Goal: Task Accomplishment & Management: Manage account settings

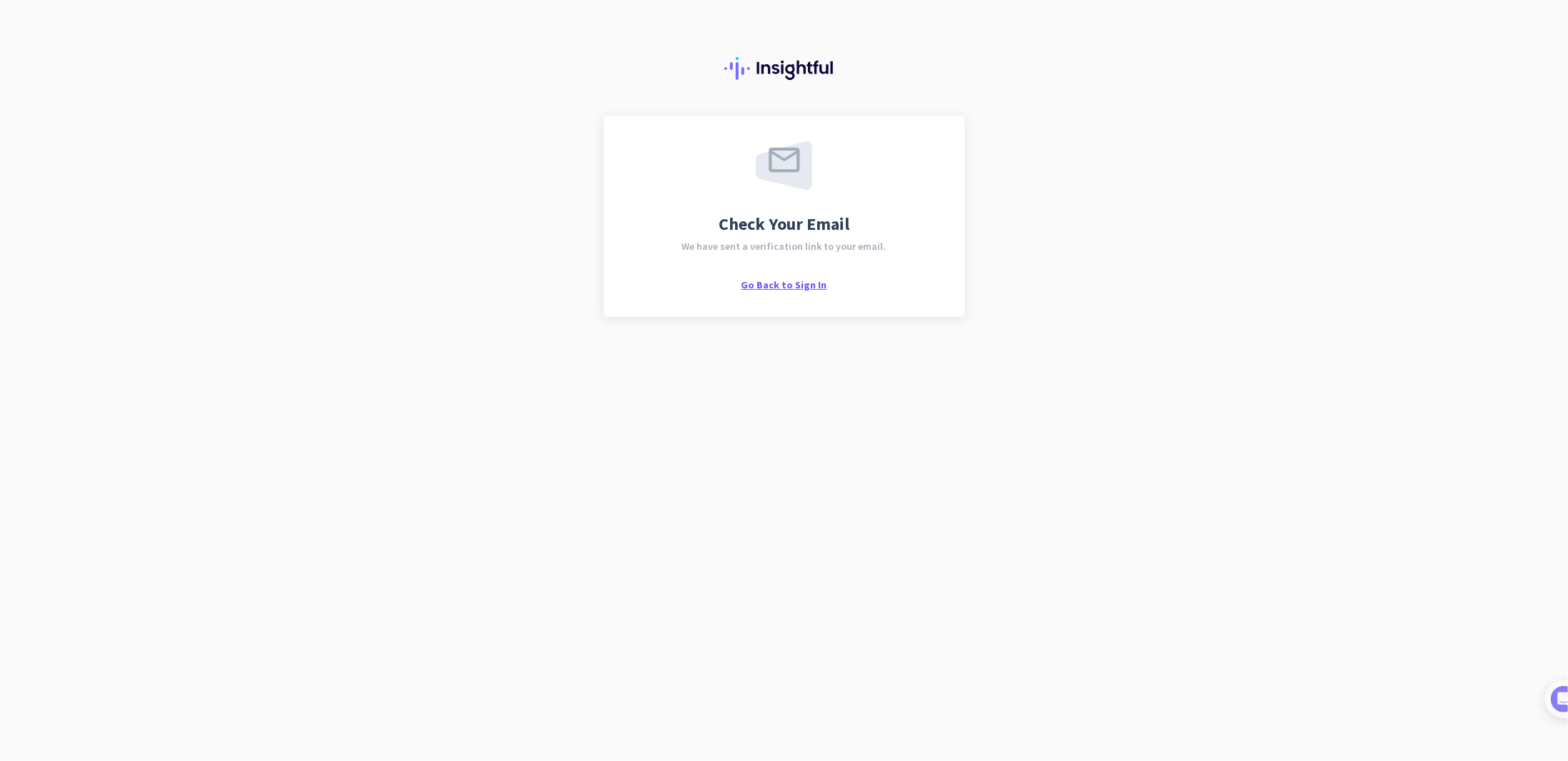
click at [777, 287] on span "Go Back to Sign In" at bounding box center [784, 285] width 86 height 13
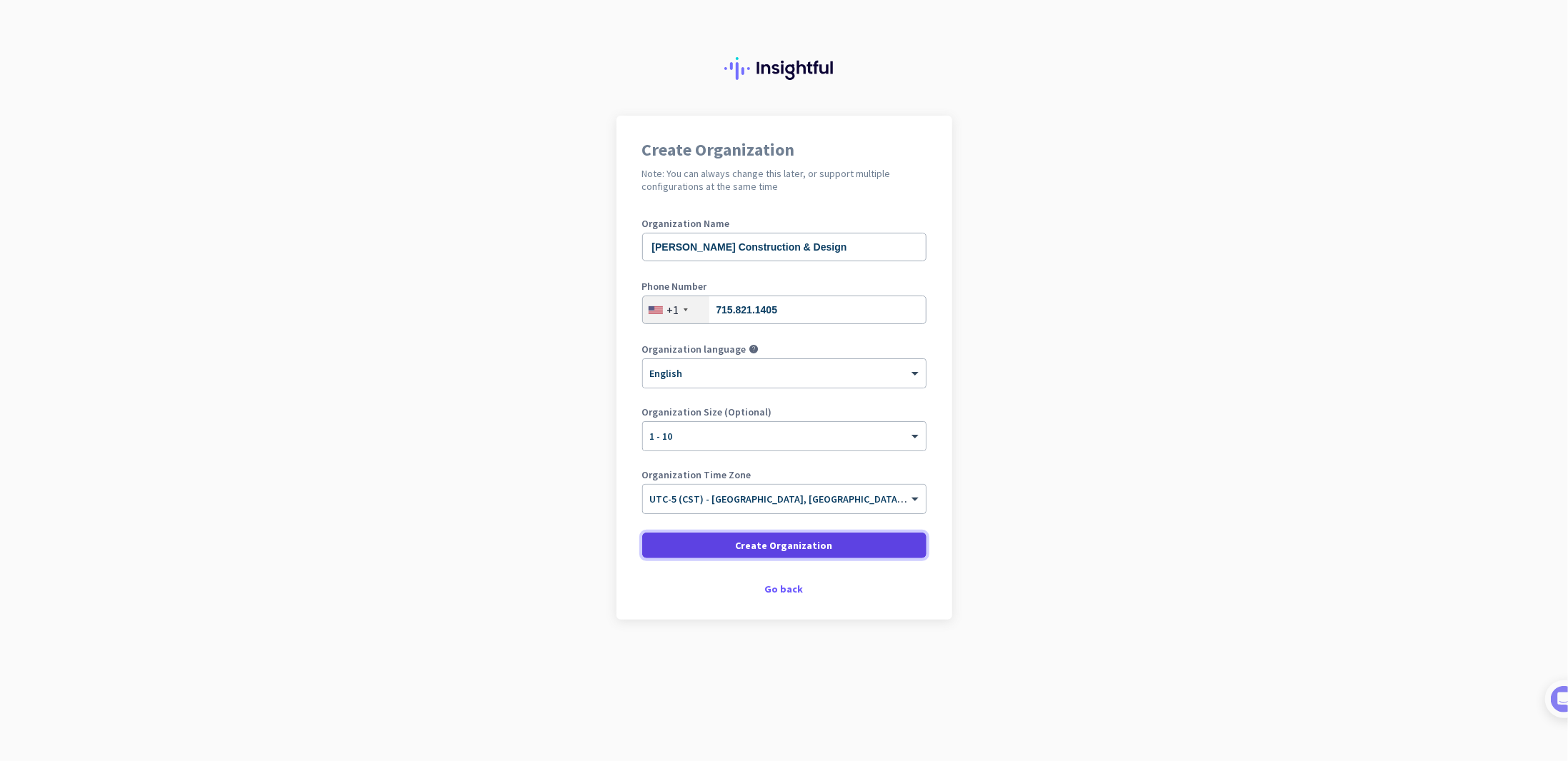
click at [744, 552] on span "Create Organization" at bounding box center [784, 545] width 97 height 14
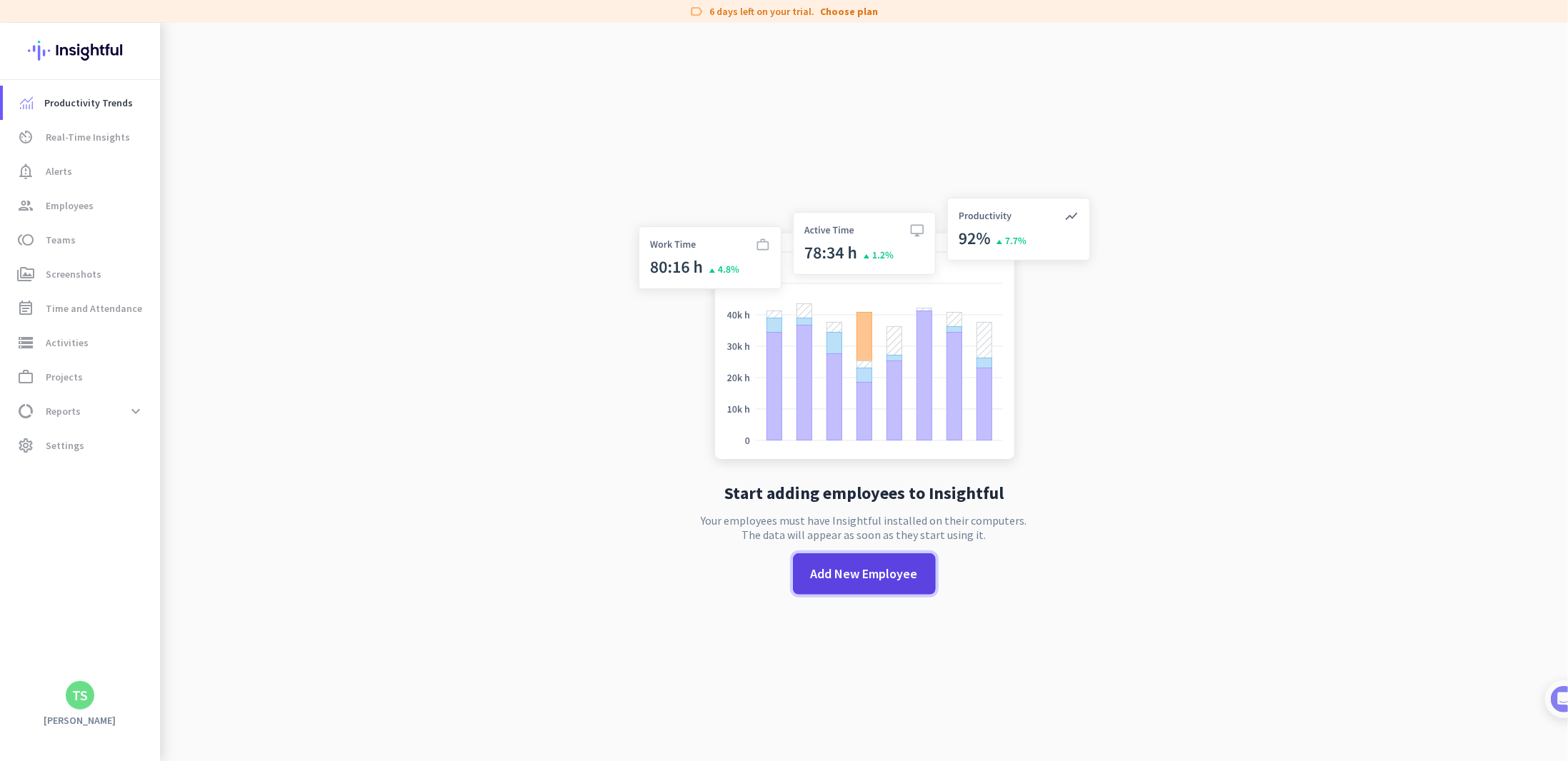
click at [839, 581] on span "Add New Employee" at bounding box center [864, 573] width 107 height 18
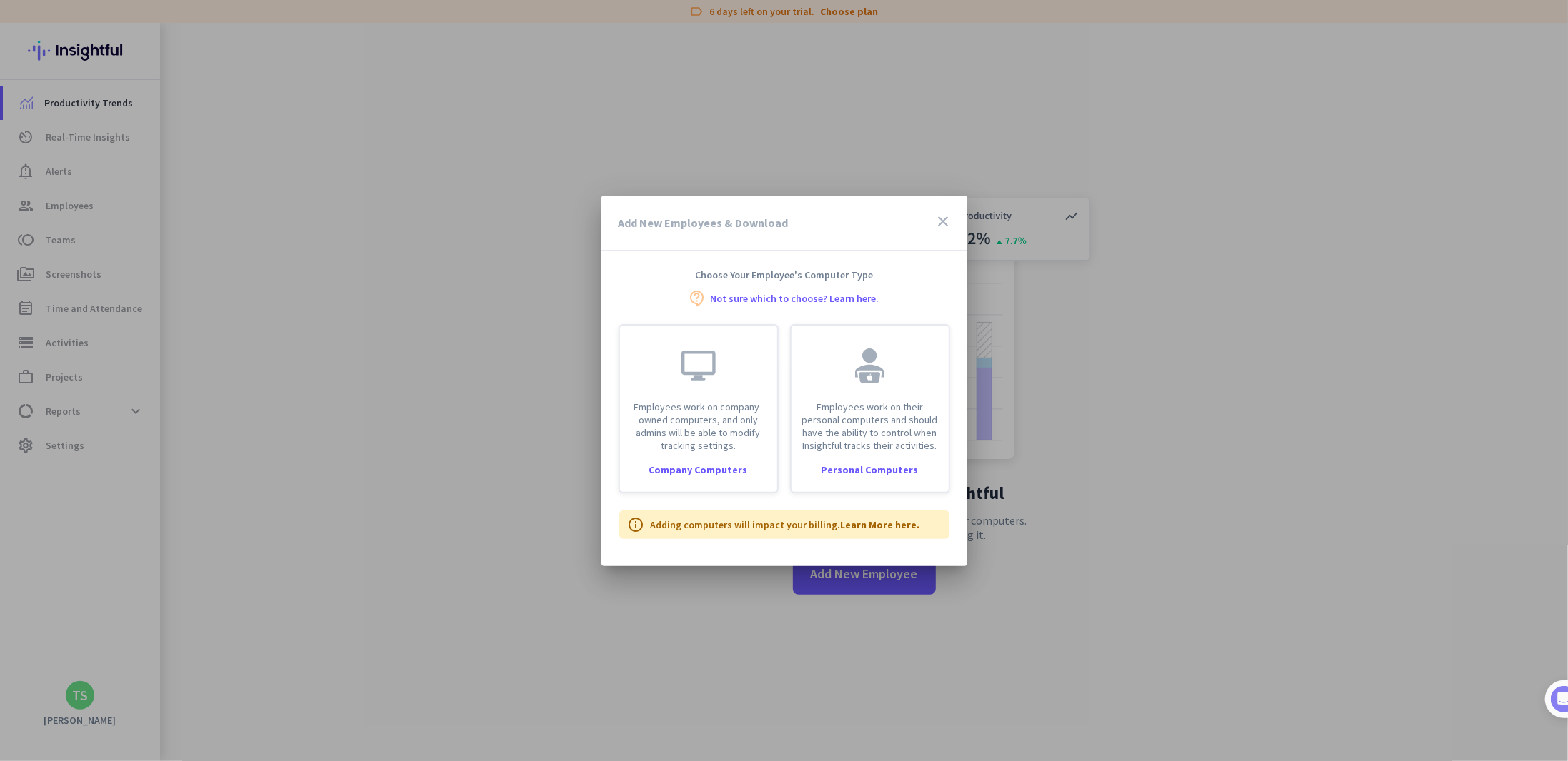
click at [934, 223] on div "Add New Employees & Download close" at bounding box center [784, 224] width 366 height 56
click at [934, 215] on div "Add New Employees & Download close" at bounding box center [784, 224] width 366 height 56
click at [940, 219] on icon "close" at bounding box center [944, 222] width 17 height 17
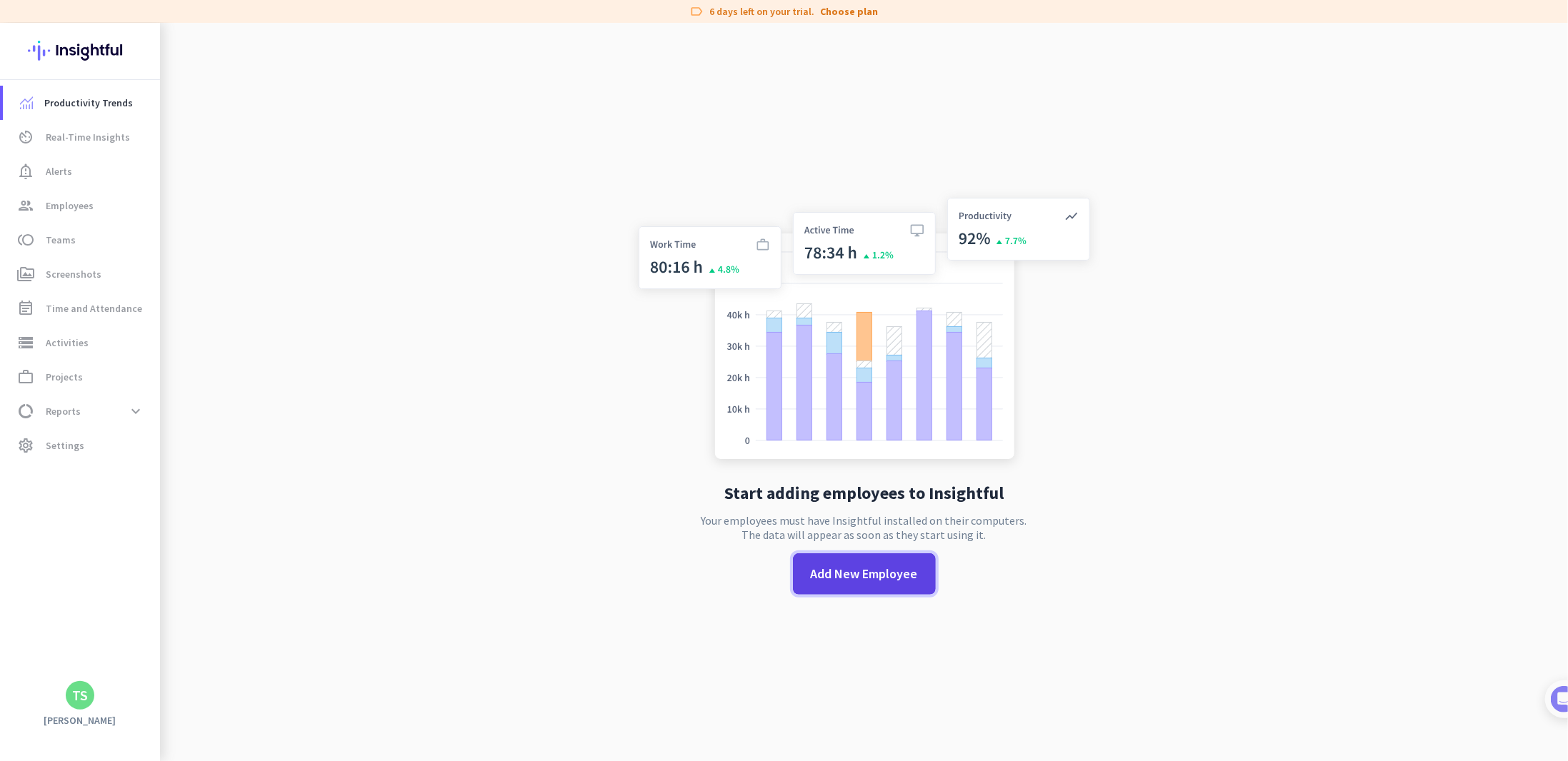
click at [843, 567] on span "Add New Employee" at bounding box center [864, 573] width 107 height 18
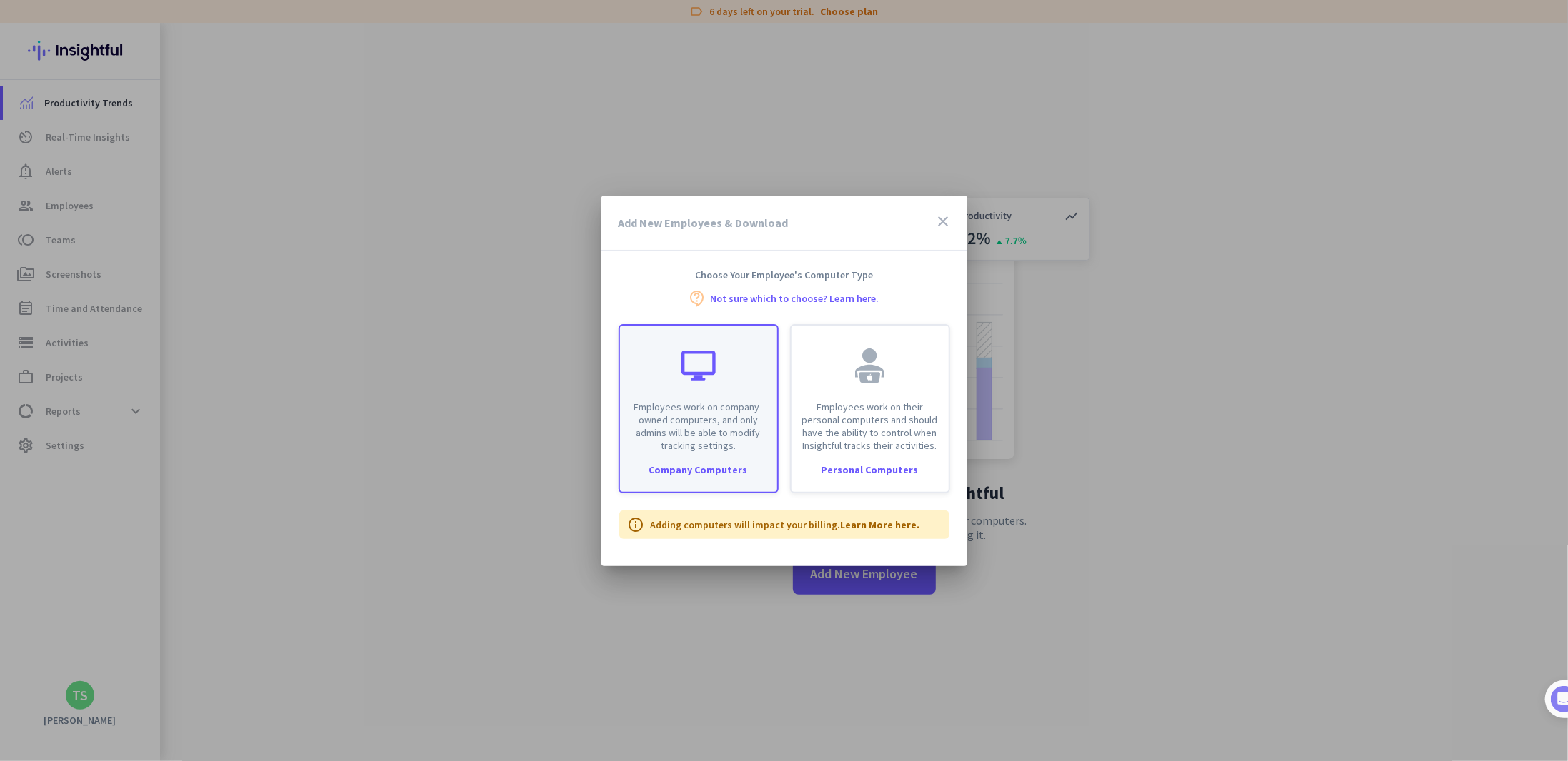
click at [720, 469] on div "Company Computers" at bounding box center [698, 470] width 157 height 10
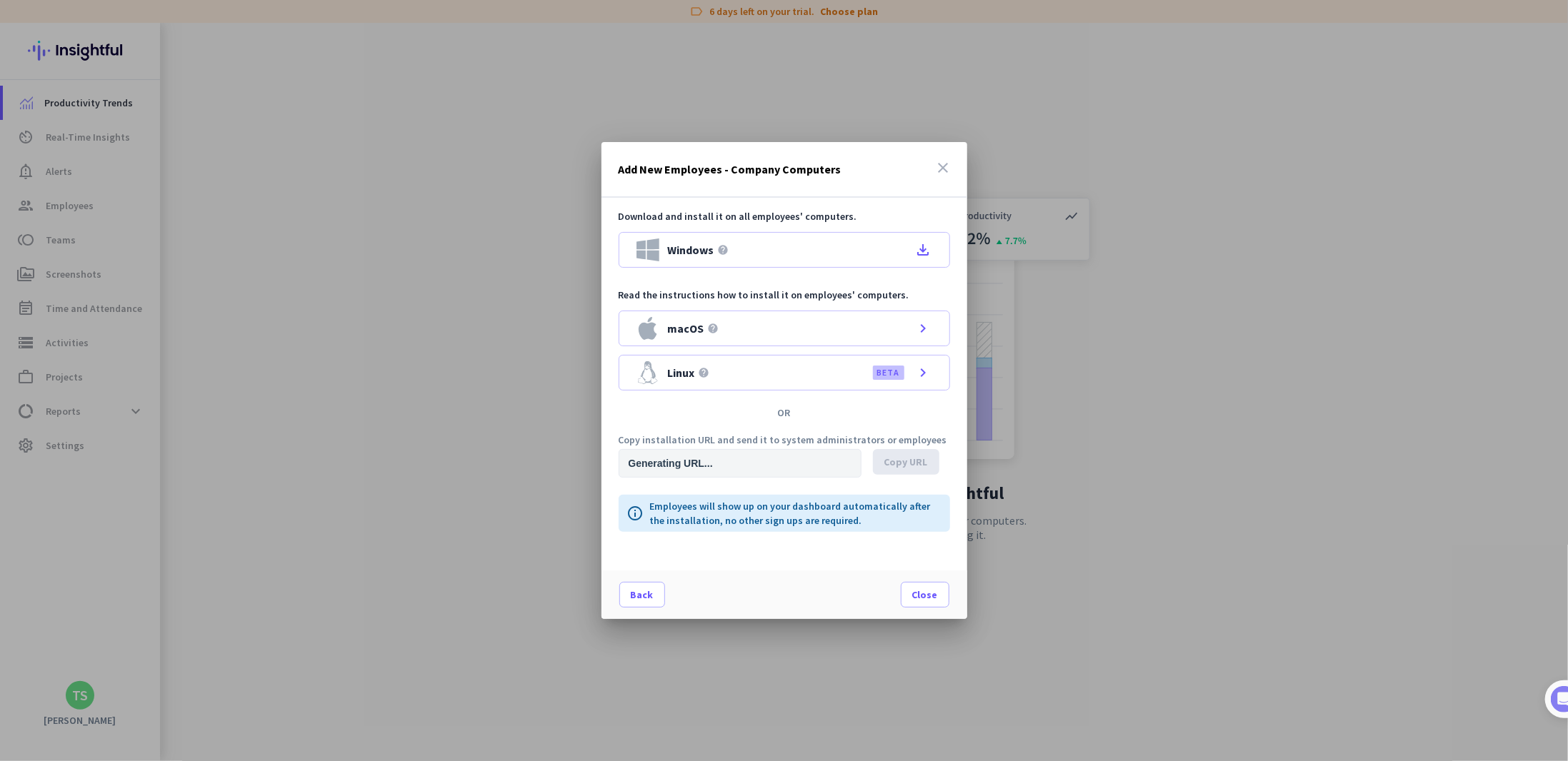
type input "https://app.insightful.io/#/installation/company?token=eyJhbGciOiJIUzI1NiIsInR5…"
click at [694, 249] on span "Windows" at bounding box center [691, 250] width 46 height 12
click at [1272, 259] on div at bounding box center [784, 380] width 1568 height 761
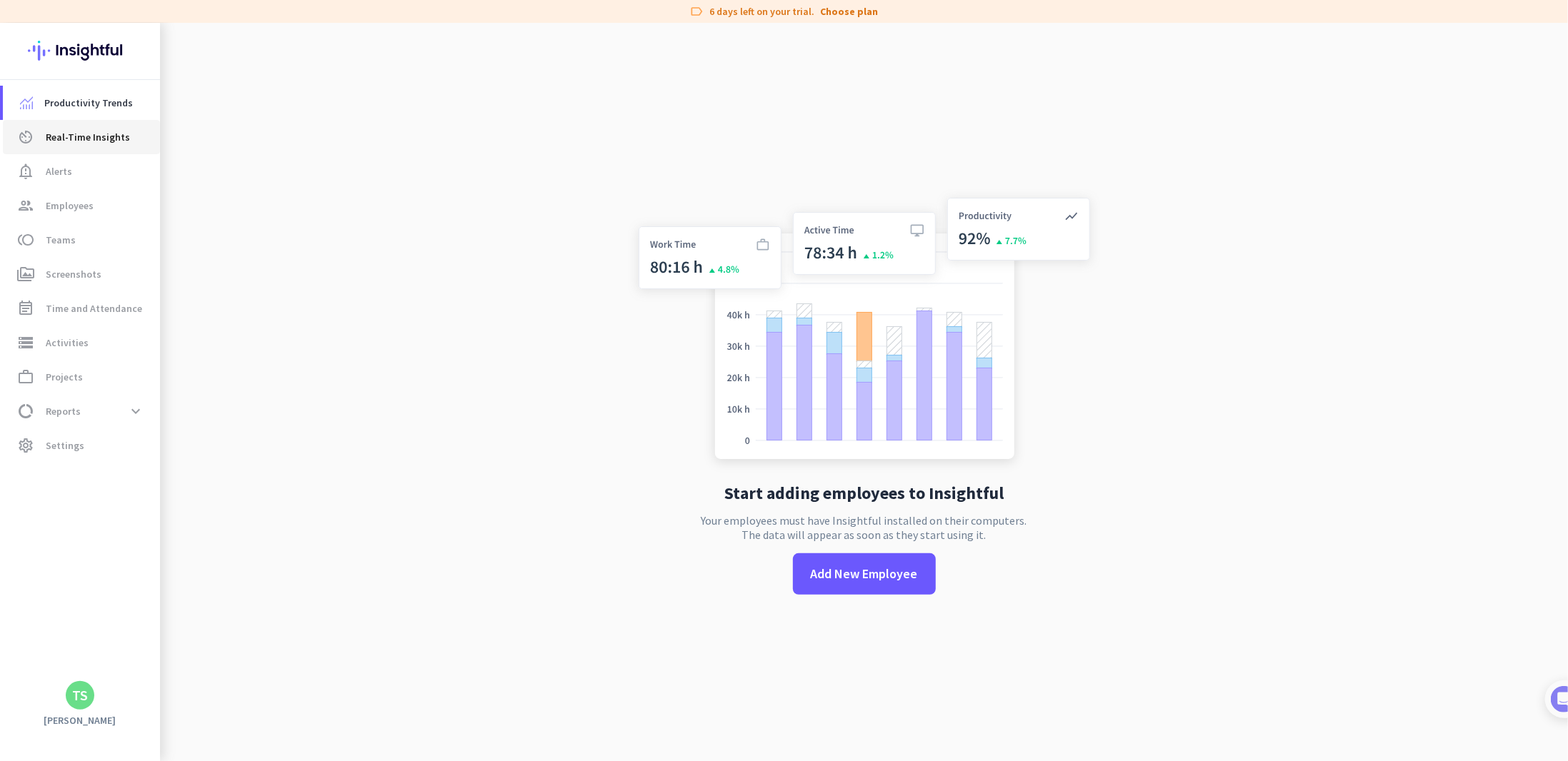
click at [80, 143] on span "Real-Time Insights" at bounding box center [87, 137] width 84 height 17
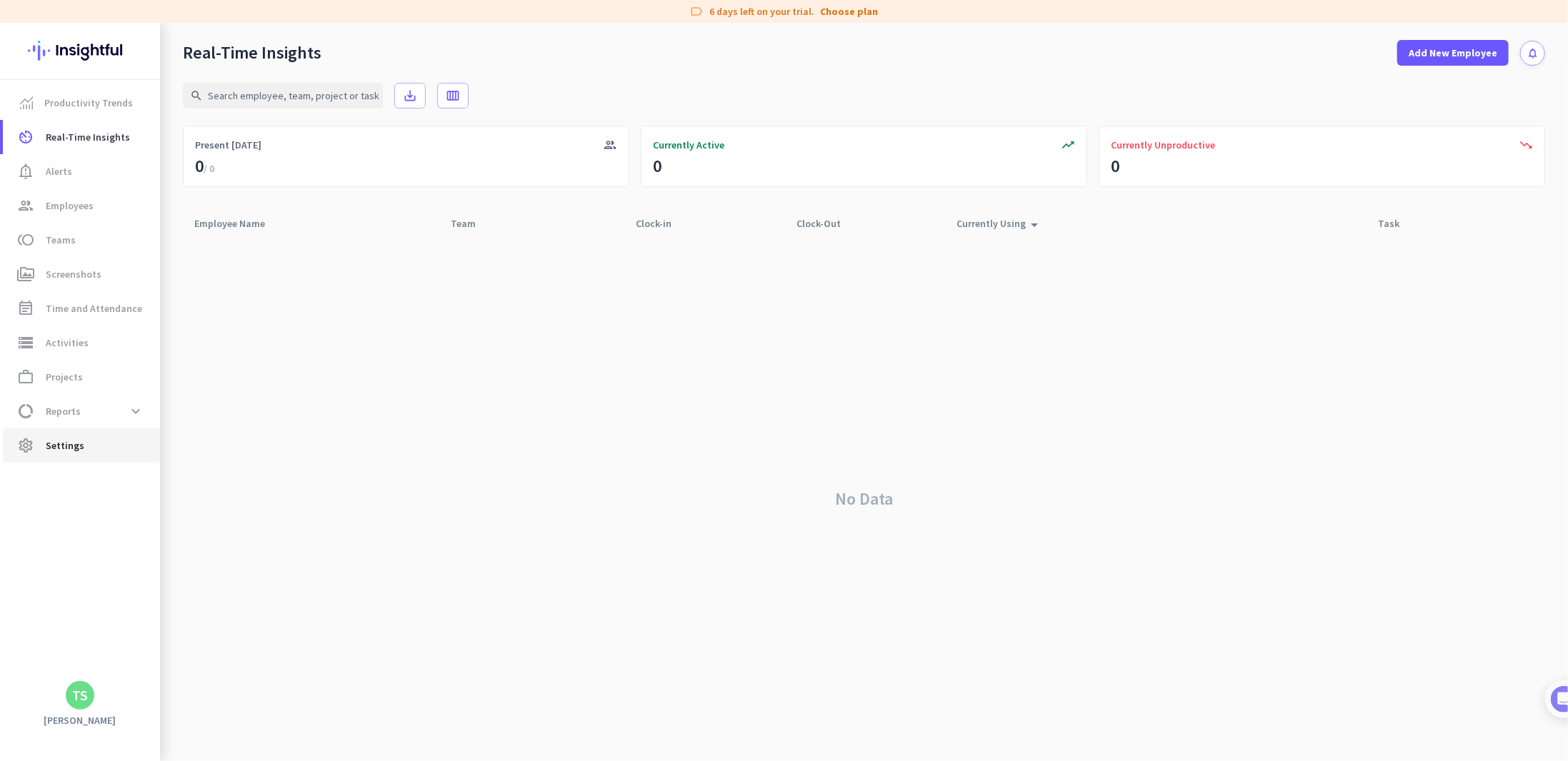
click at [50, 447] on span "Settings" at bounding box center [65, 446] width 39 height 17
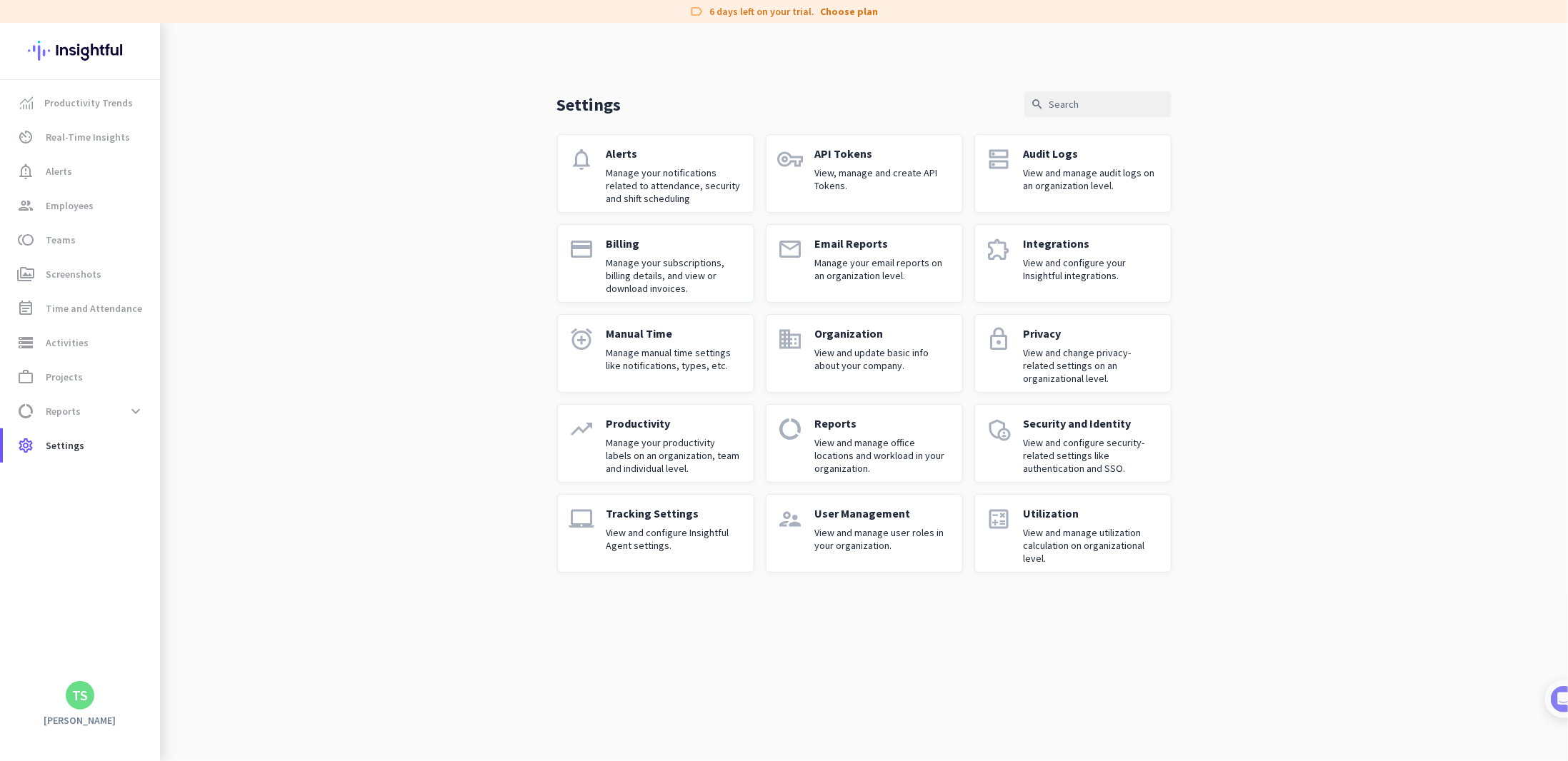
click at [1072, 366] on p "View and change privacy-related settings on an organizational level." at bounding box center [1091, 366] width 136 height 39
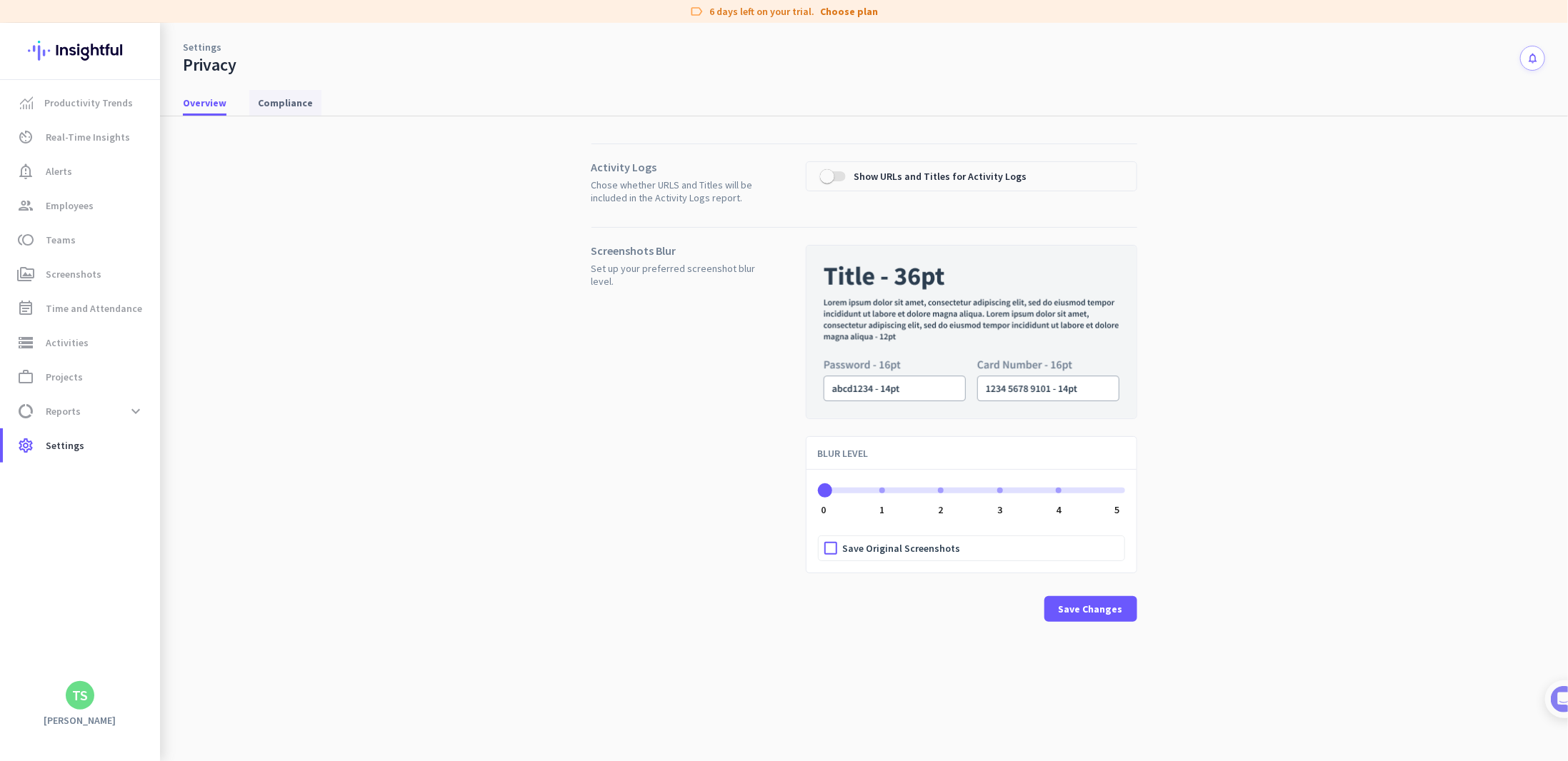
click at [255, 103] on link "Compliance" at bounding box center [285, 102] width 72 height 26
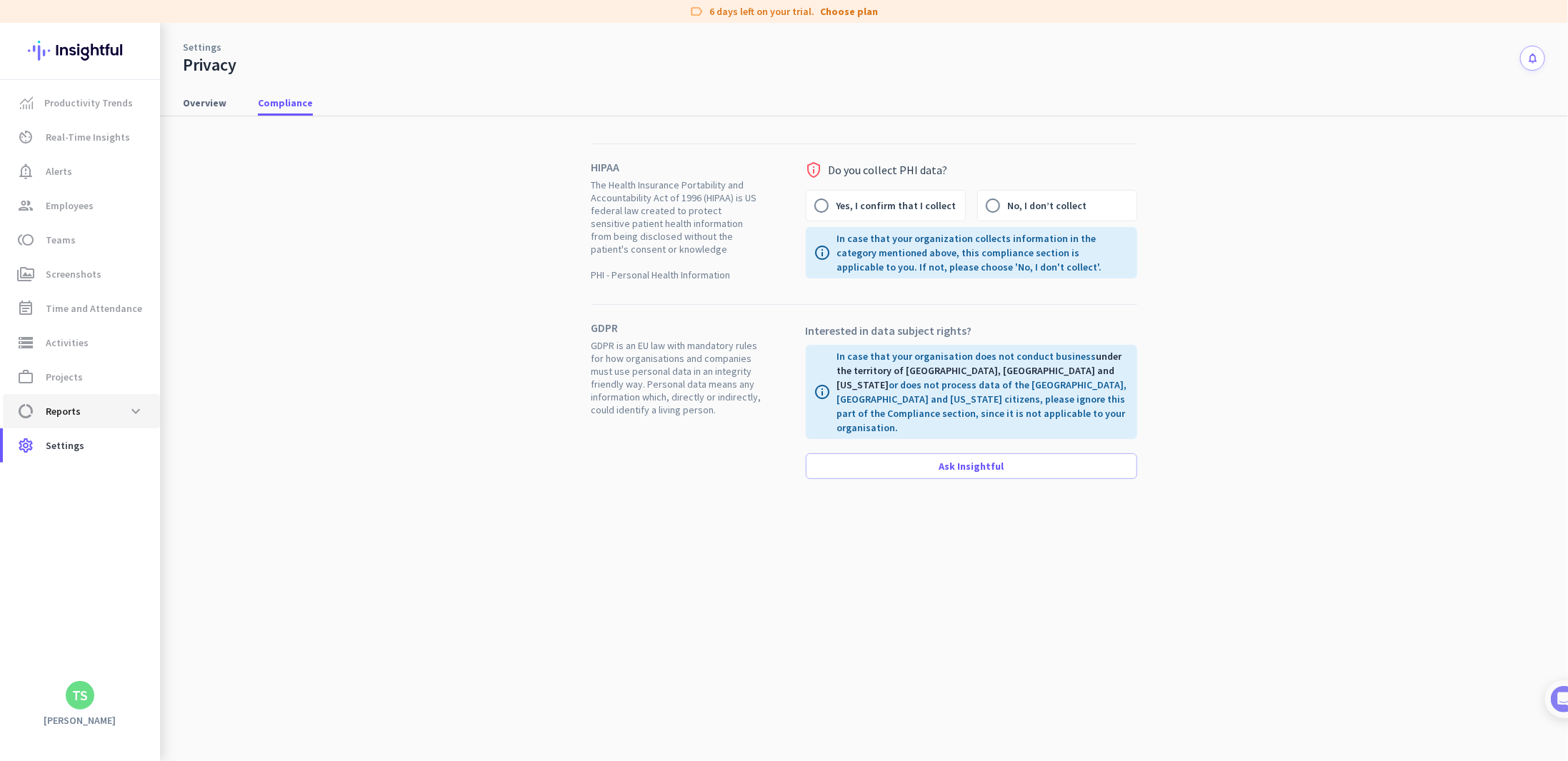
click at [83, 412] on span "data_usage Reports expand_more" at bounding box center [81, 411] width 134 height 26
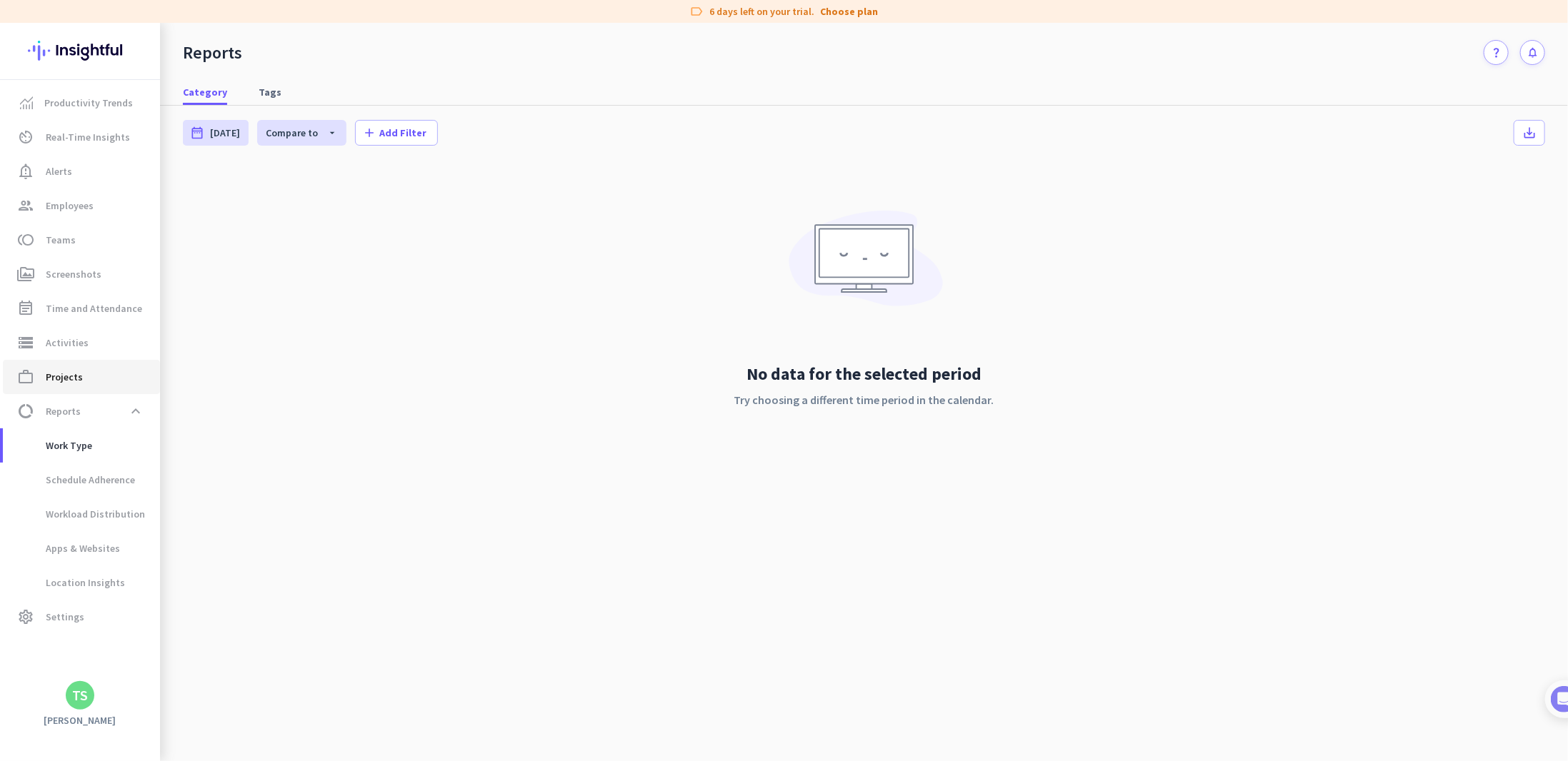
click at [74, 383] on span "Projects" at bounding box center [64, 377] width 37 height 17
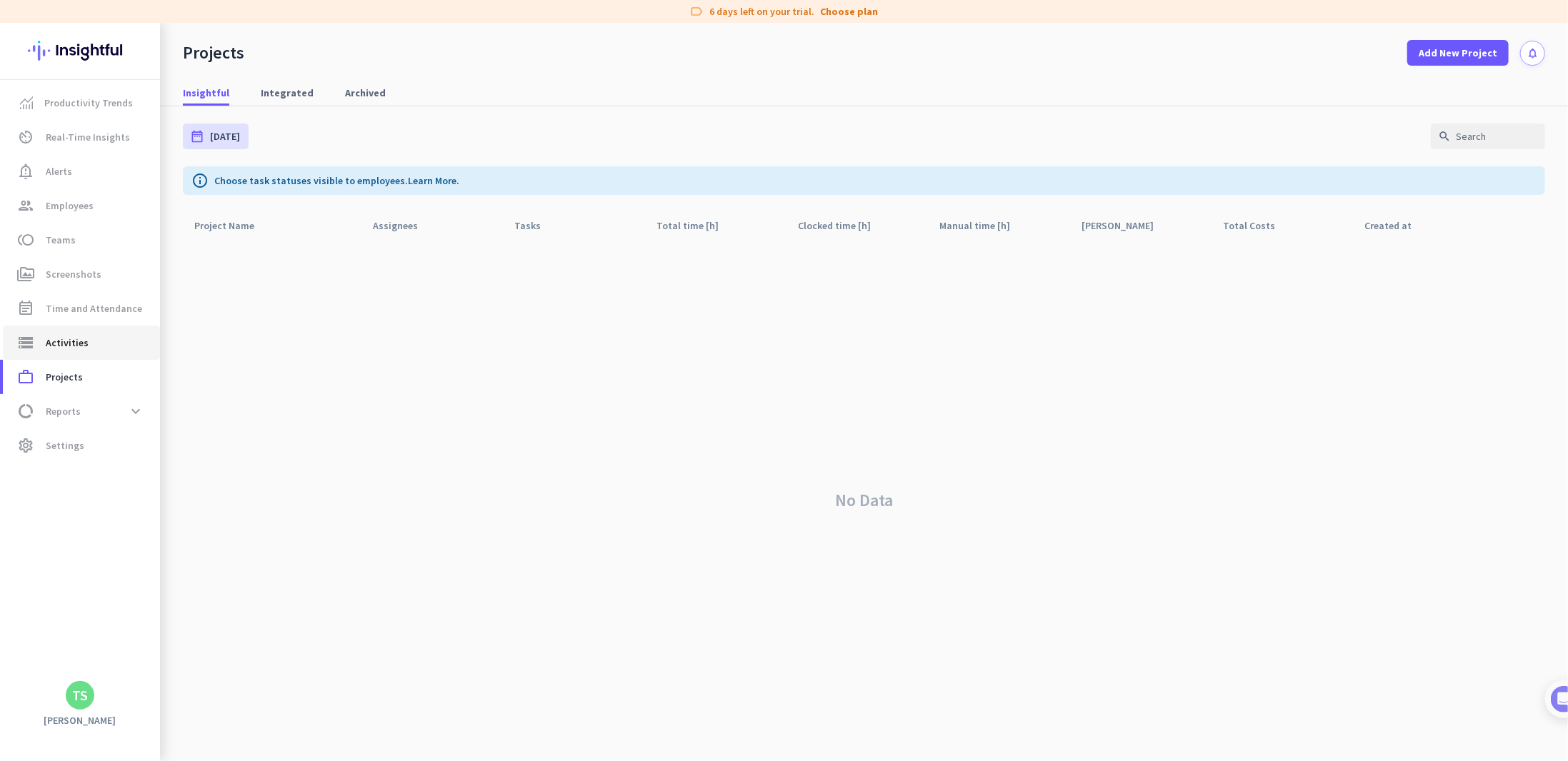
click at [57, 352] on link "storage Activities" at bounding box center [81, 343] width 157 height 35
type input "Fri, Oct 3"
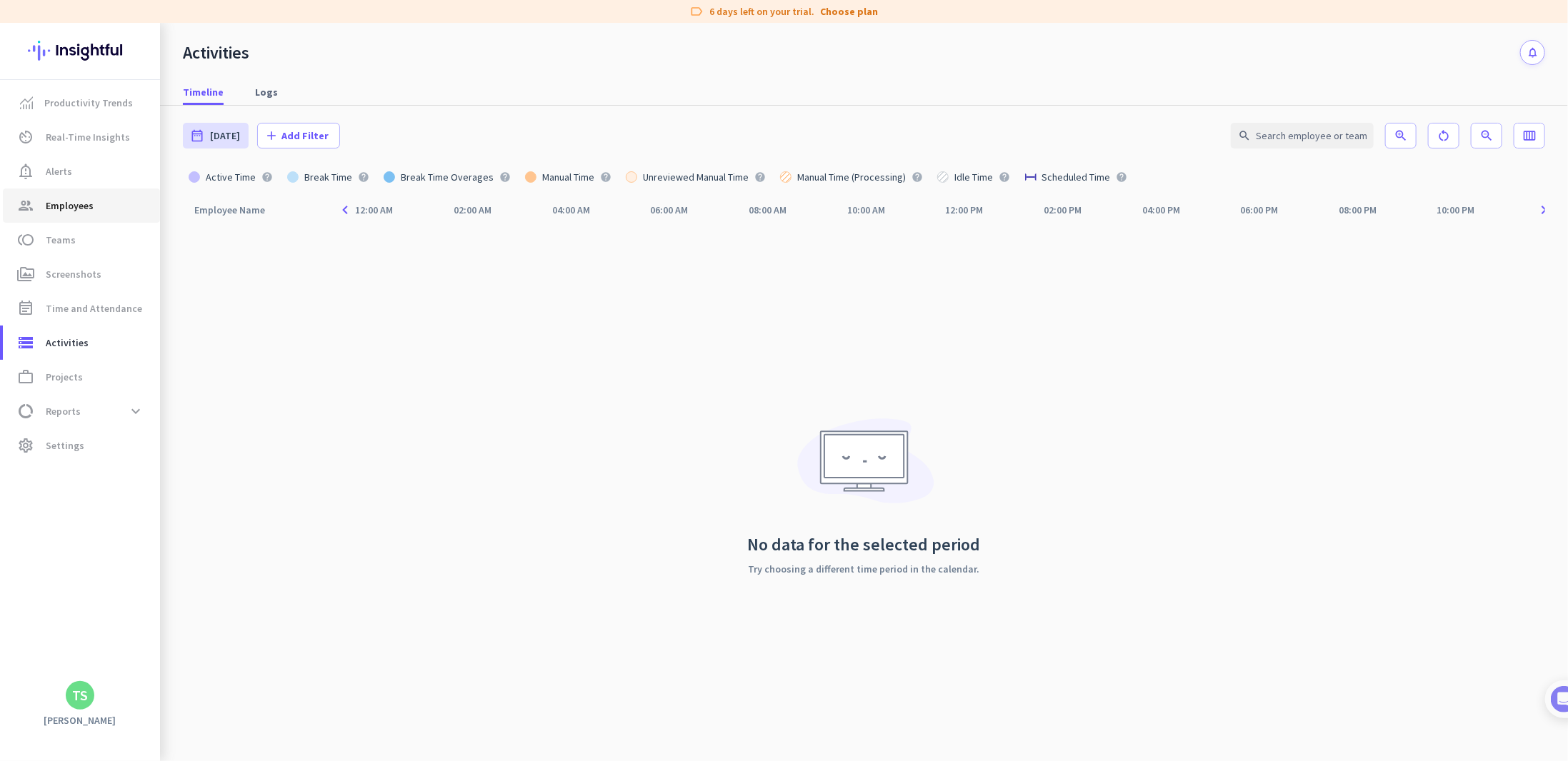
click at [74, 198] on span "Employees" at bounding box center [69, 205] width 48 height 17
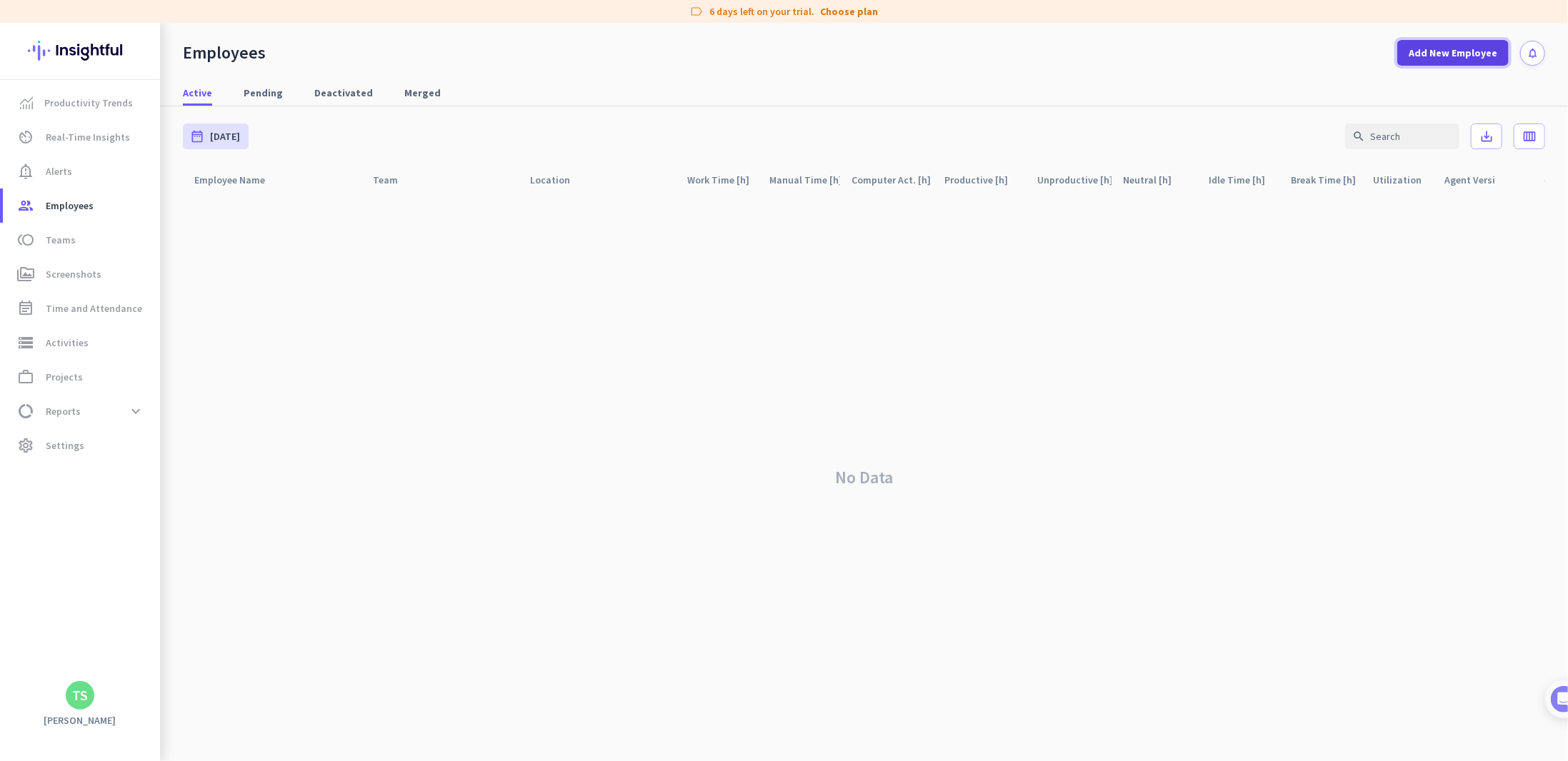
click at [1444, 56] on span "Add New Employee" at bounding box center [1453, 52] width 89 height 14
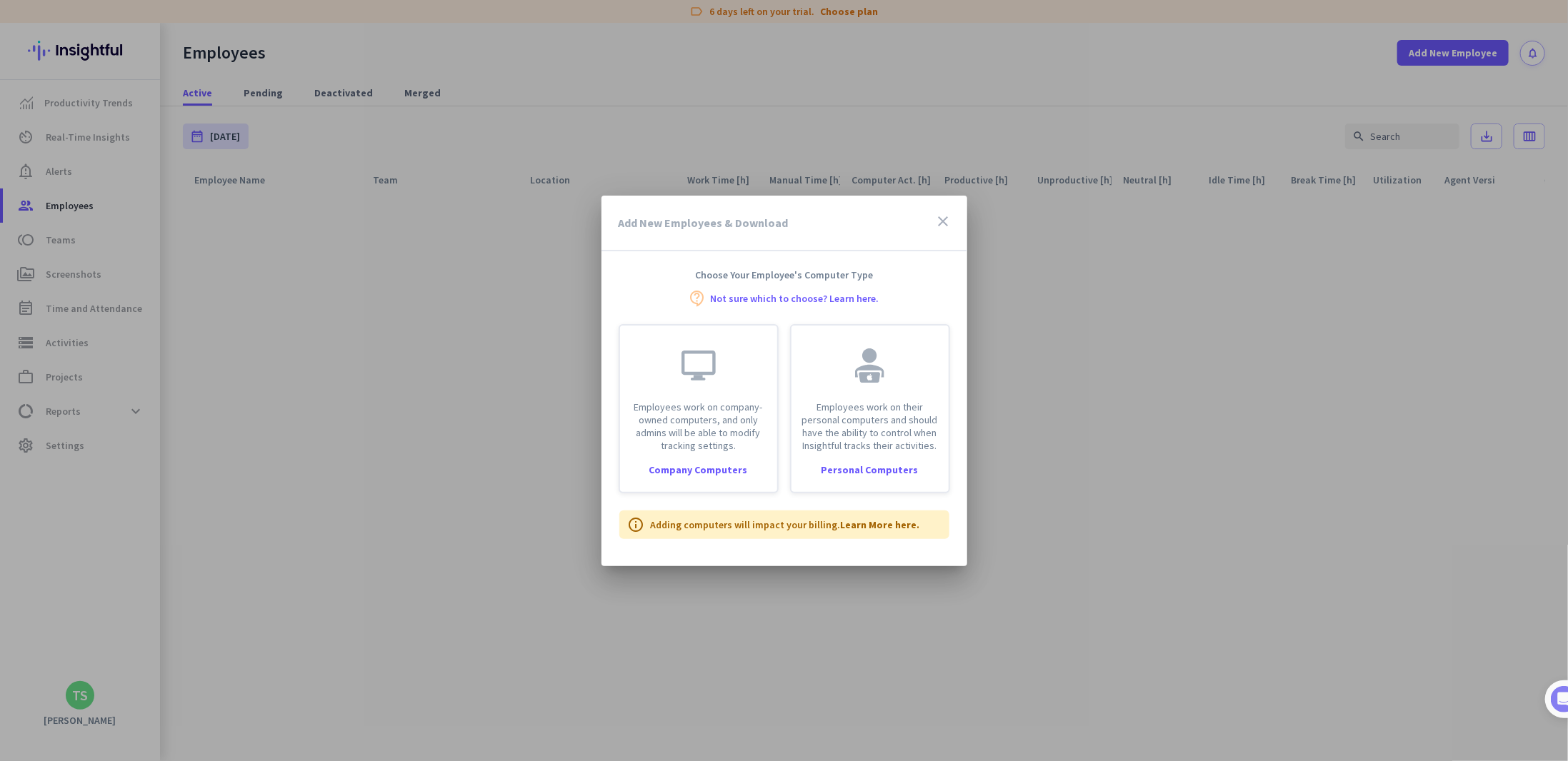
click at [947, 224] on icon "close" at bounding box center [944, 222] width 17 height 17
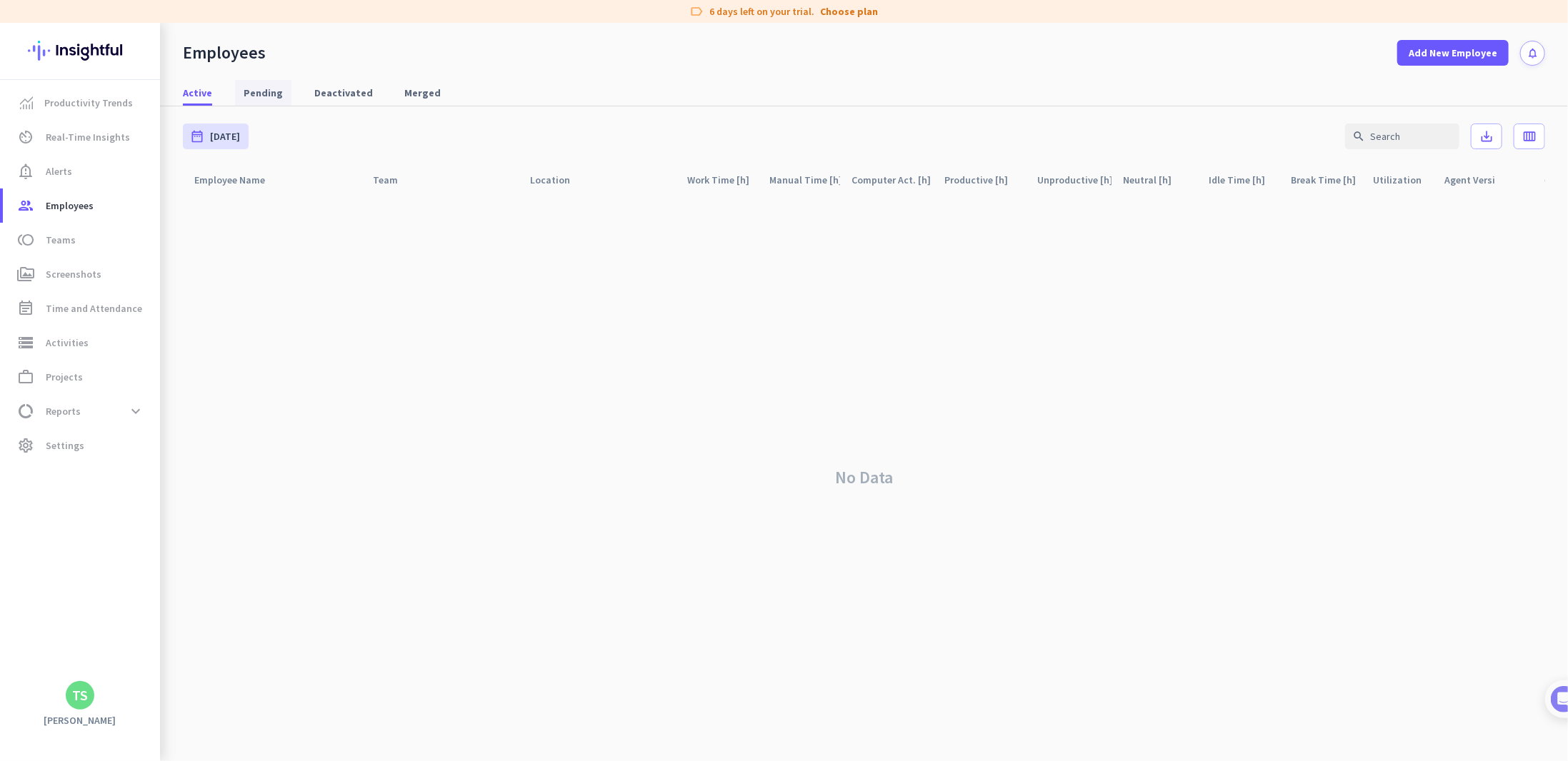
click at [262, 91] on span "Pending" at bounding box center [262, 93] width 40 height 14
click at [167, 78] on div at bounding box center [171, 392] width 14 height 738
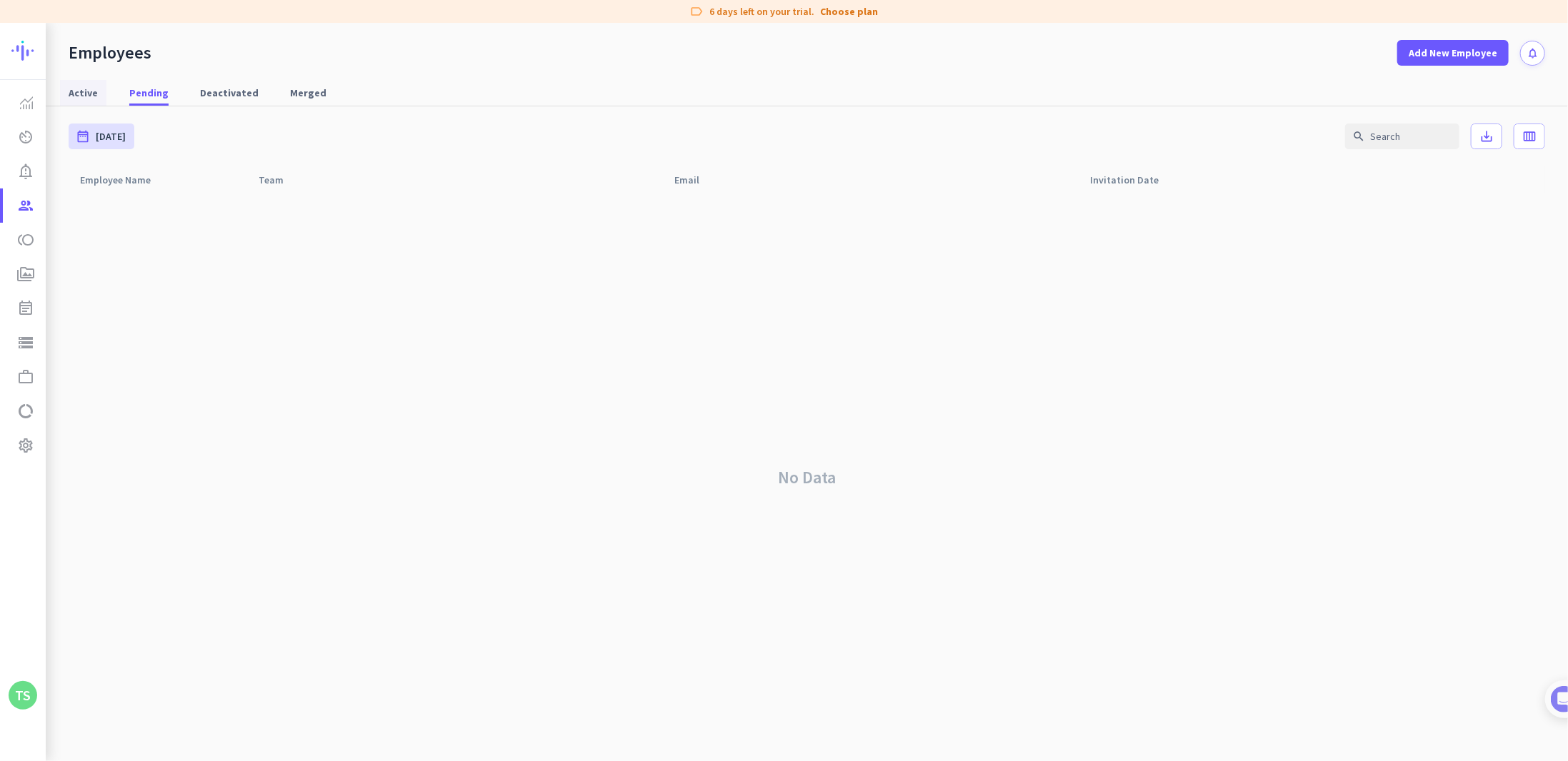
click at [92, 94] on span "Active" at bounding box center [83, 93] width 29 height 14
click at [24, 79] on div at bounding box center [23, 51] width 23 height 56
click at [24, 111] on link "Productivity Trends" at bounding box center [24, 103] width 42 height 35
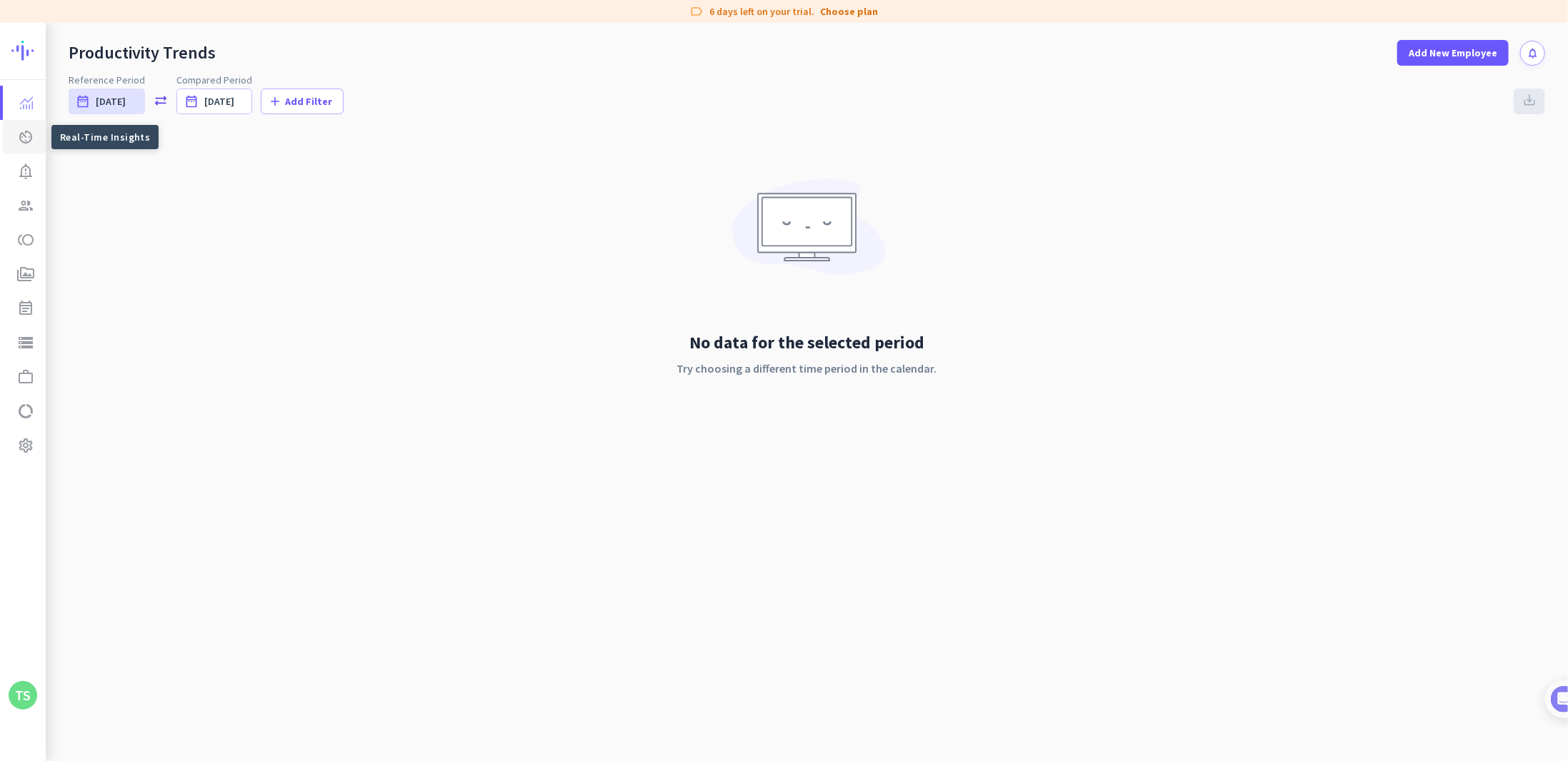
click at [33, 148] on link "av_timer Real-Time Insights" at bounding box center [24, 137] width 42 height 35
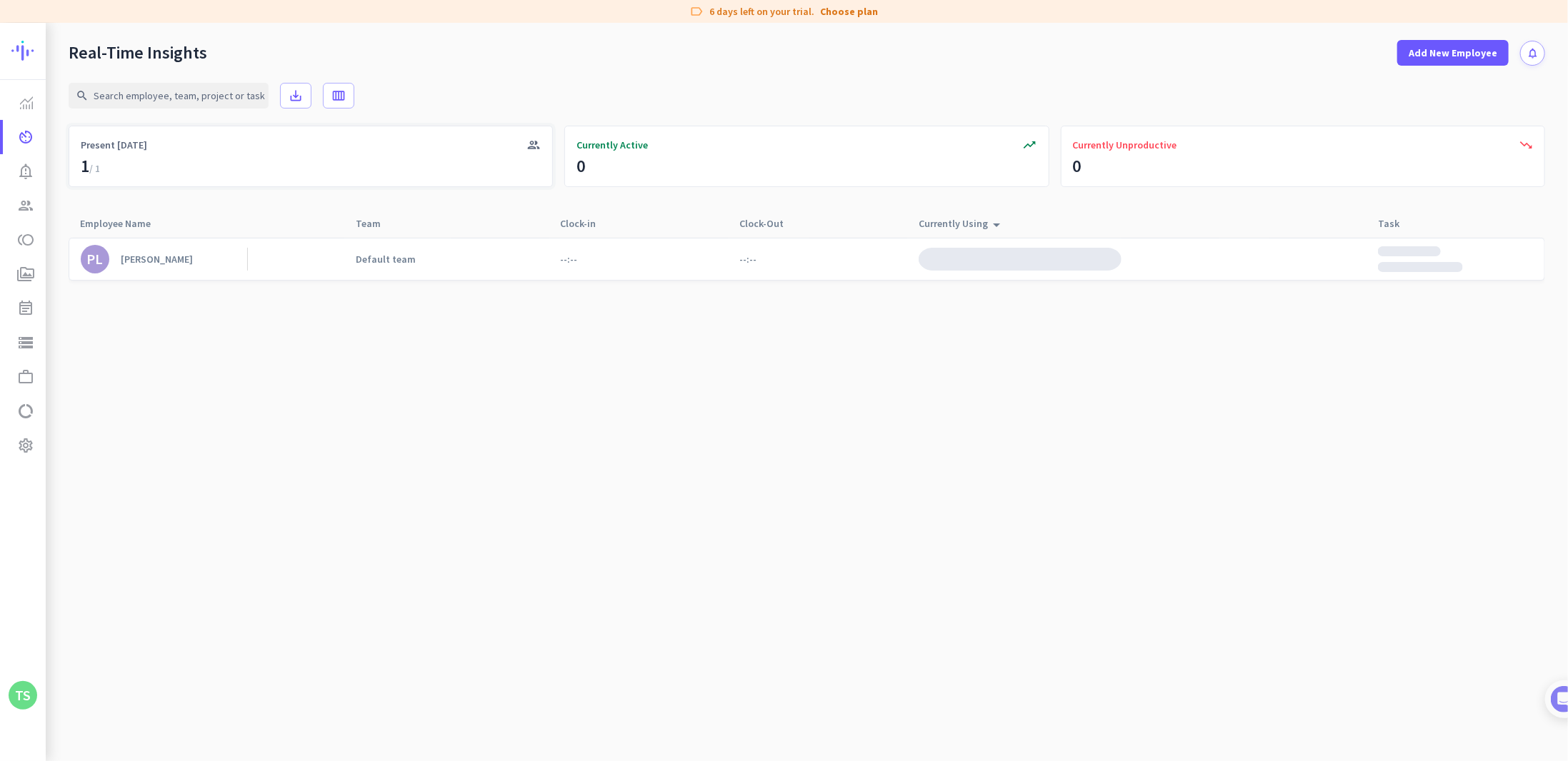
click at [113, 142] on span "Present Today" at bounding box center [114, 145] width 67 height 14
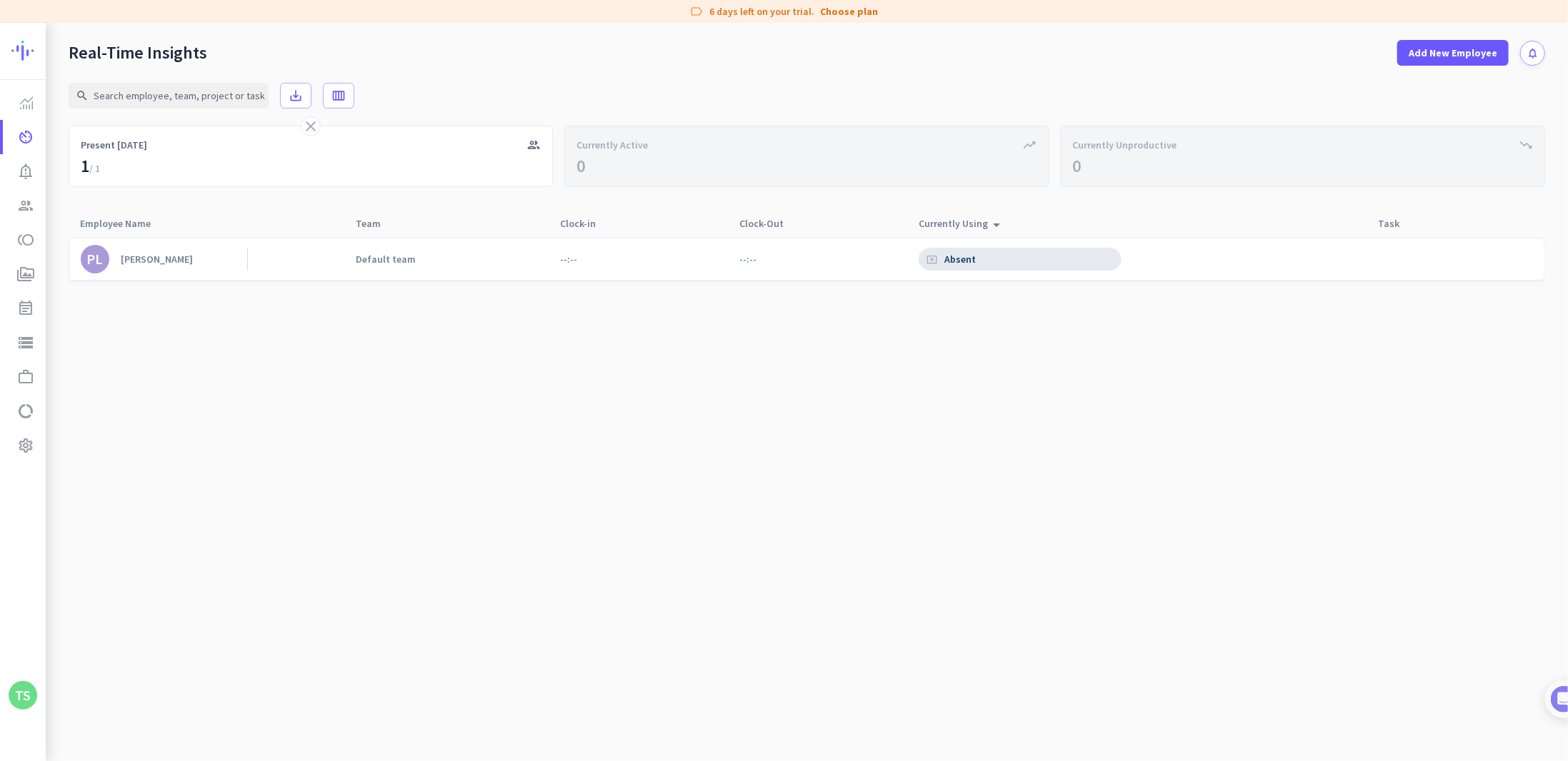
click at [359, 262] on div "Default team" at bounding box center [386, 258] width 60 height 13
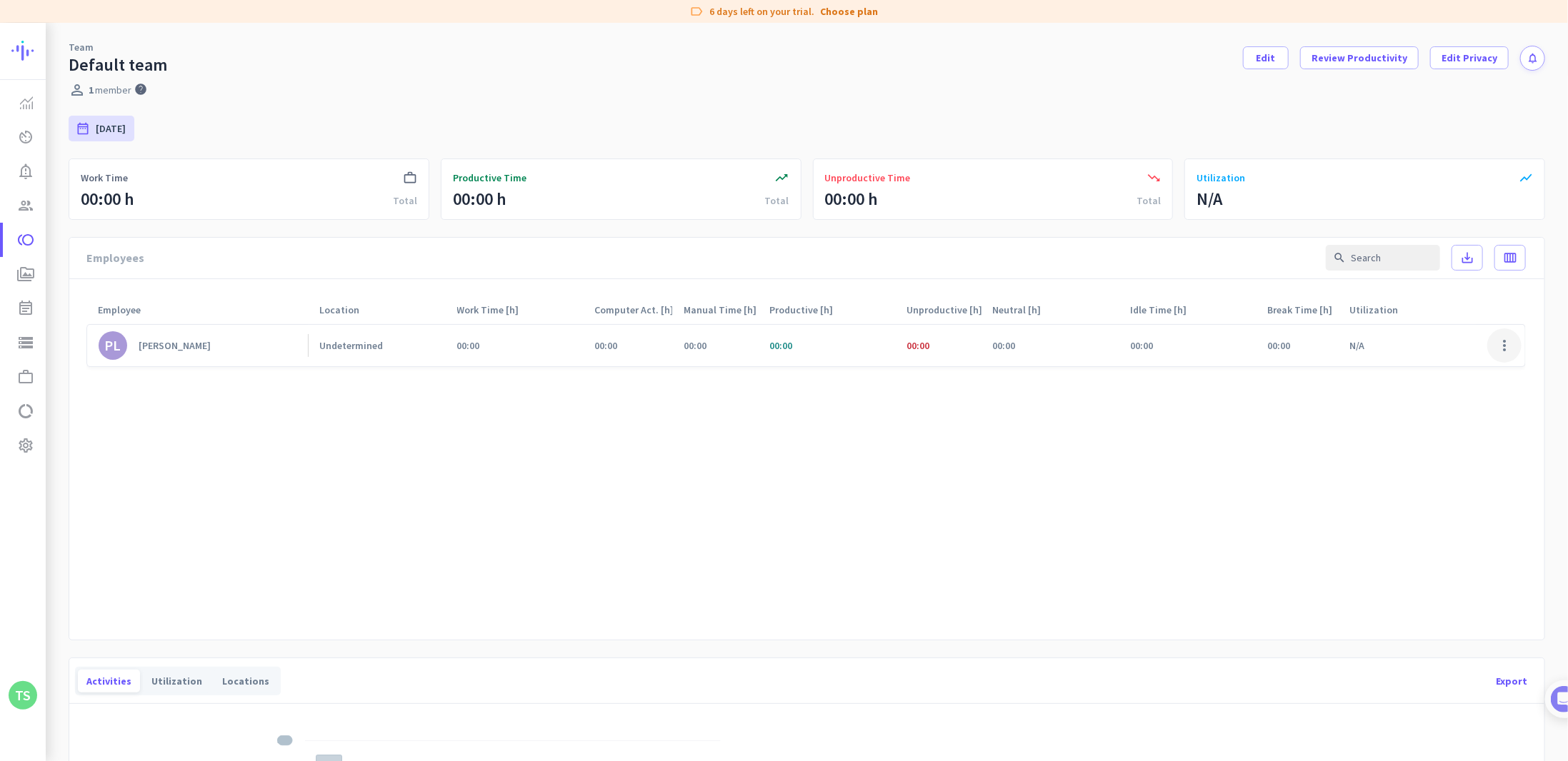
click at [1489, 334] on span at bounding box center [1504, 345] width 35 height 35
click at [1330, 433] on div at bounding box center [784, 380] width 1568 height 761
click at [161, 353] on link "PL Patti Lange" at bounding box center [203, 345] width 209 height 29
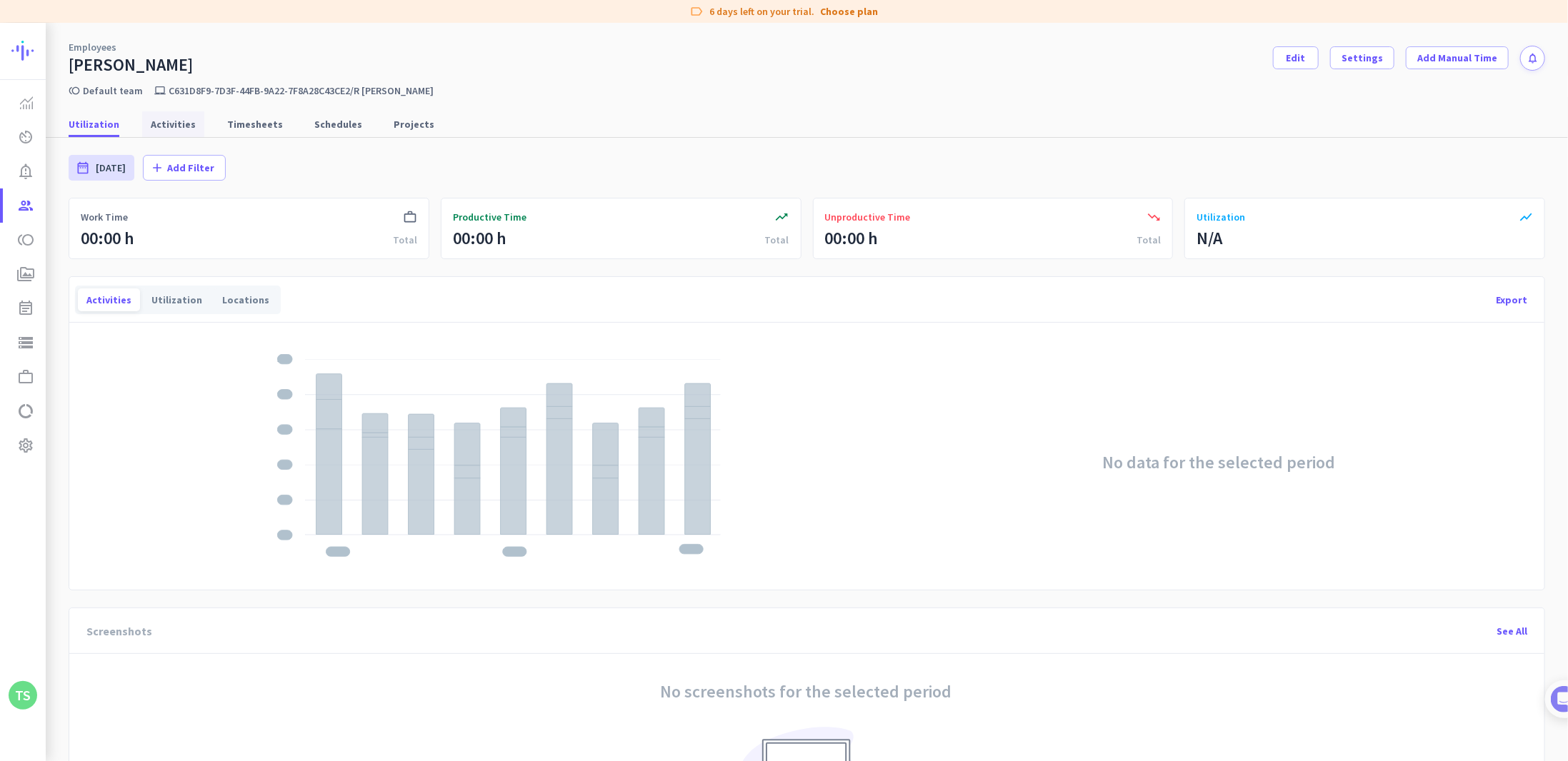
click at [161, 125] on span "Activities" at bounding box center [173, 123] width 45 height 14
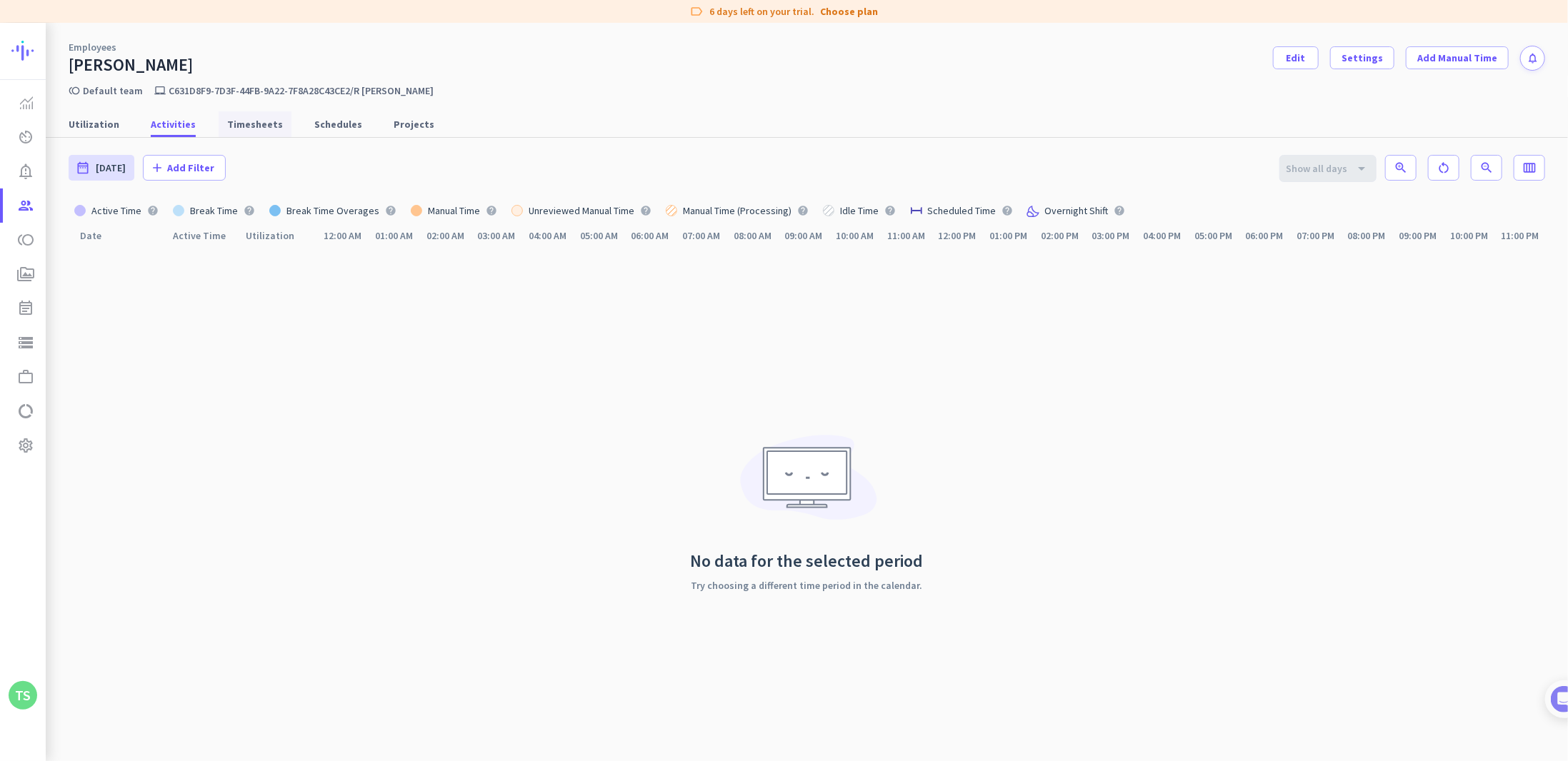
click at [262, 130] on span "Timesheets" at bounding box center [255, 123] width 56 height 14
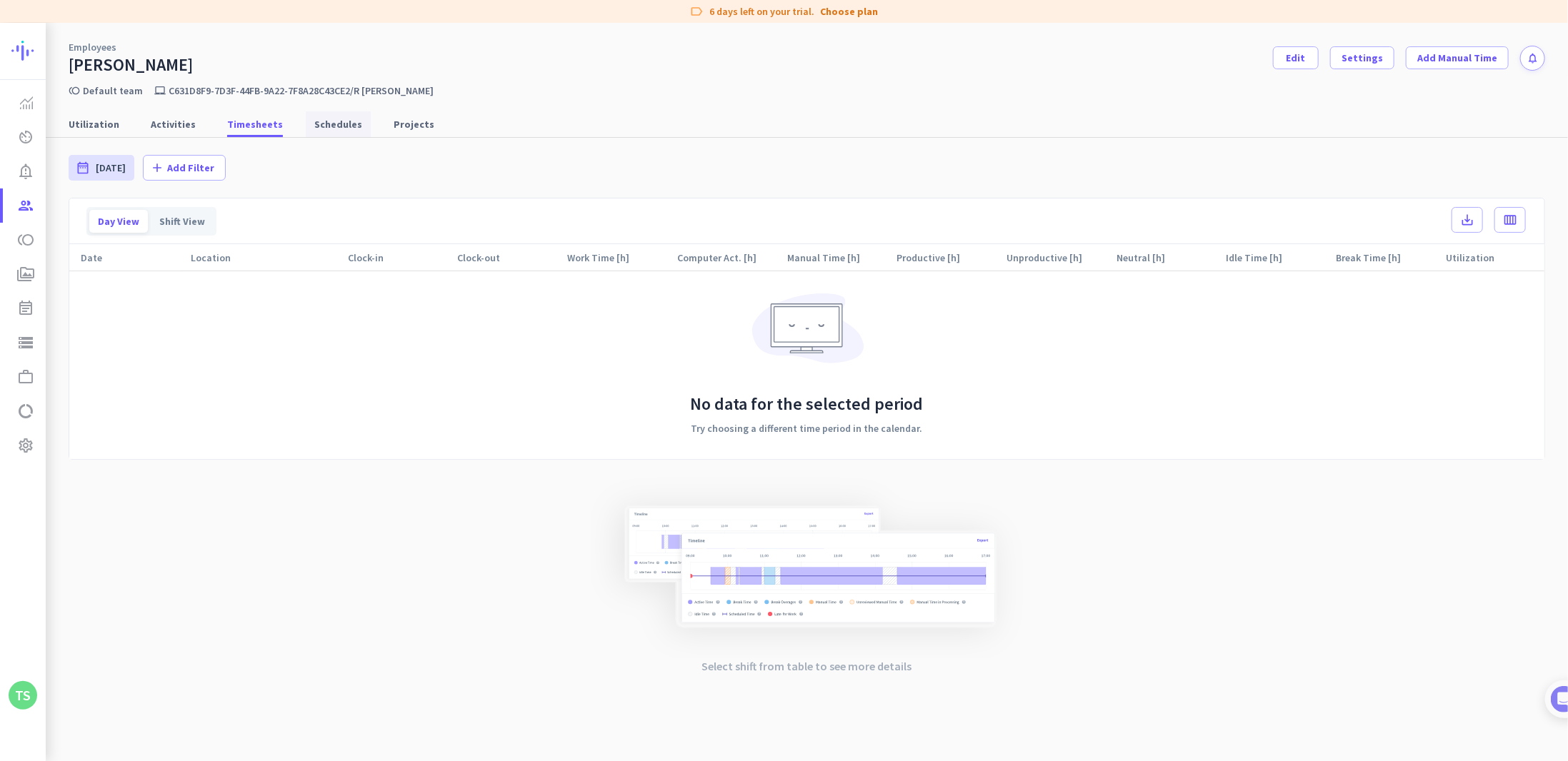
click at [340, 126] on span "Schedules" at bounding box center [339, 123] width 48 height 14
type input "Wed, Oct 1 - Fri, Oct 31"
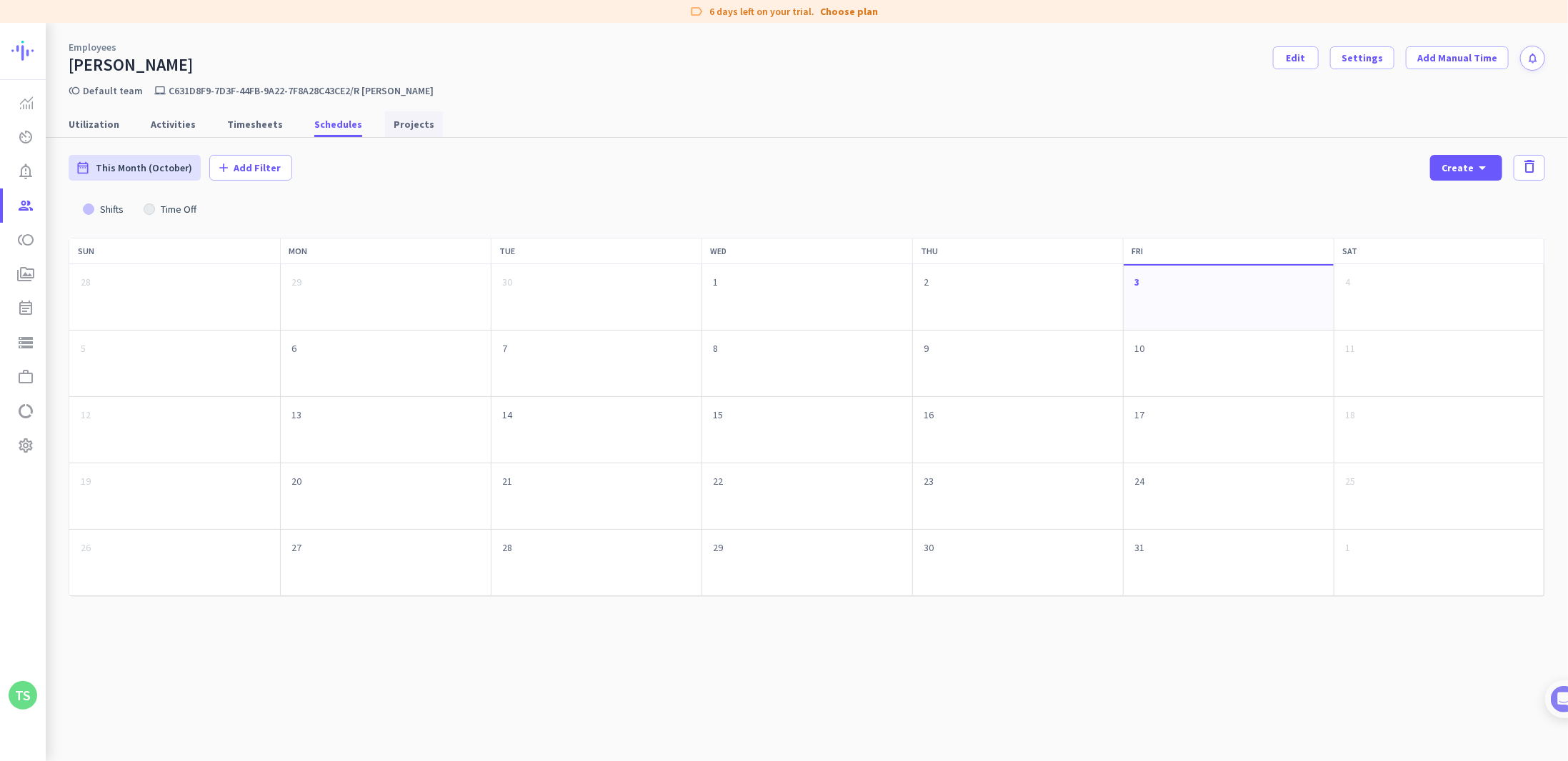
click at [407, 122] on span "Projects" at bounding box center [414, 123] width 41 height 14
type input "Fri, Oct 3 - Fri, Oct 3"
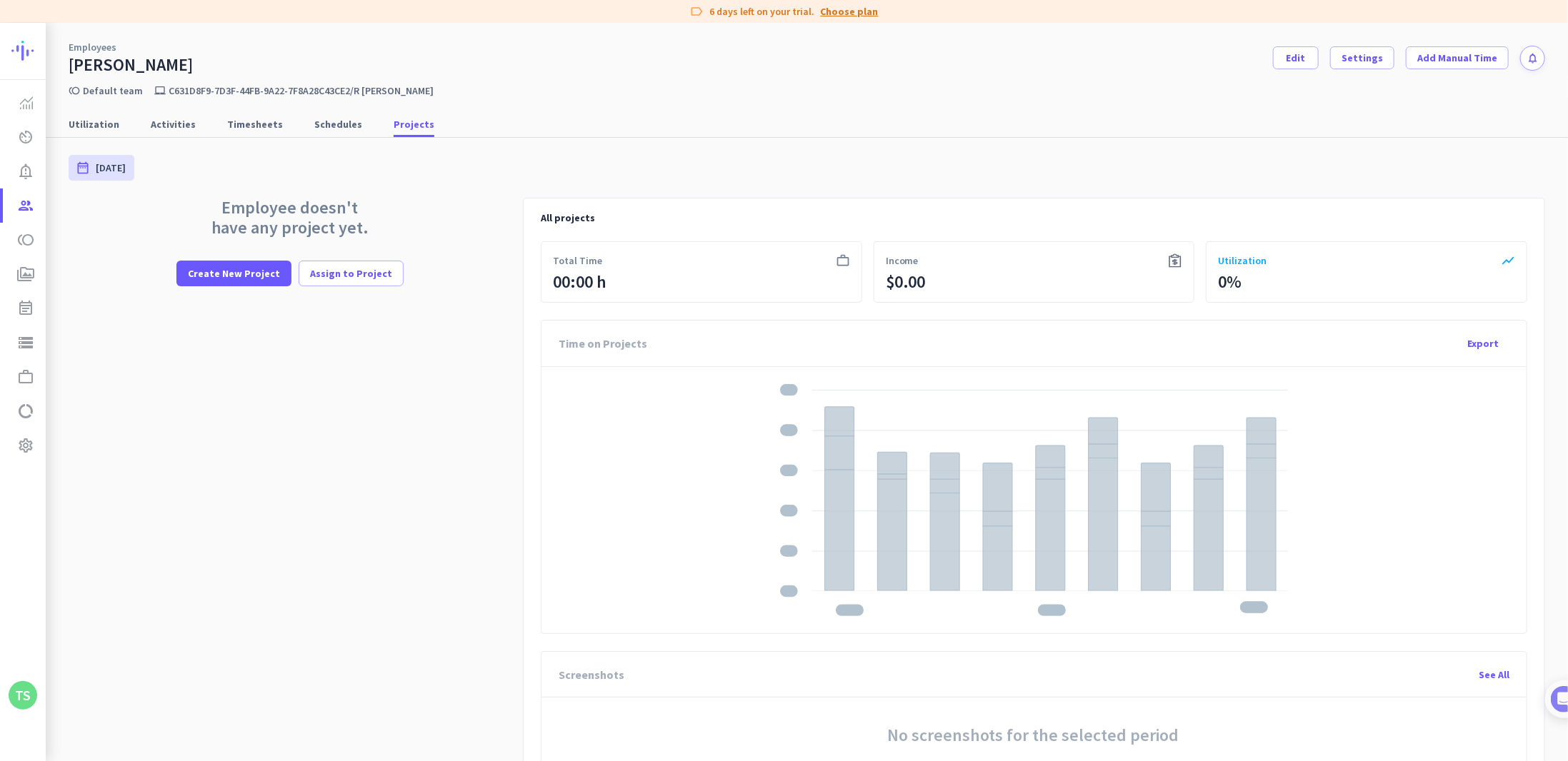
click at [851, 14] on link "Choose plan" at bounding box center [849, 11] width 58 height 14
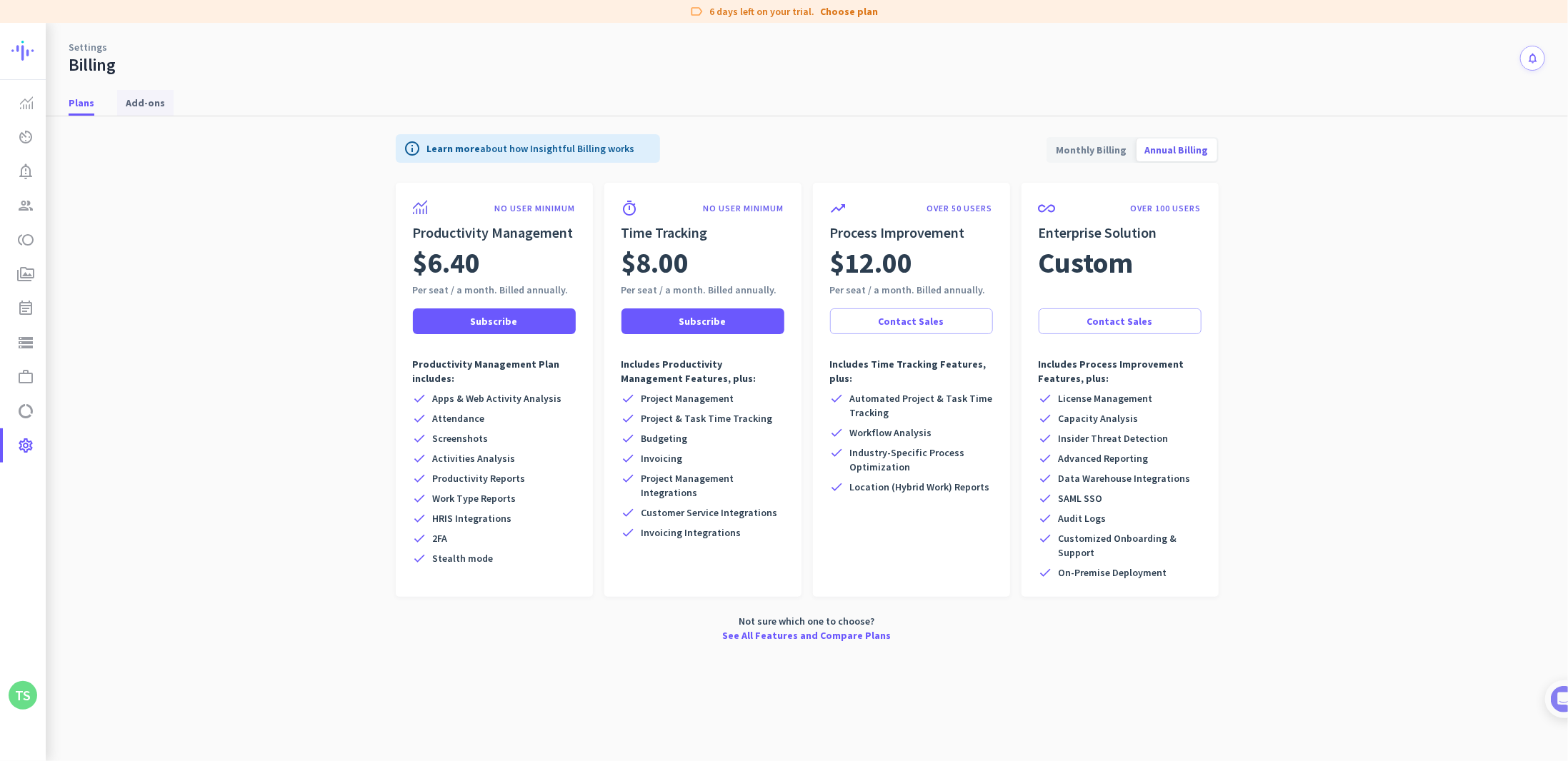
click at [149, 92] on span "Add-ons" at bounding box center [145, 102] width 40 height 26
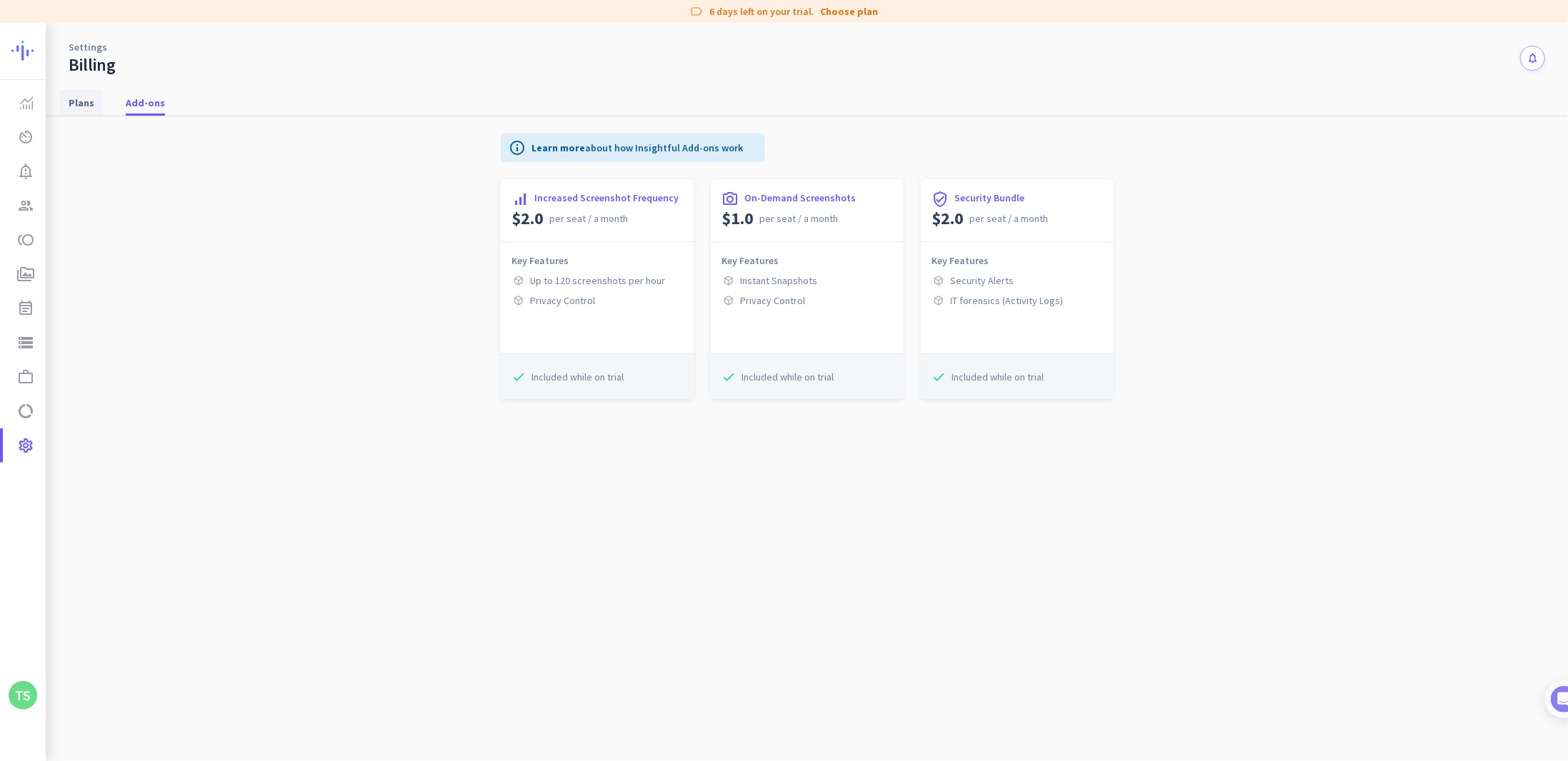
click at [78, 111] on span "Plans" at bounding box center [81, 102] width 26 height 26
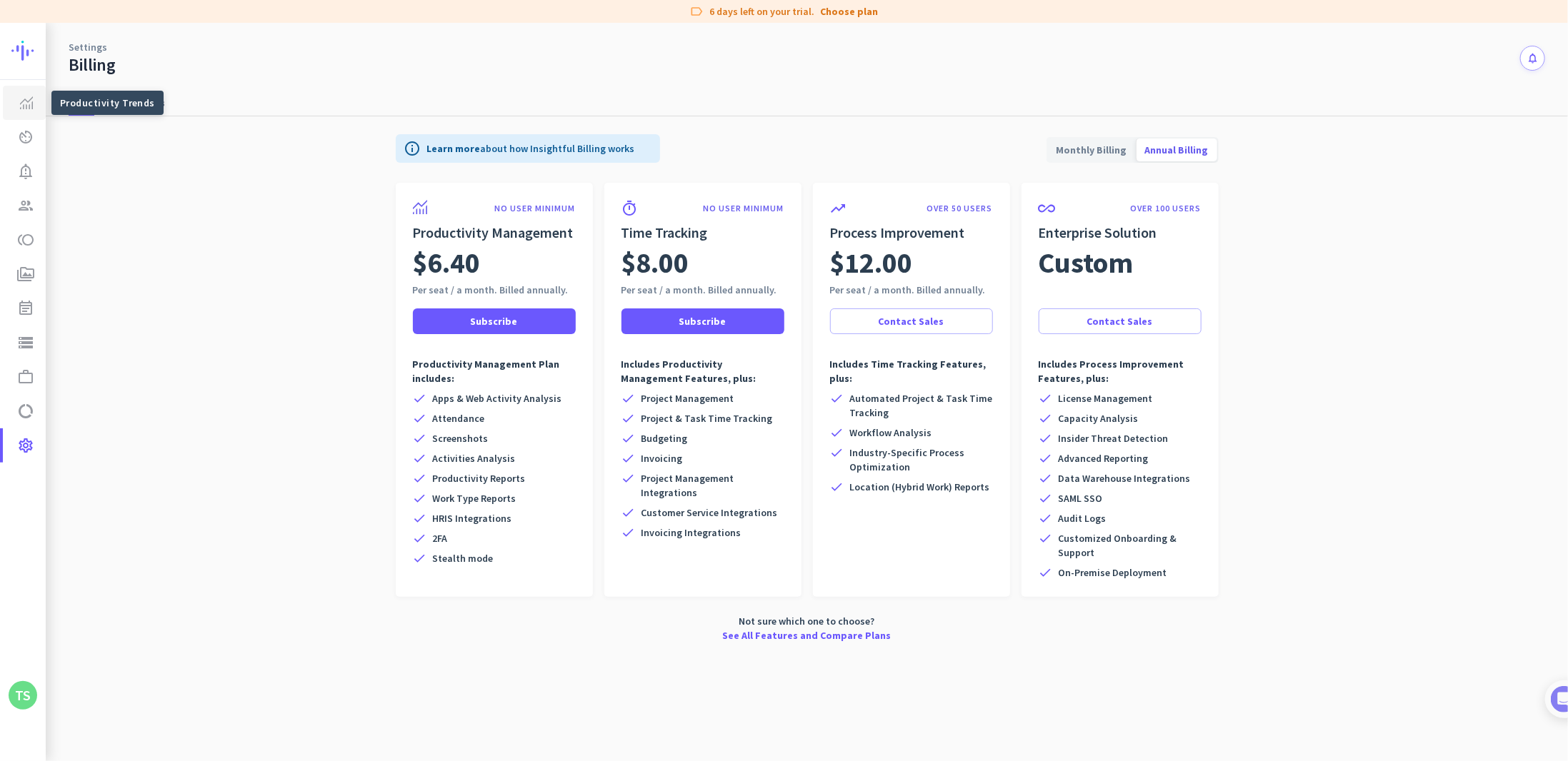
click at [32, 100] on img at bounding box center [26, 102] width 13 height 13
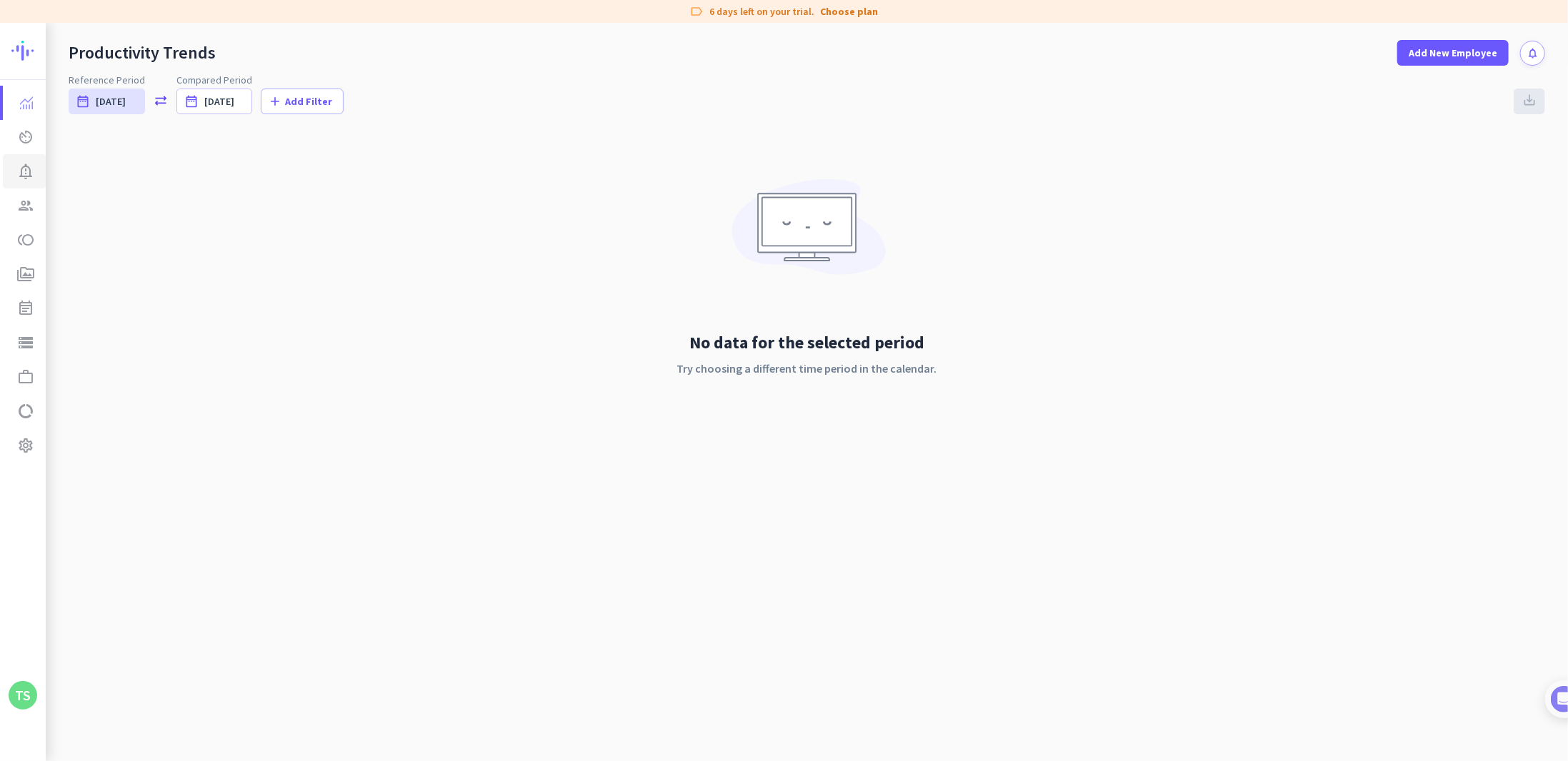
click at [27, 156] on link "notification_important Alerts" at bounding box center [24, 172] width 42 height 35
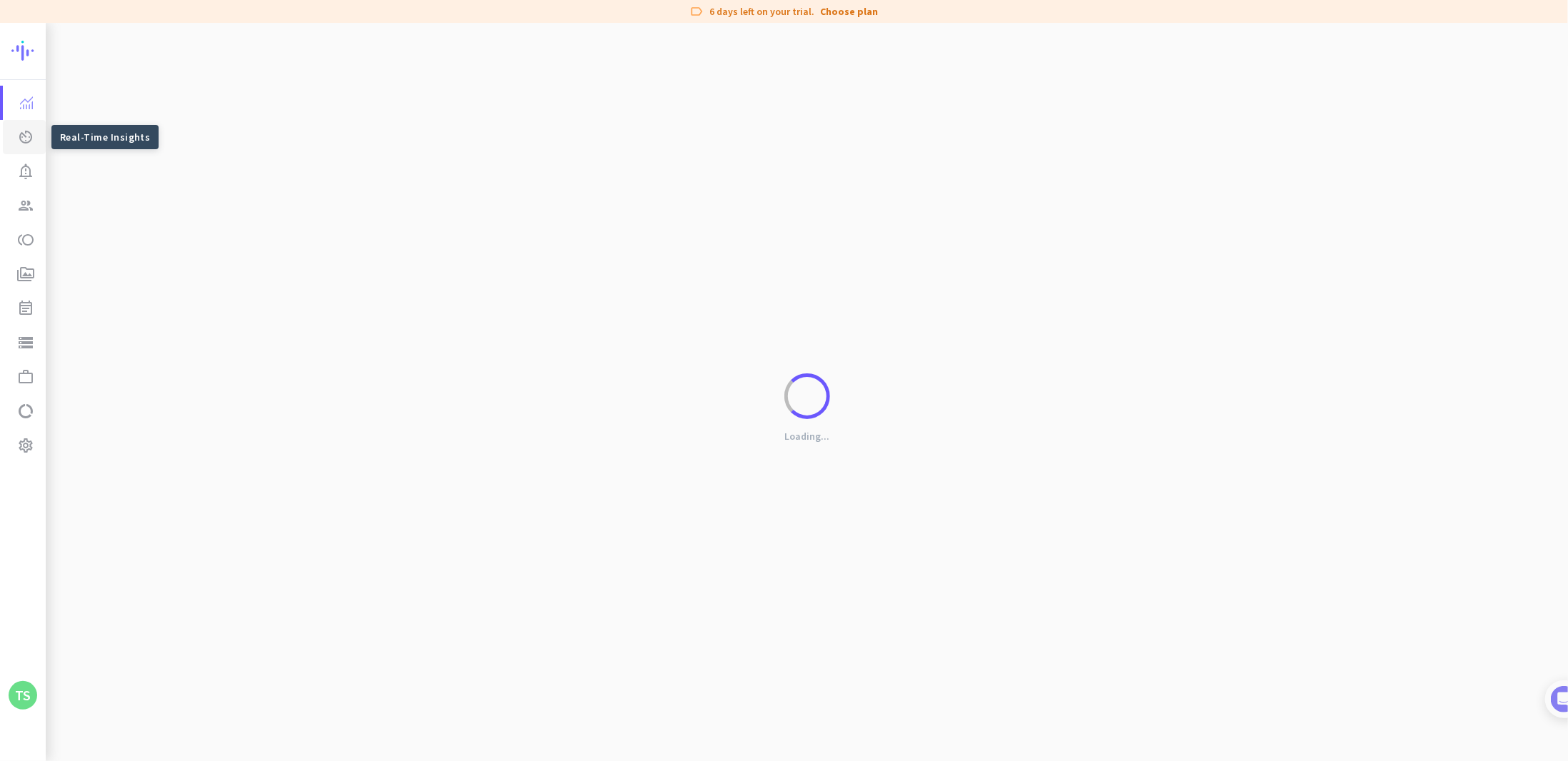
click at [27, 135] on icon "av_timer" at bounding box center [26, 137] width 17 height 17
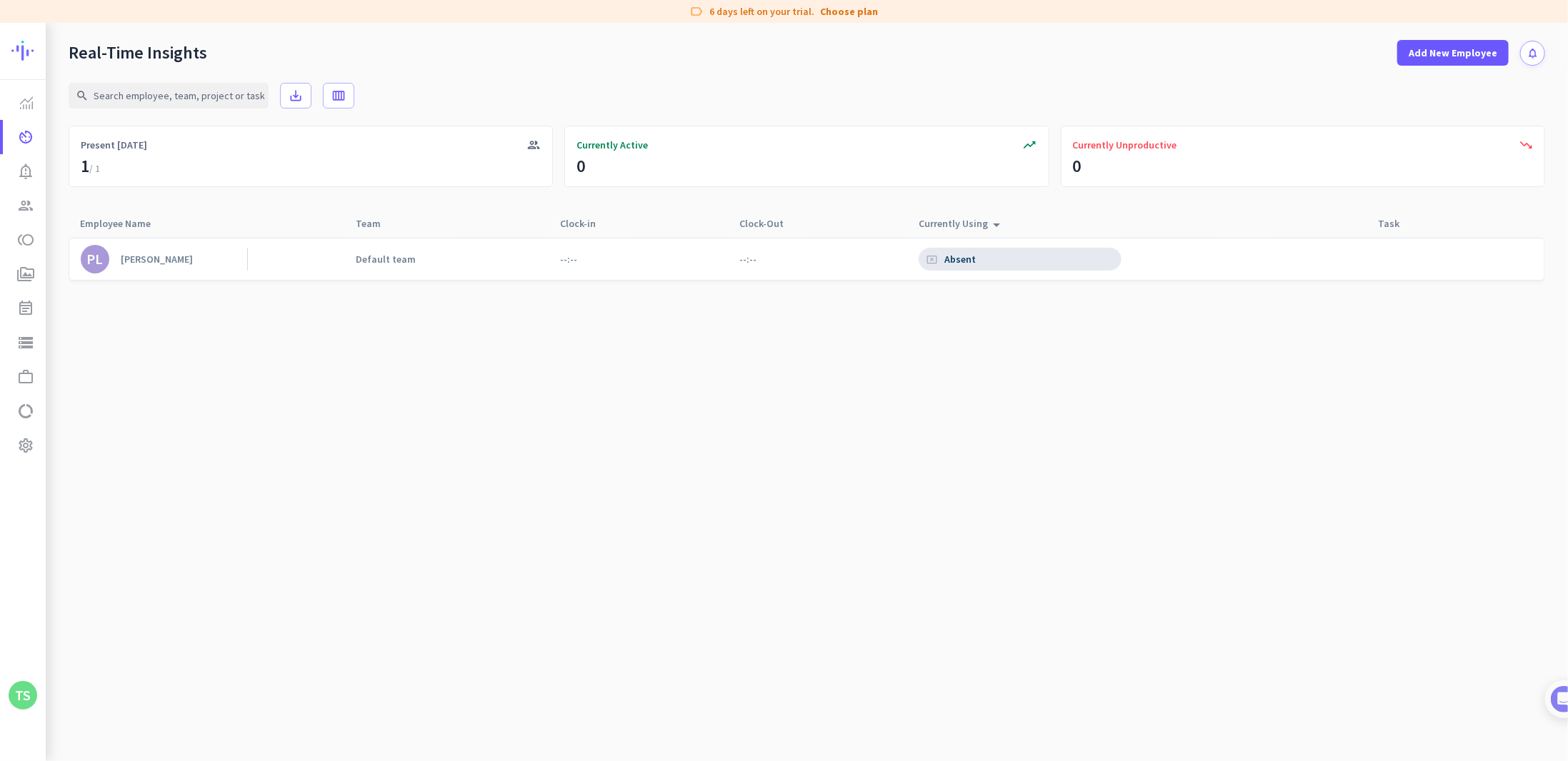
drag, startPoint x: 919, startPoint y: 262, endPoint x: 928, endPoint y: 262, distance: 9.0
click at [925, 262] on div "cancel_presentation Absent" at bounding box center [1020, 259] width 203 height 23
click at [1237, 265] on span "photo_camera" at bounding box center [1243, 259] width 17 height 17
click at [1052, 262] on div "Task Manager Unlabeled" at bounding box center [1020, 259] width 203 height 23
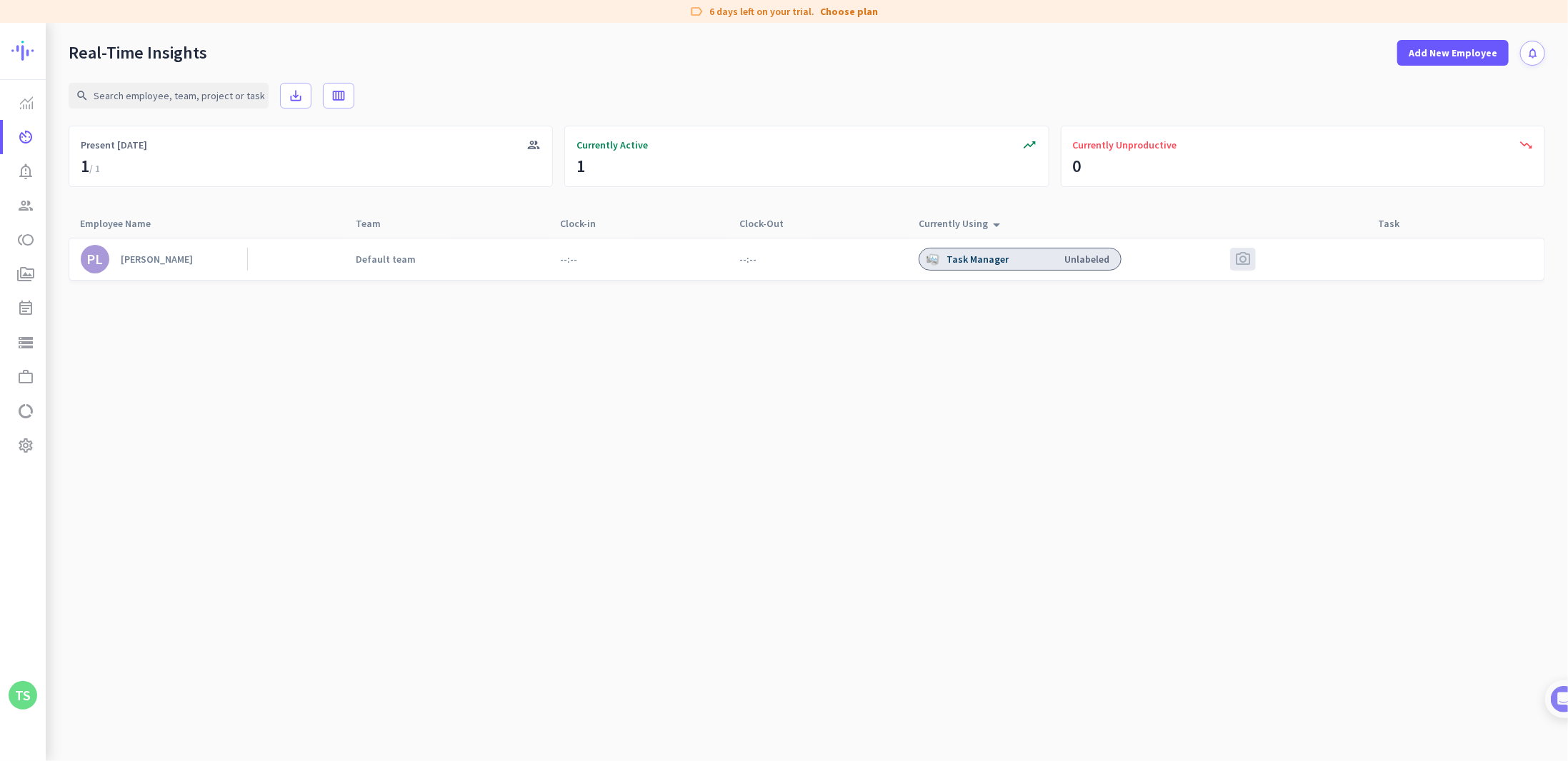
click at [1052, 262] on div "Task Manager Unlabeled" at bounding box center [1020, 259] width 203 height 23
drag, startPoint x: 1052, startPoint y: 262, endPoint x: 868, endPoint y: 312, distance: 190.7
click at [868, 312] on cdk-virtual-scroll-viewport "PL Patti Lange Default team --:-- --:-- Task Manager Unlabeled photo_camera" at bounding box center [807, 499] width 1476 height 524
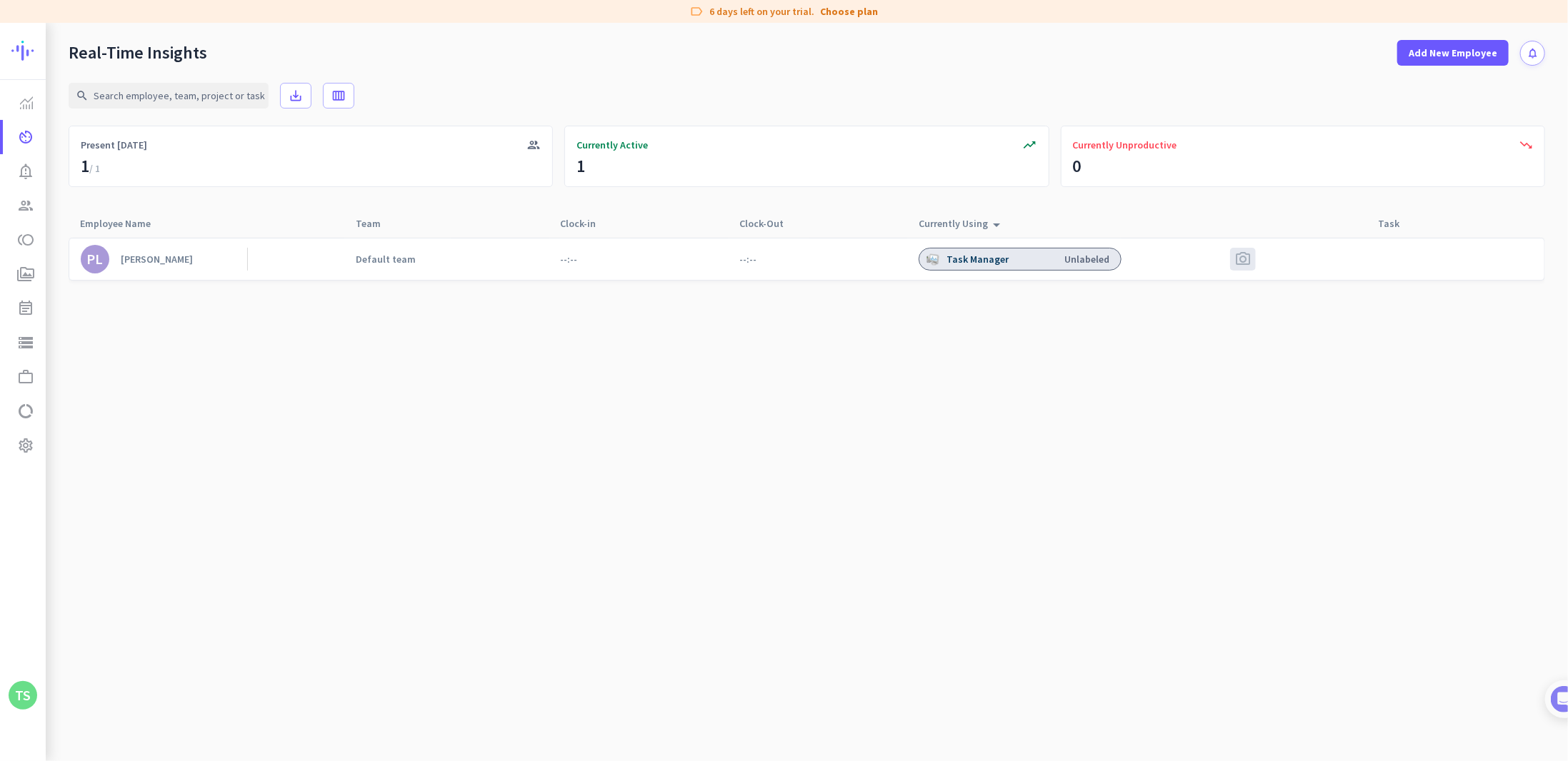
click at [92, 265] on div "PL" at bounding box center [95, 258] width 16 height 14
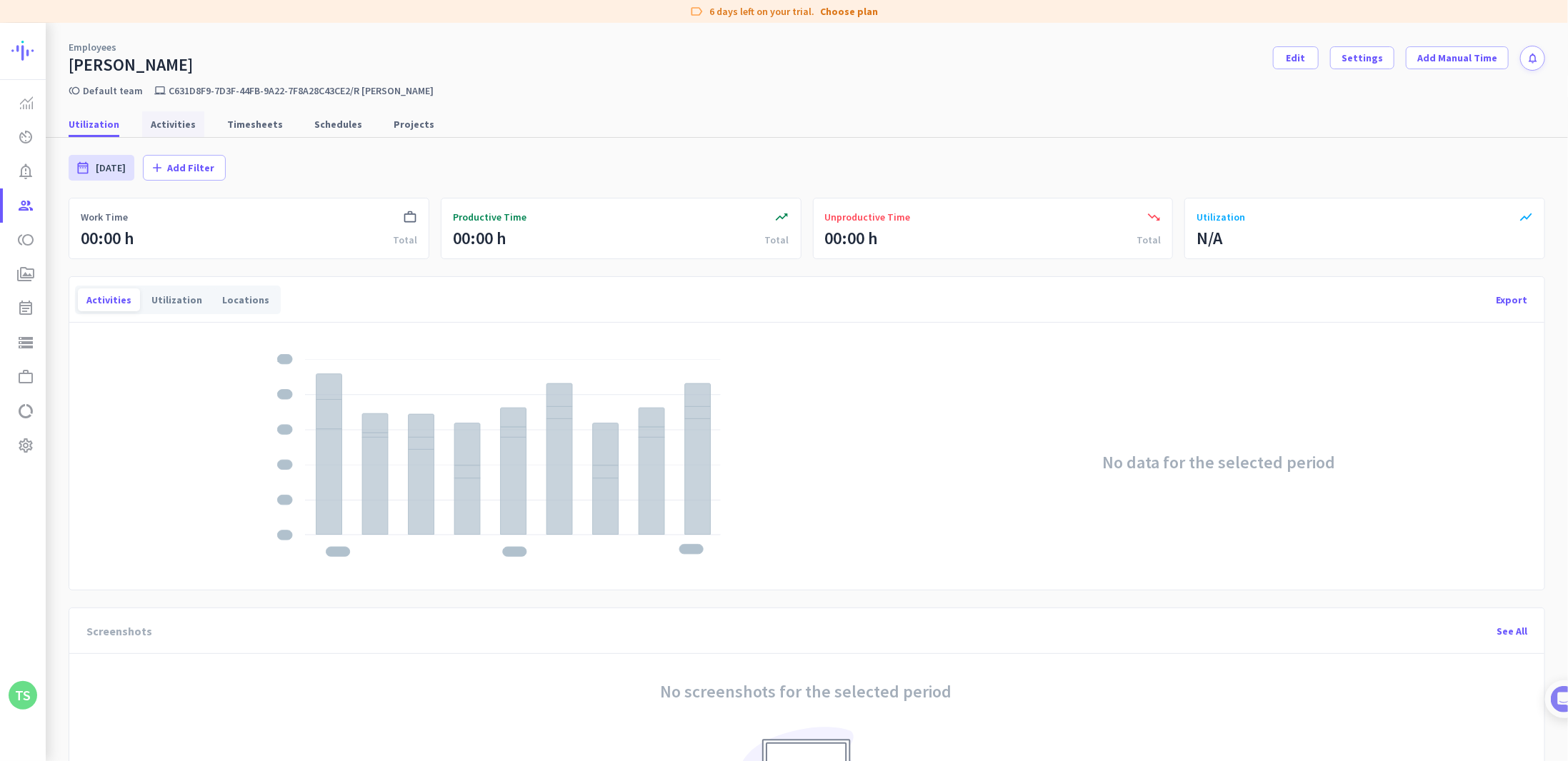
click at [185, 121] on span "Activities" at bounding box center [173, 123] width 45 height 14
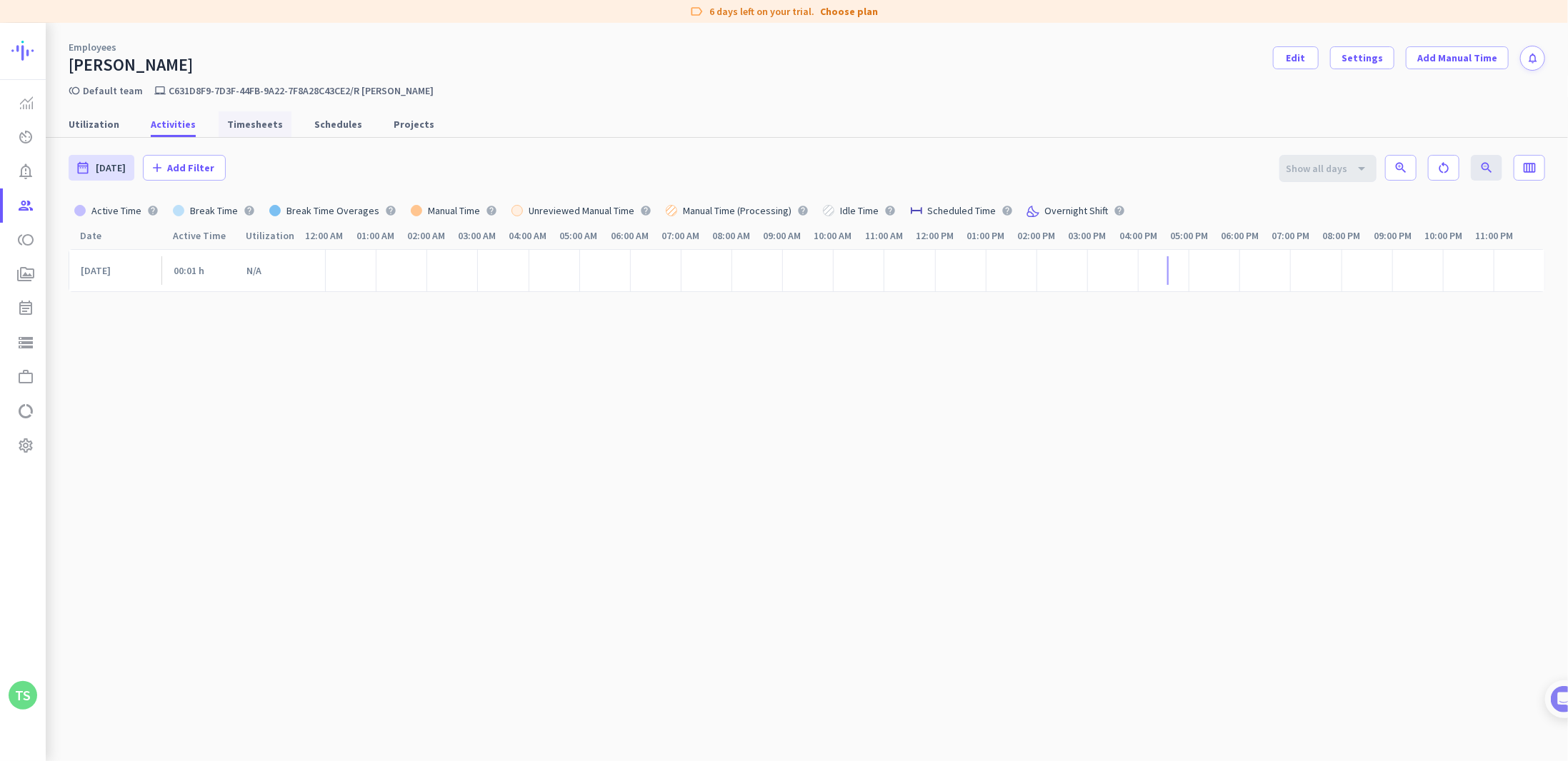
click at [234, 133] on span "Timesheets" at bounding box center [255, 123] width 56 height 26
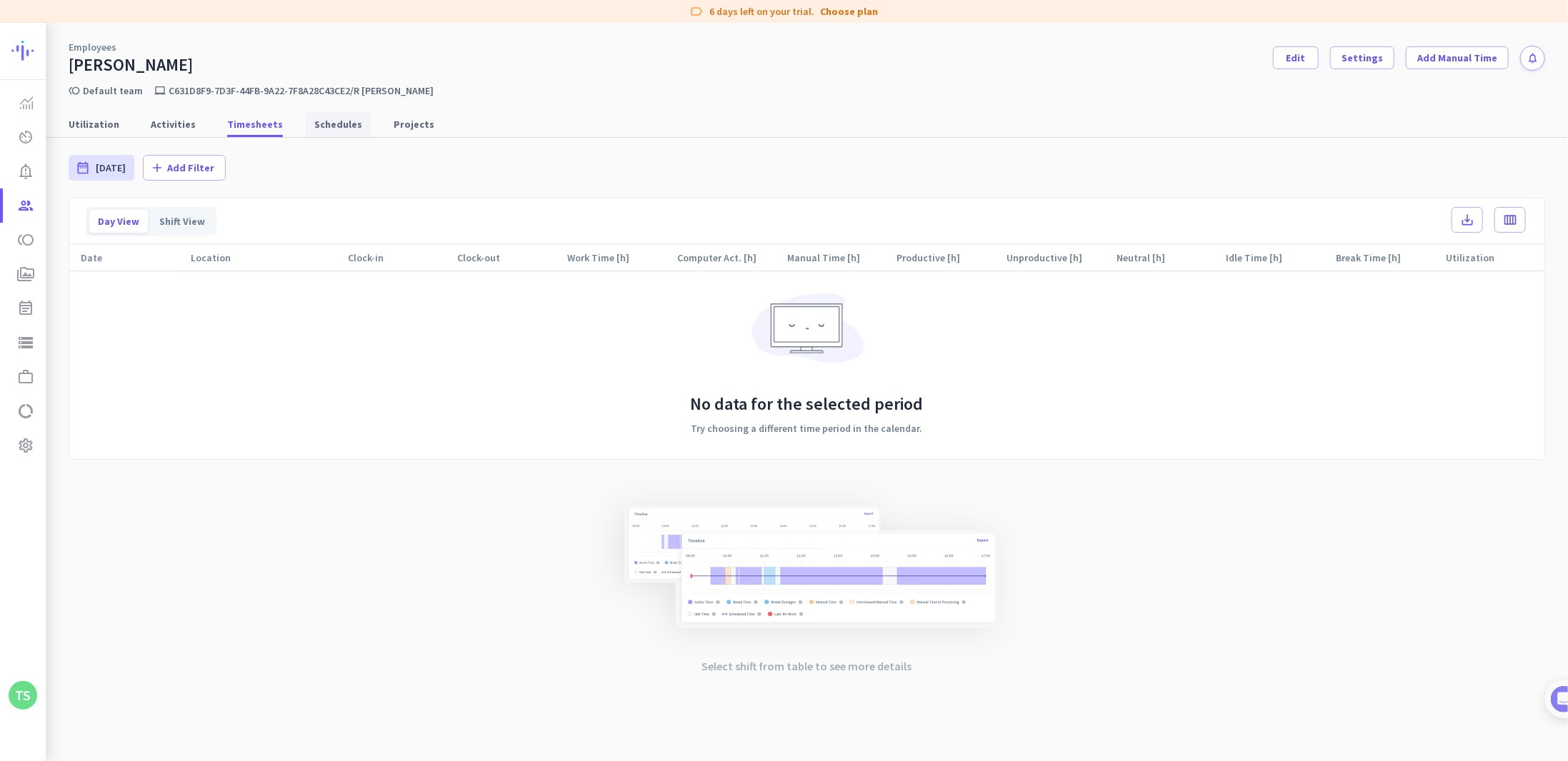
click at [321, 128] on span "Schedules" at bounding box center [339, 123] width 48 height 14
type input "Wed, Oct 1 - Fri, Oct 31"
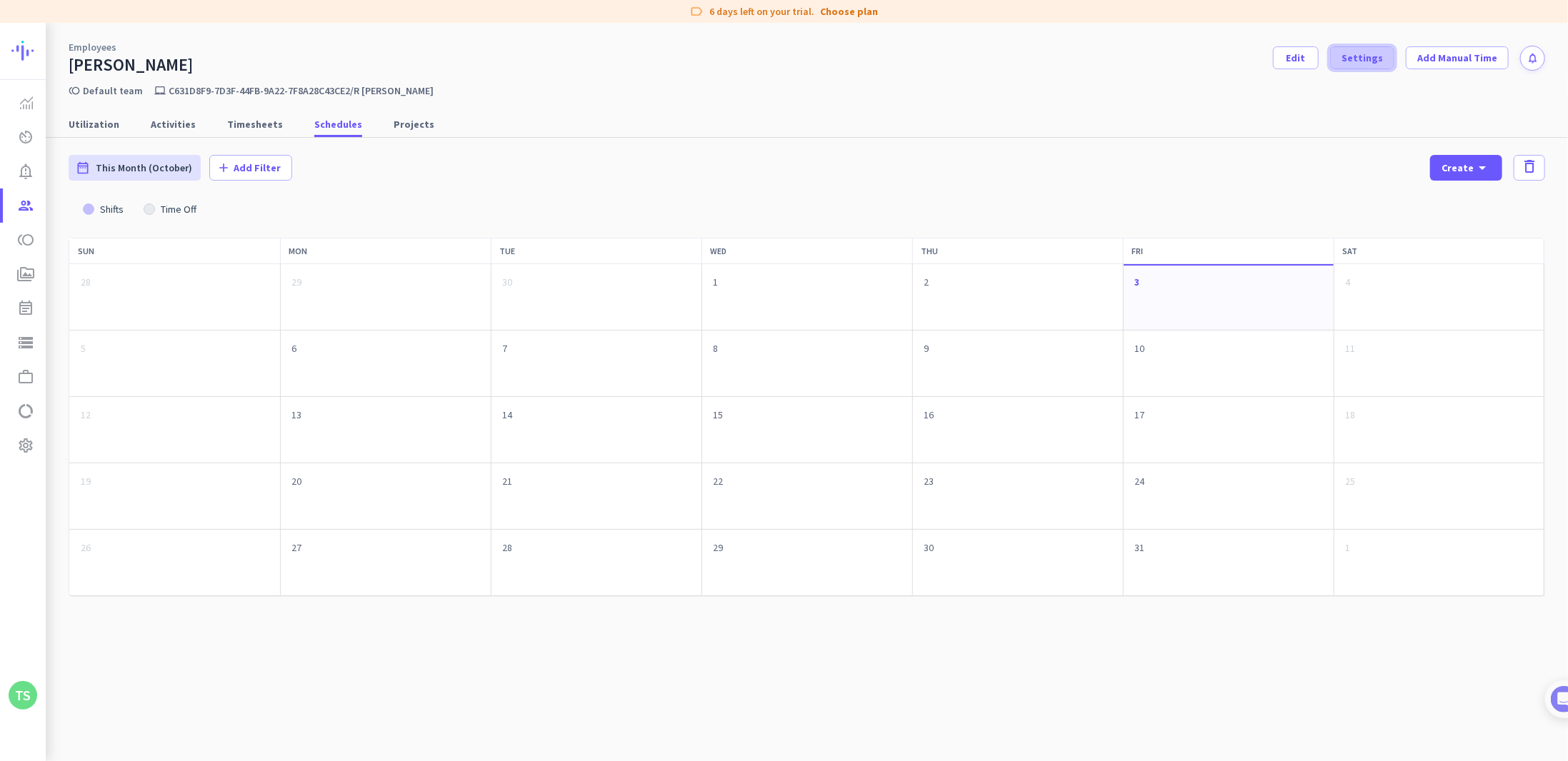
click at [1373, 52] on span "Settings" at bounding box center [1362, 58] width 41 height 14
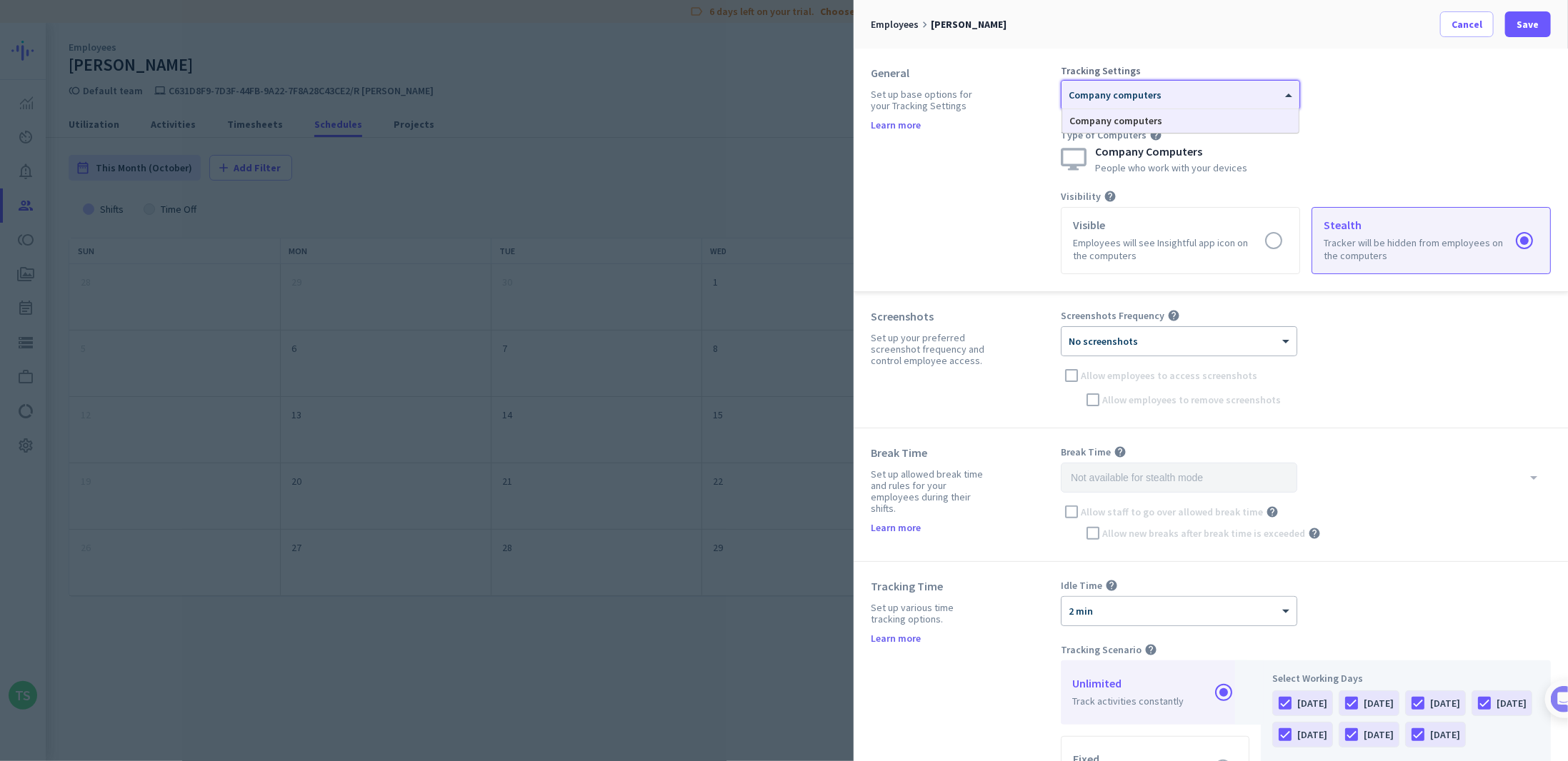
click at [1151, 96] on span "Company computers" at bounding box center [1114, 95] width 93 height 13
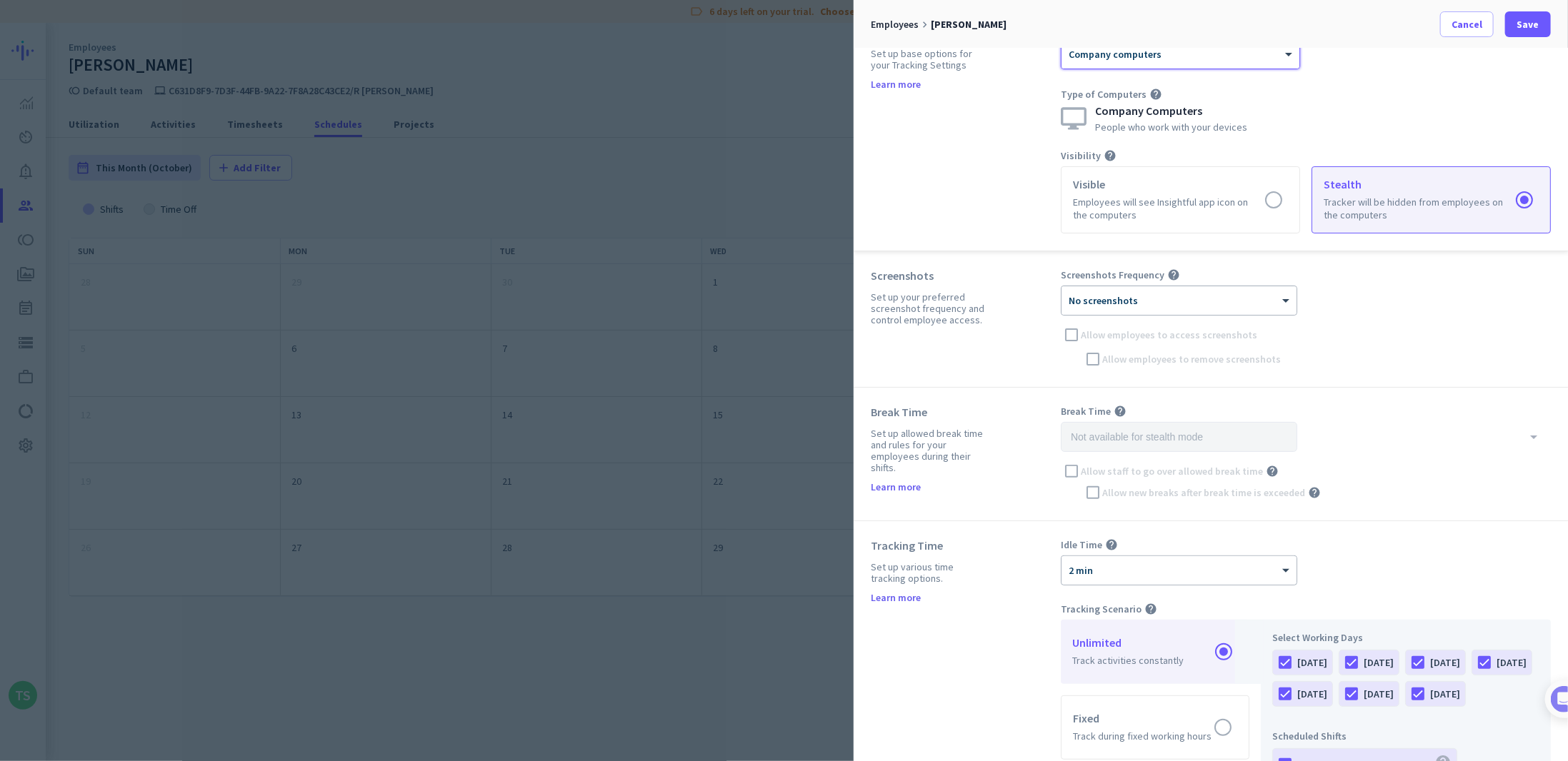
scroll to position [71, 0]
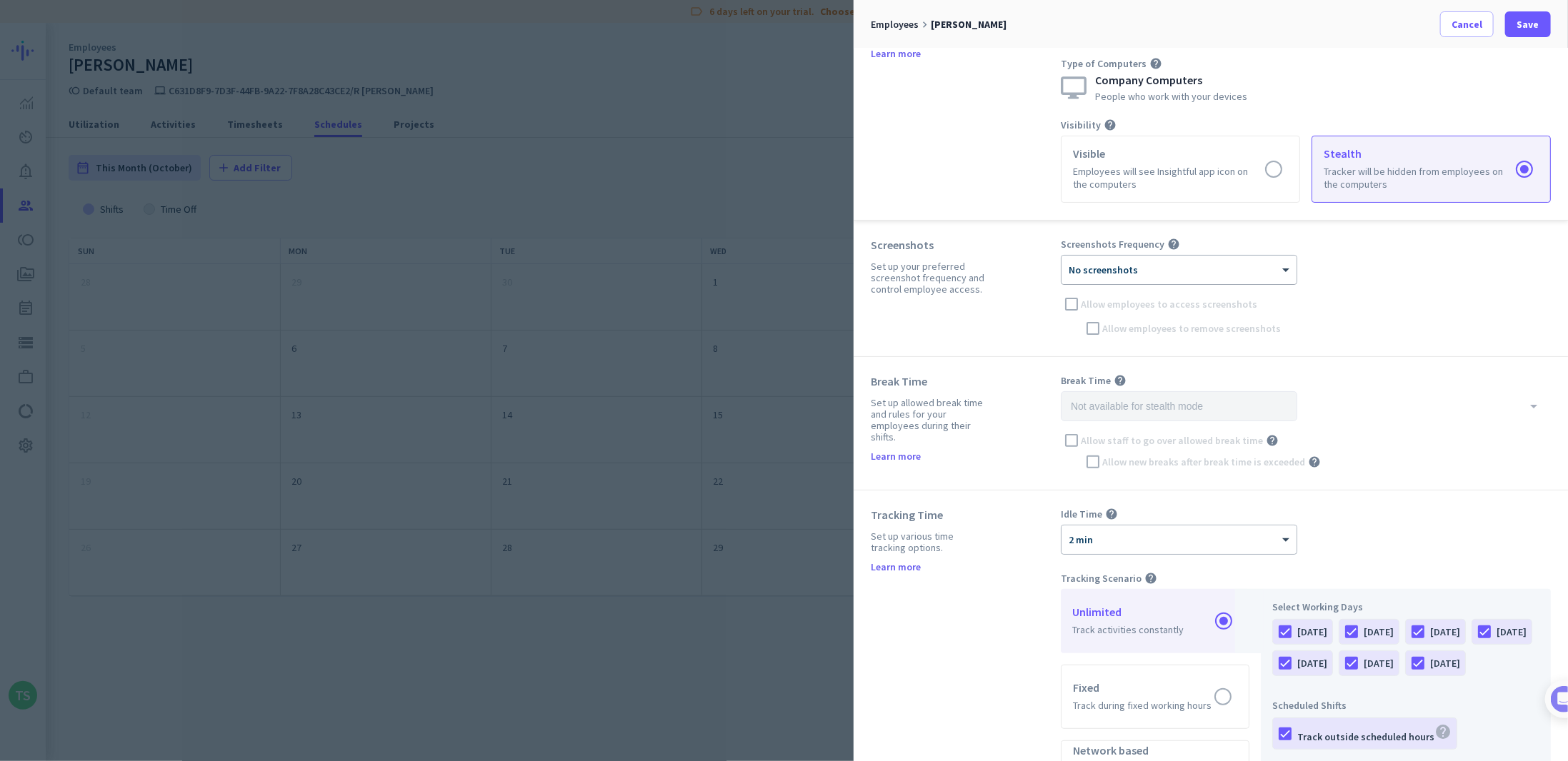
click at [1234, 273] on div "× No screenshots" at bounding box center [1169, 270] width 217 height 13
click at [1233, 273] on div "× No screenshots" at bounding box center [1169, 270] width 217 height 13
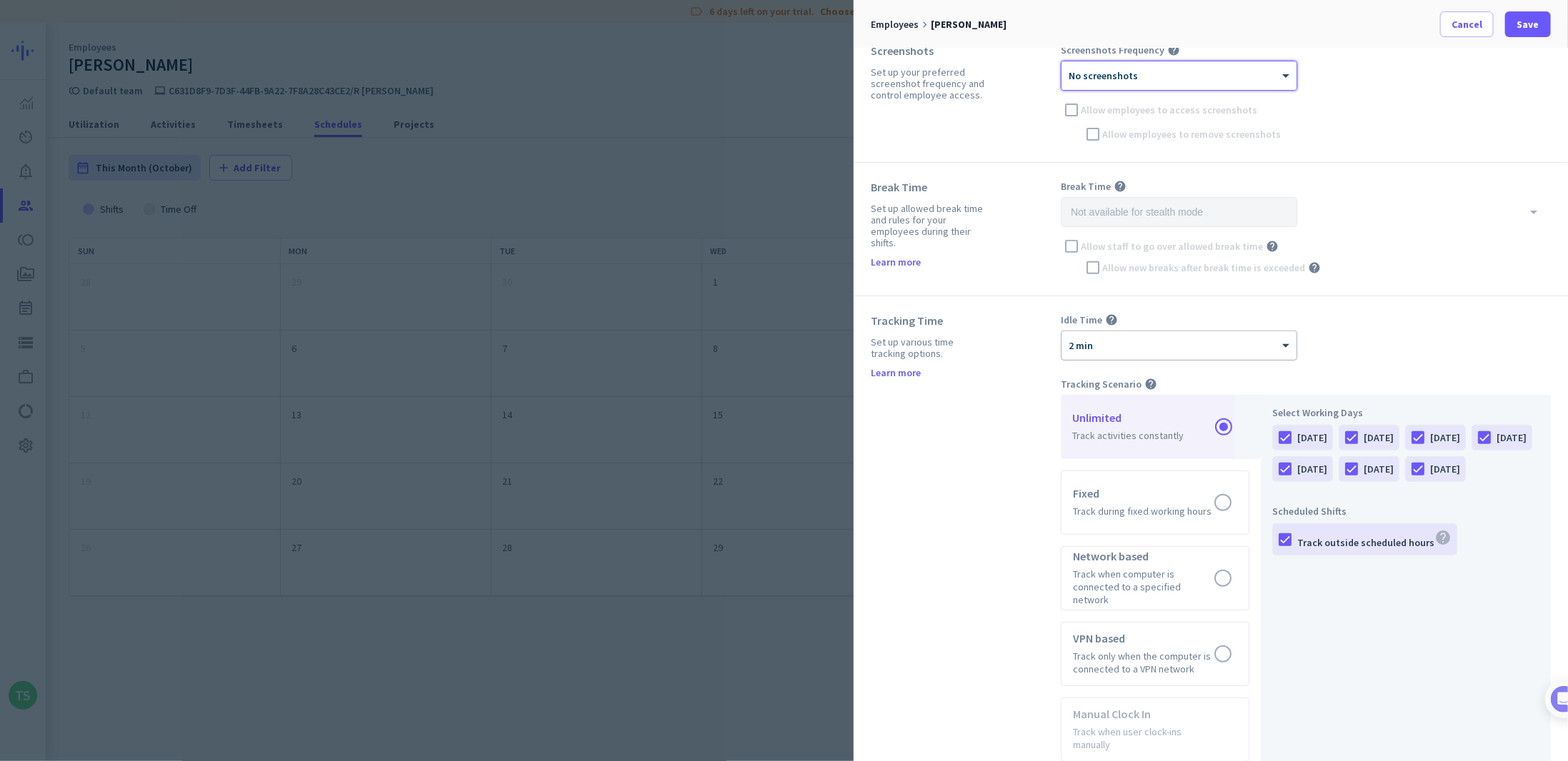
scroll to position [285, 0]
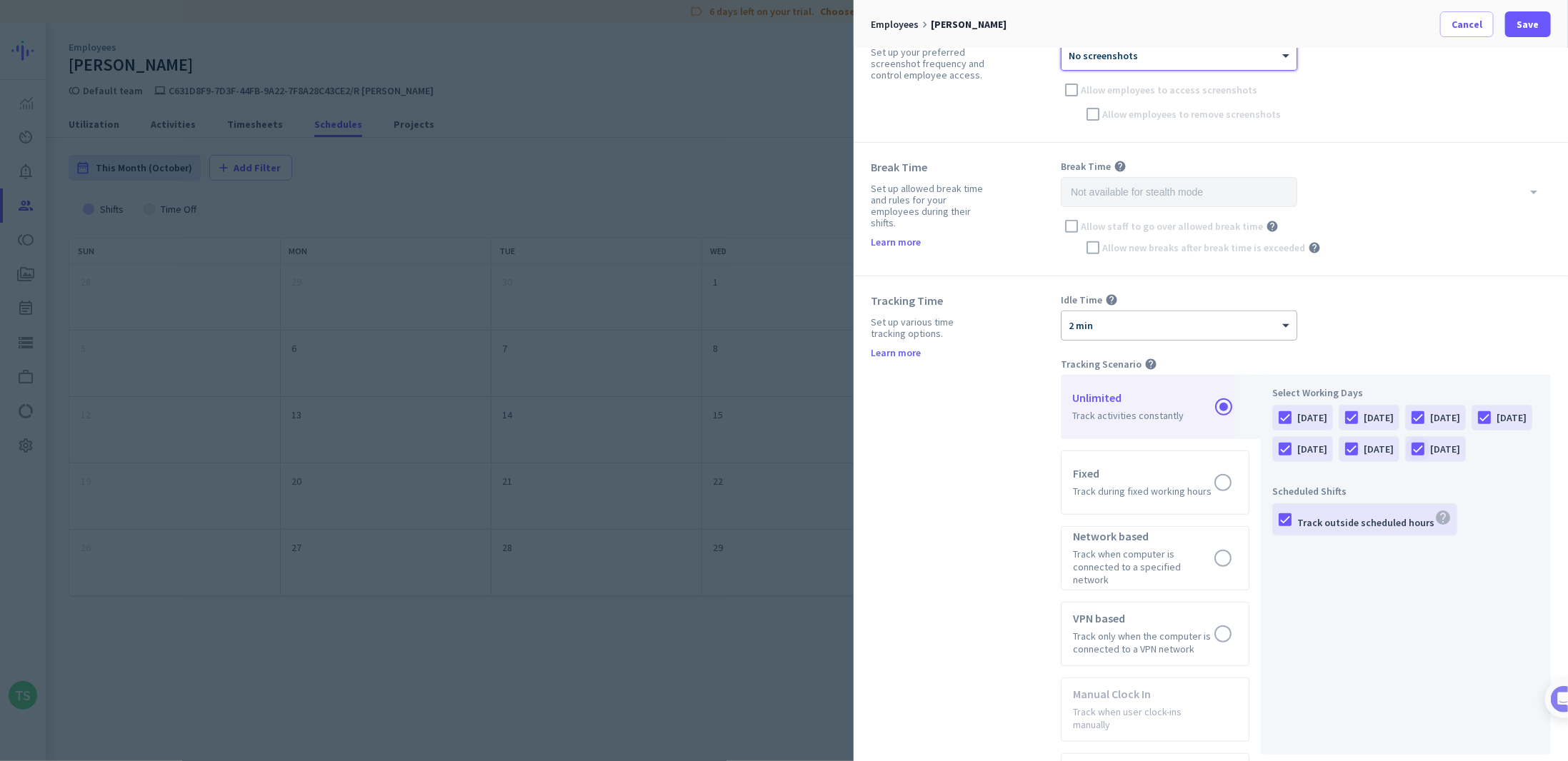
click at [1406, 461] on div at bounding box center [1417, 448] width 24 height 24
click at [1363, 441] on div at bounding box center [1351, 448] width 24 height 24
click at [1285, 531] on div at bounding box center [1284, 519] width 24 height 24
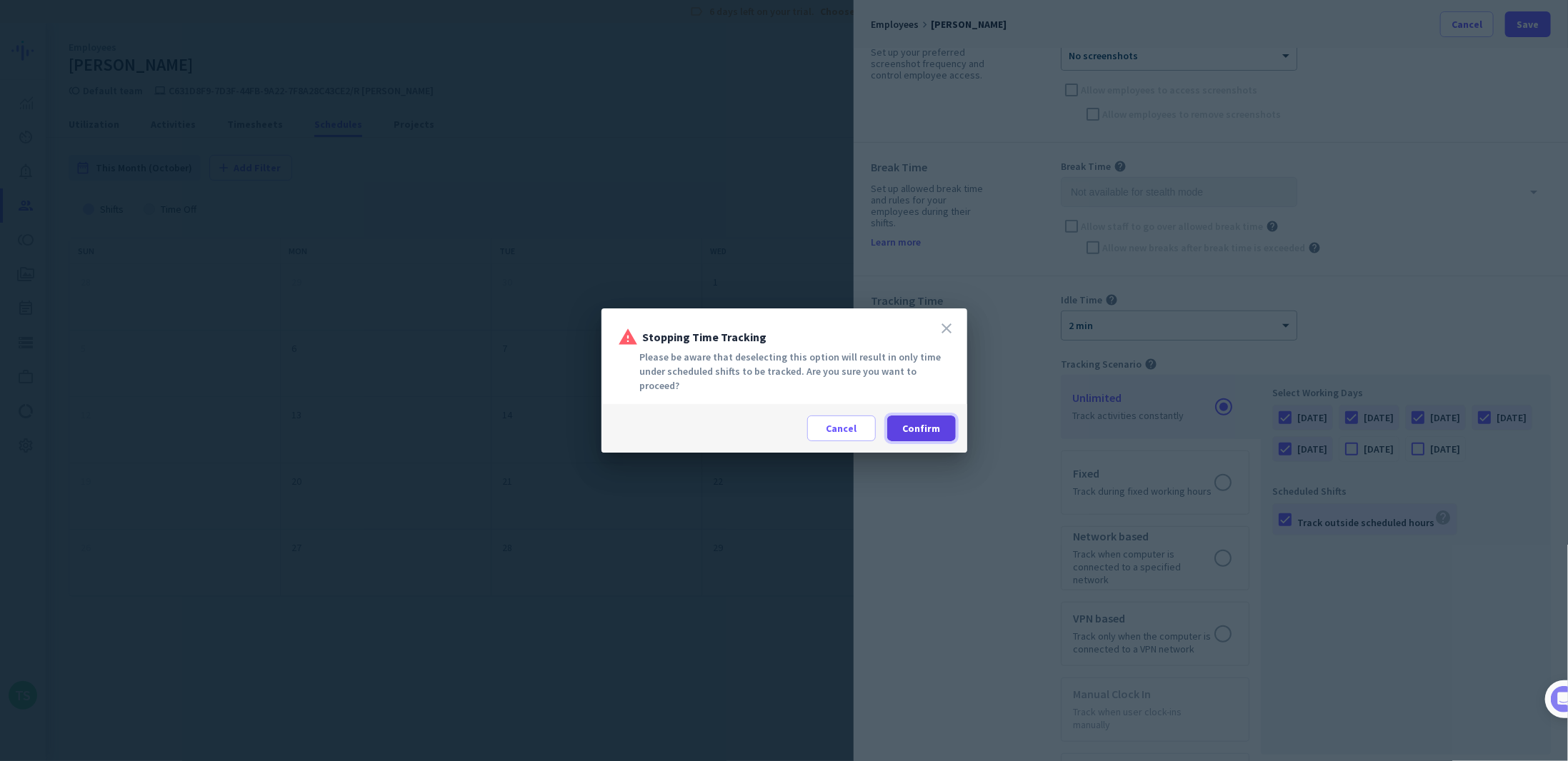
click at [920, 421] on span "Confirm" at bounding box center [921, 428] width 38 height 14
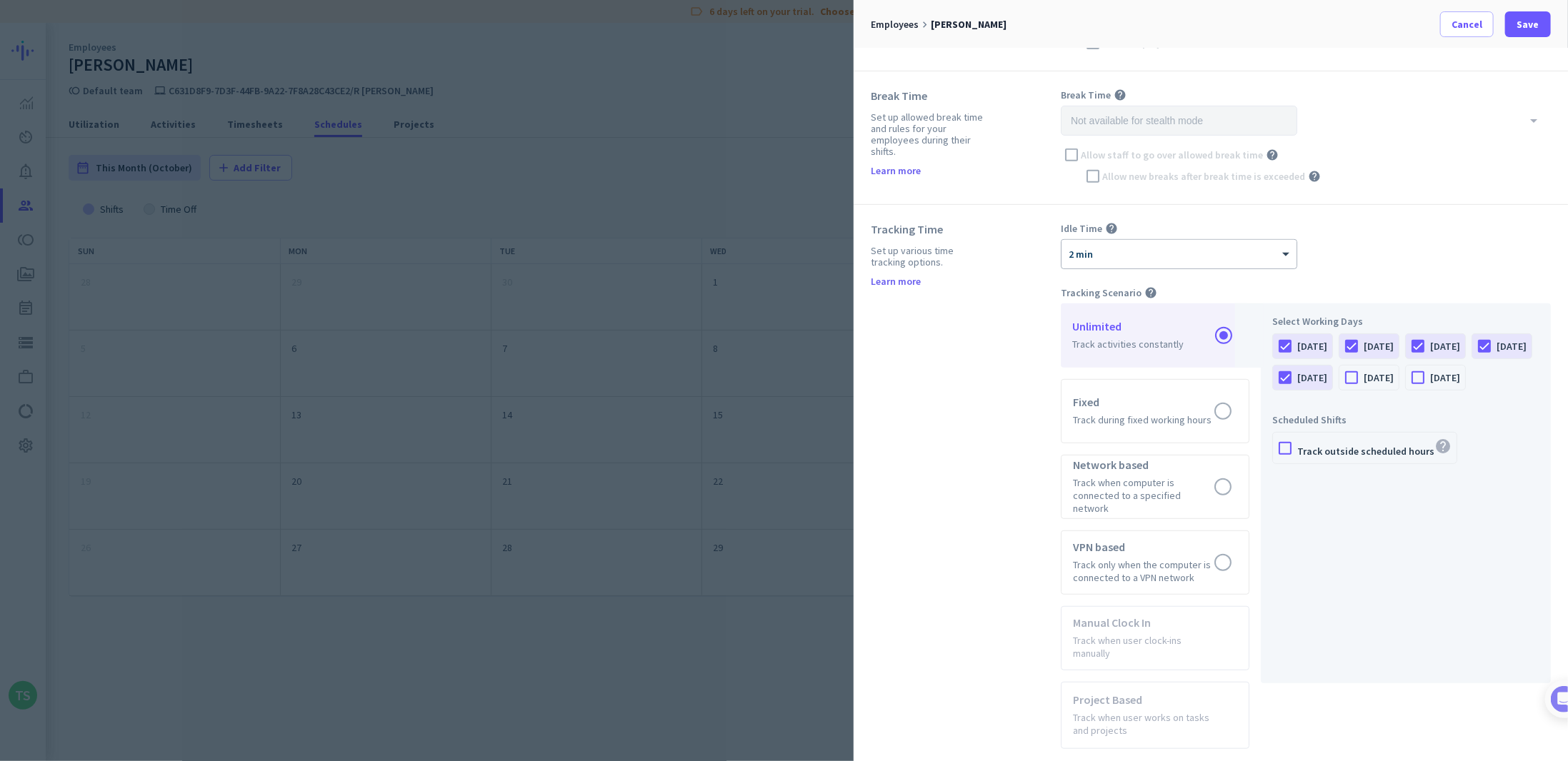
scroll to position [428, 0]
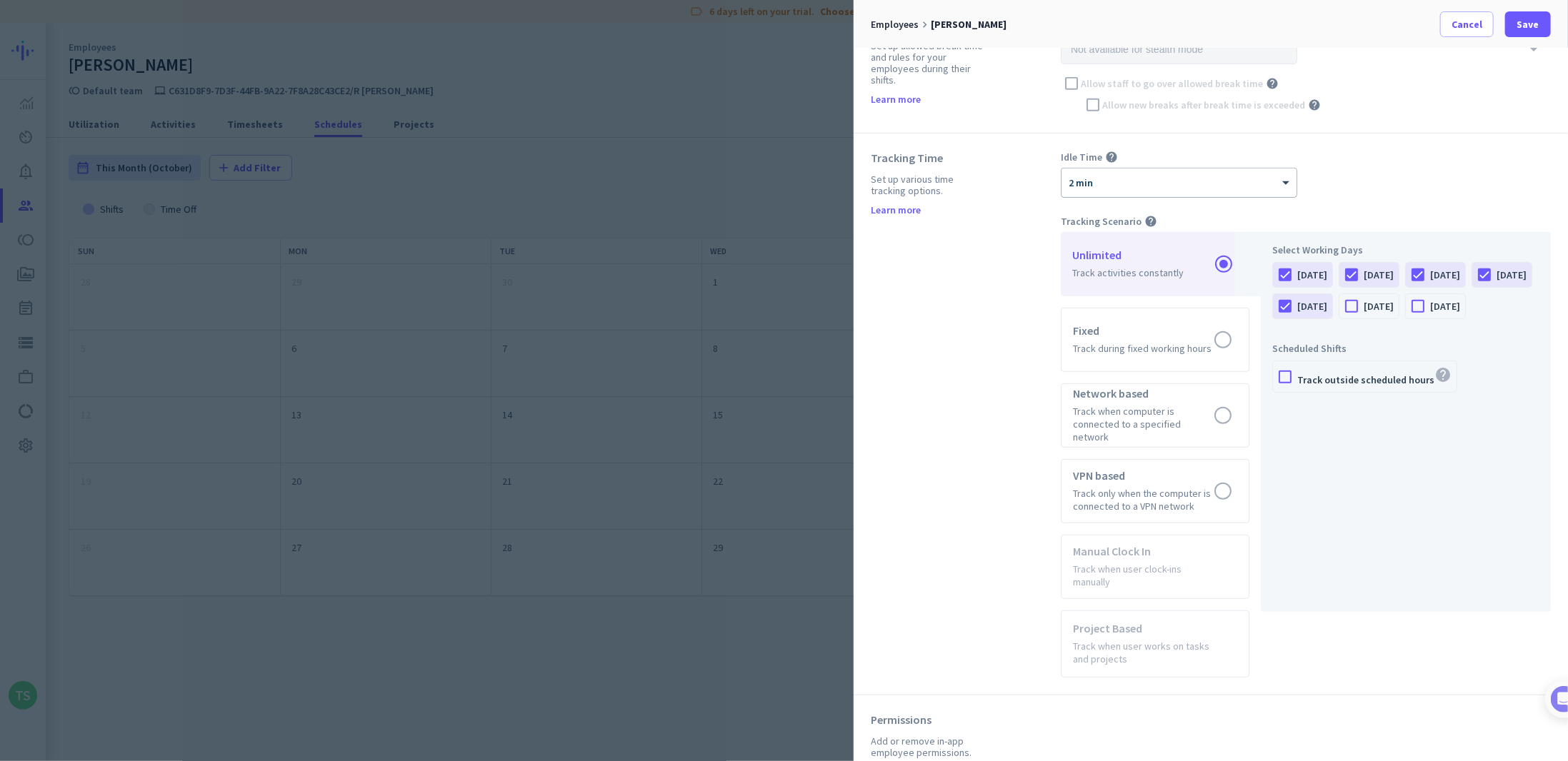
click at [1137, 172] on div at bounding box center [1179, 177] width 235 height 13
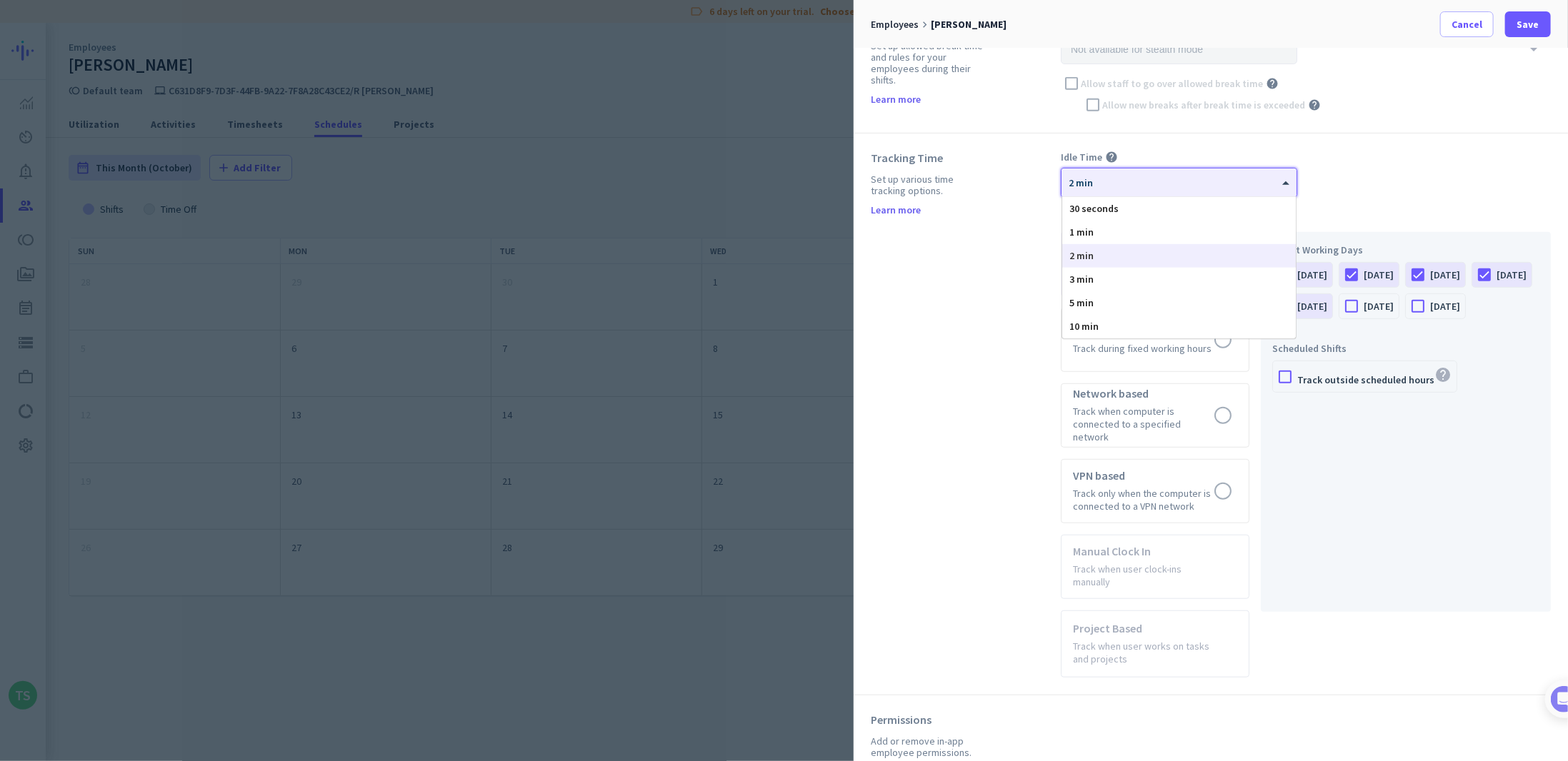
click at [1137, 172] on div at bounding box center [1179, 177] width 235 height 13
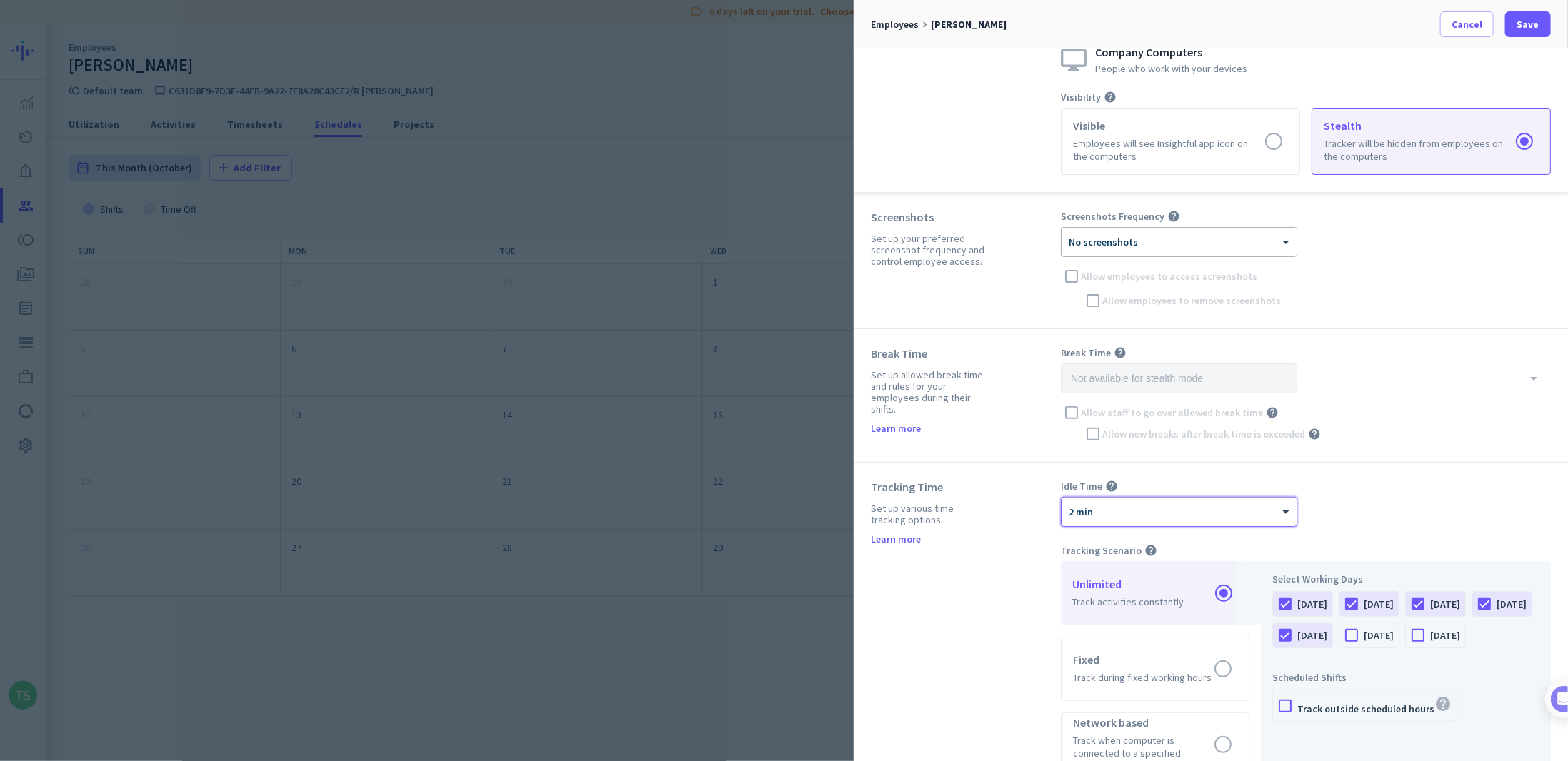
scroll to position [0, 0]
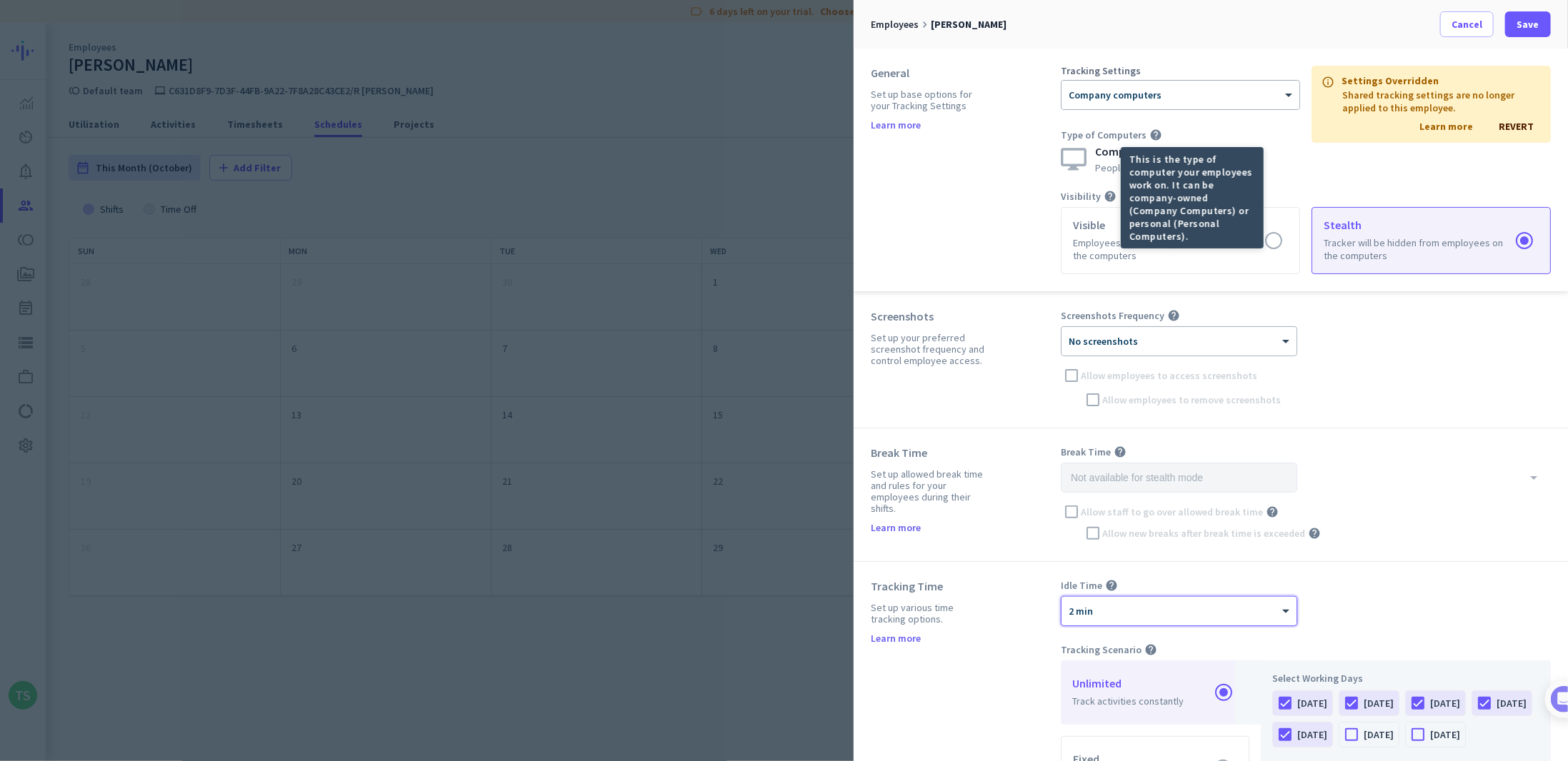
click at [1092, 197] on mat-tooltip-component "This is the type of computer your employees work on. It can be company-owned (C…" at bounding box center [1141, 197] width 143 height 101
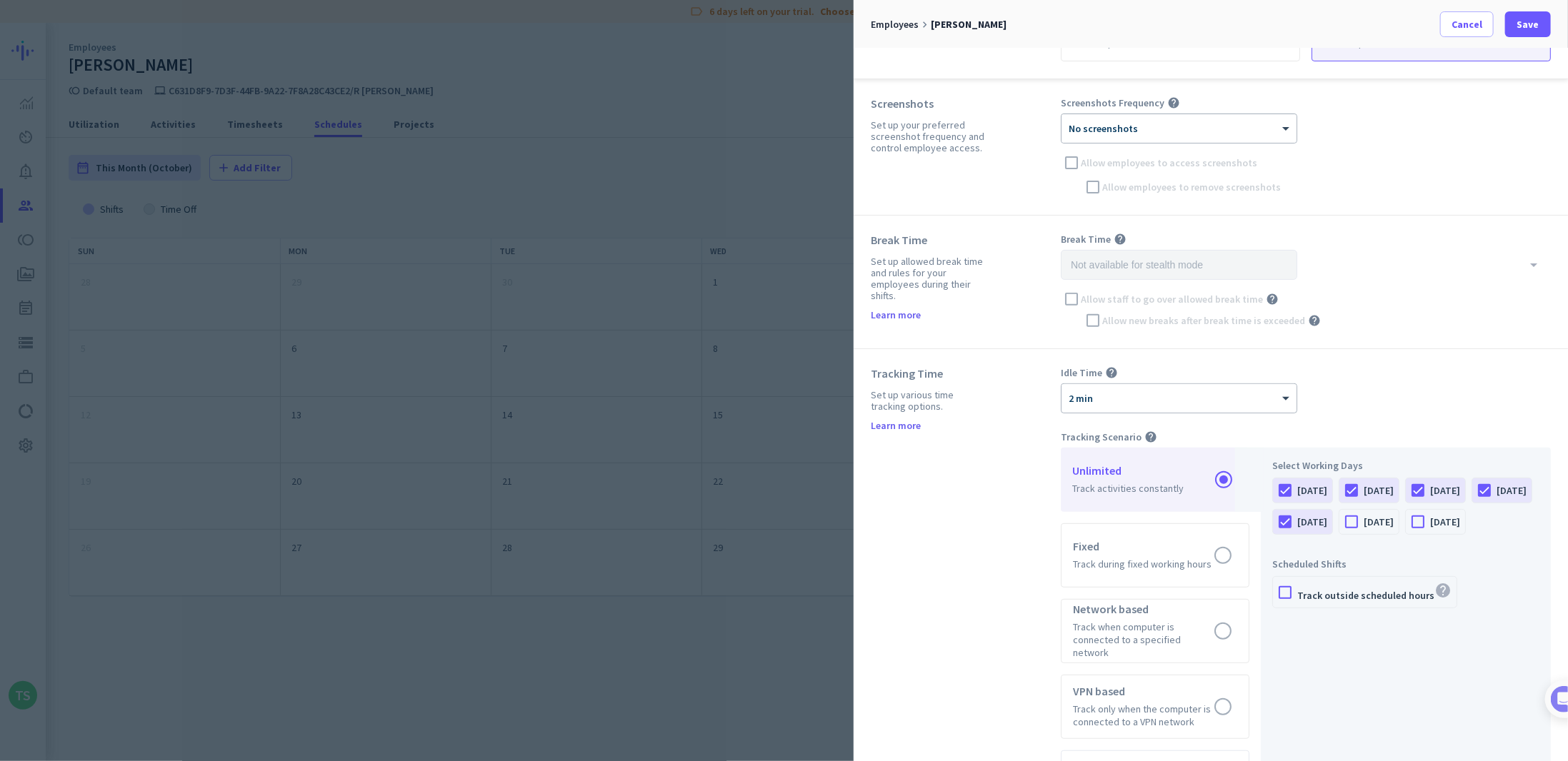
scroll to position [214, 0]
click at [1529, 23] on span "Save" at bounding box center [1527, 24] width 22 height 14
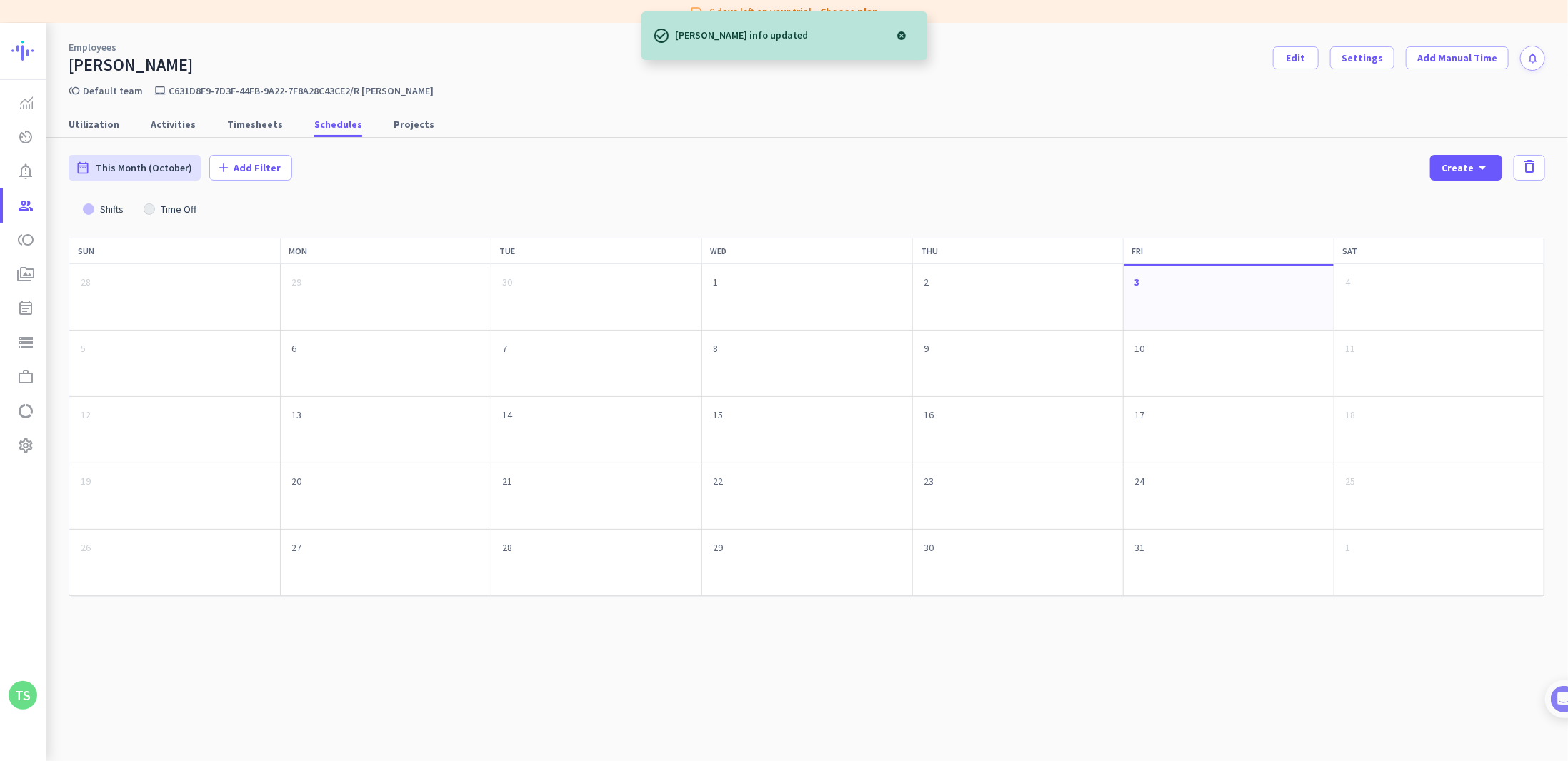
click at [203, 128] on div "Utilization Activities Timesheets Schedules Projects" at bounding box center [806, 123] width 1522 height 26
click at [96, 127] on span "Utilization" at bounding box center [94, 123] width 51 height 14
type input "Fri, Oct 3 - Fri, Oct 3"
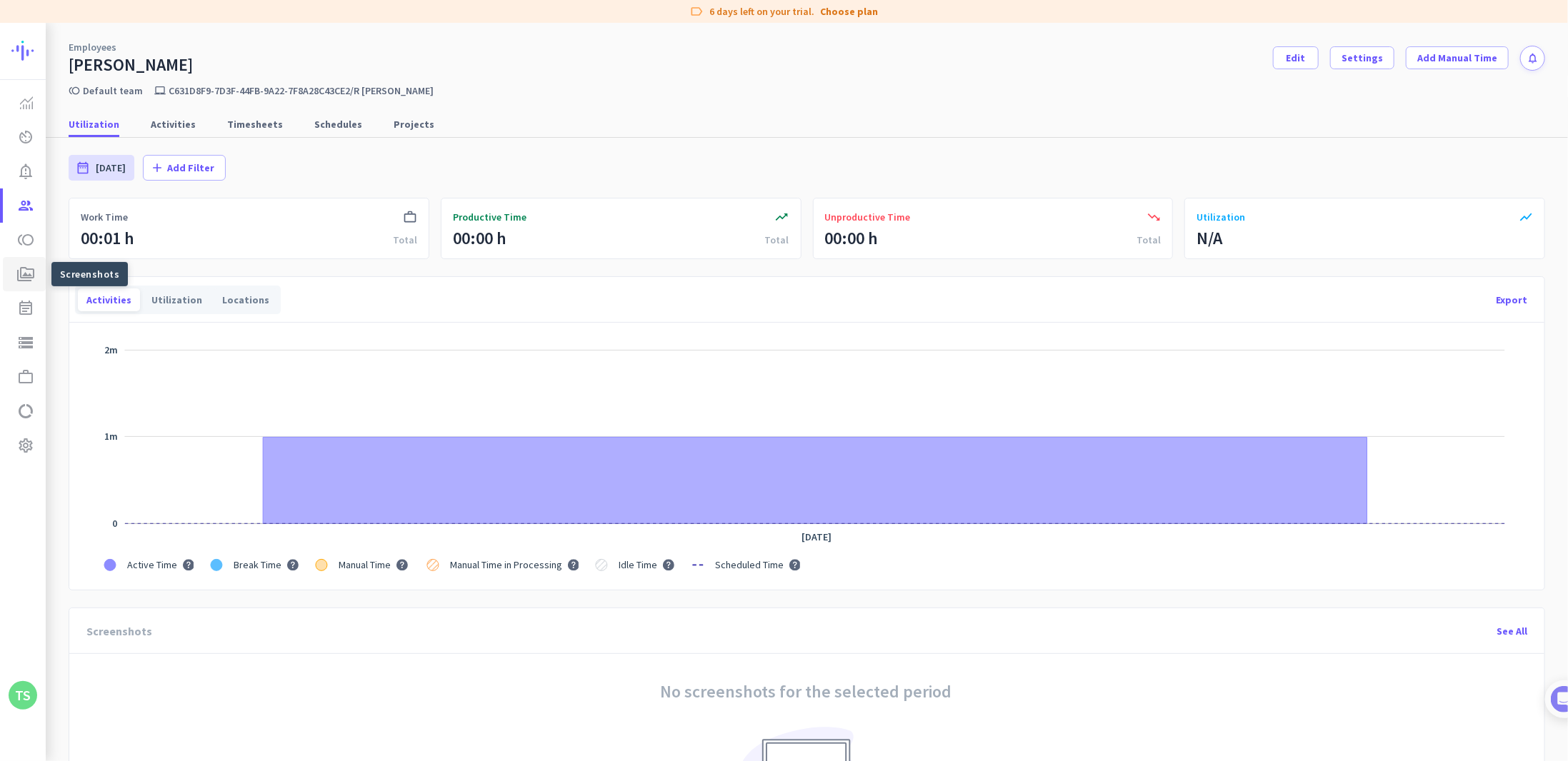
click at [18, 273] on icon "perm_media" at bounding box center [26, 274] width 17 height 17
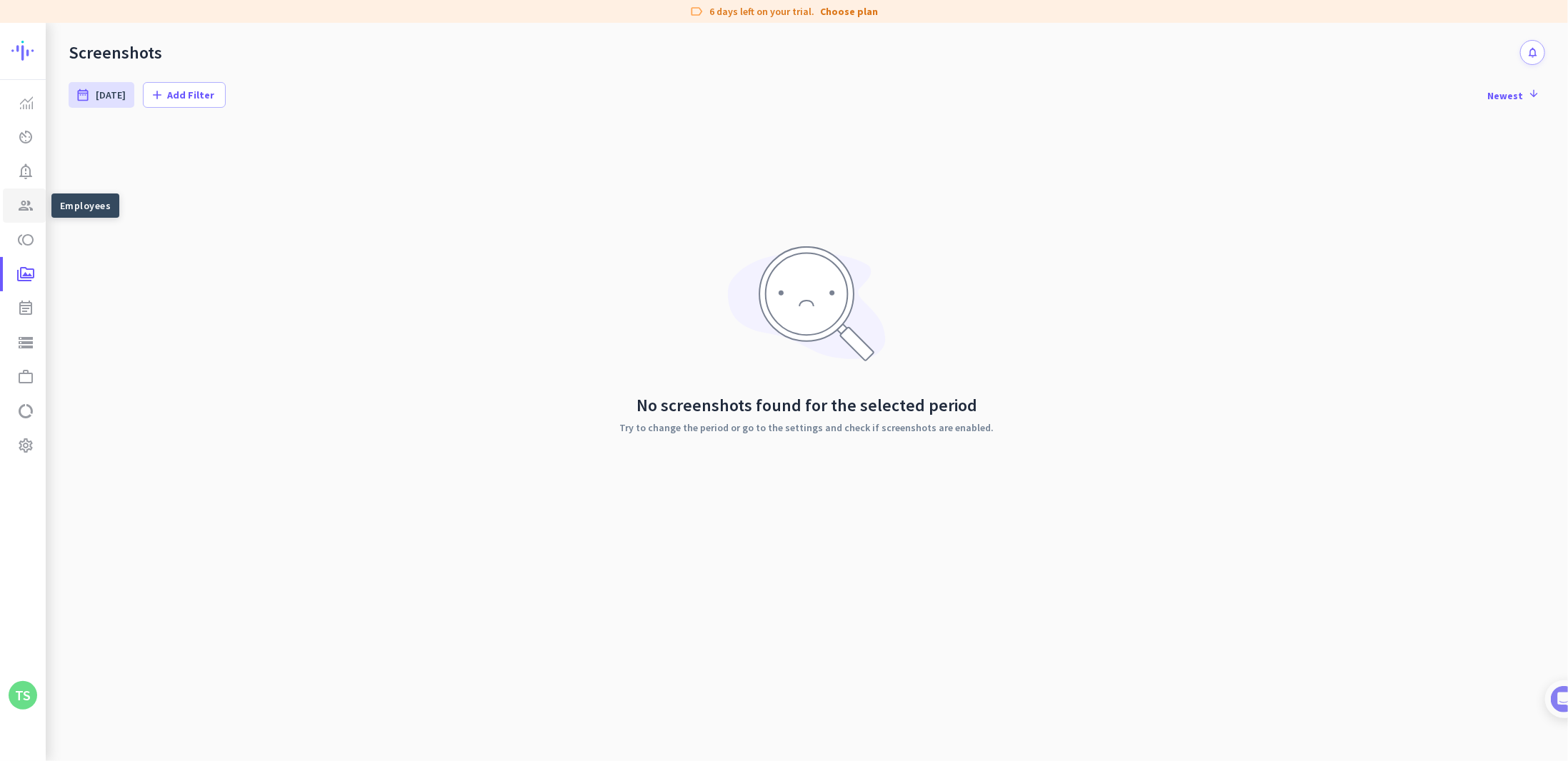
click at [24, 204] on icon "group" at bounding box center [26, 205] width 17 height 17
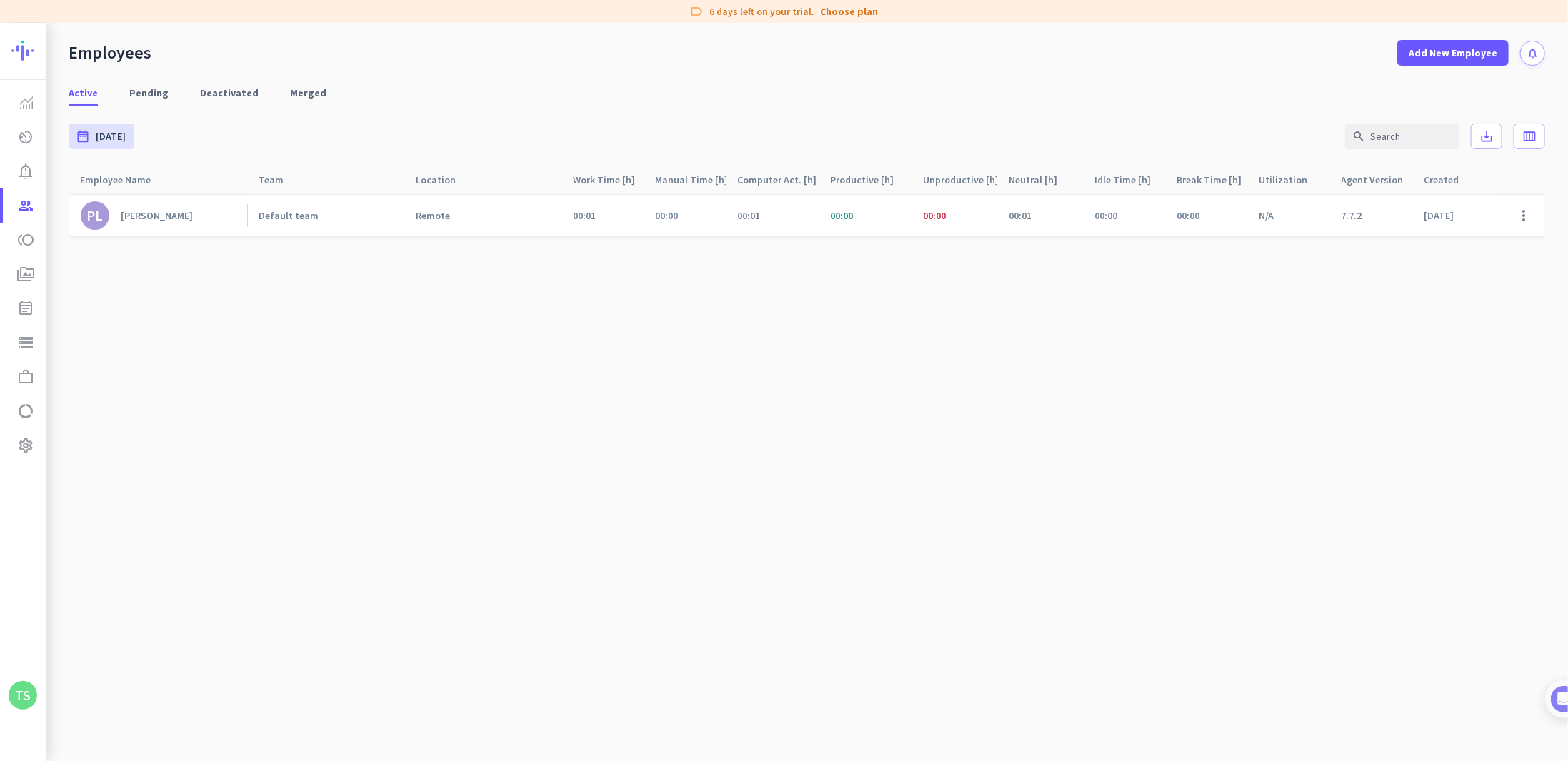
click at [123, 218] on div "Patti Lange" at bounding box center [156, 215] width 72 height 13
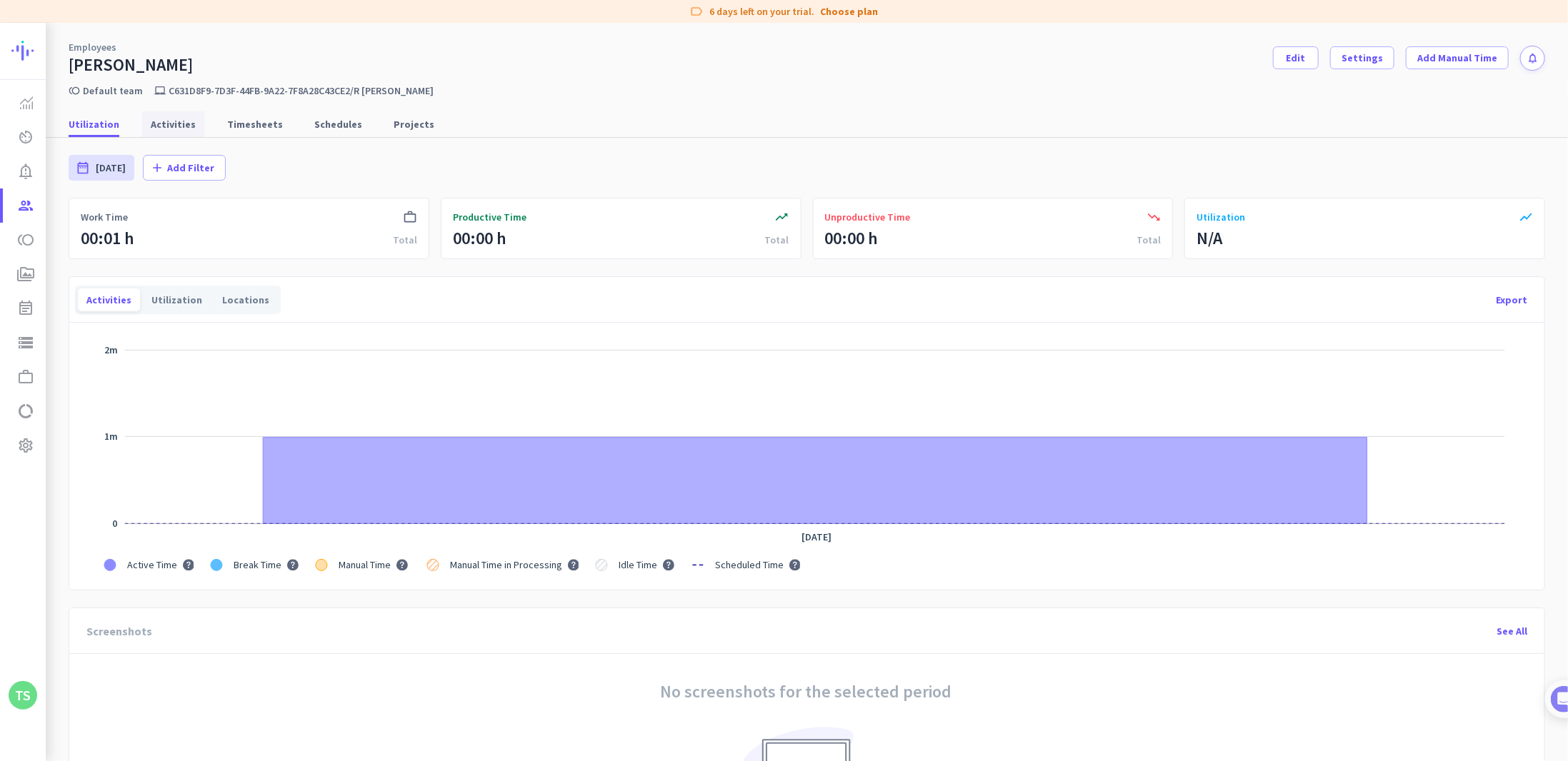
click at [166, 126] on span "Activities" at bounding box center [173, 123] width 45 height 14
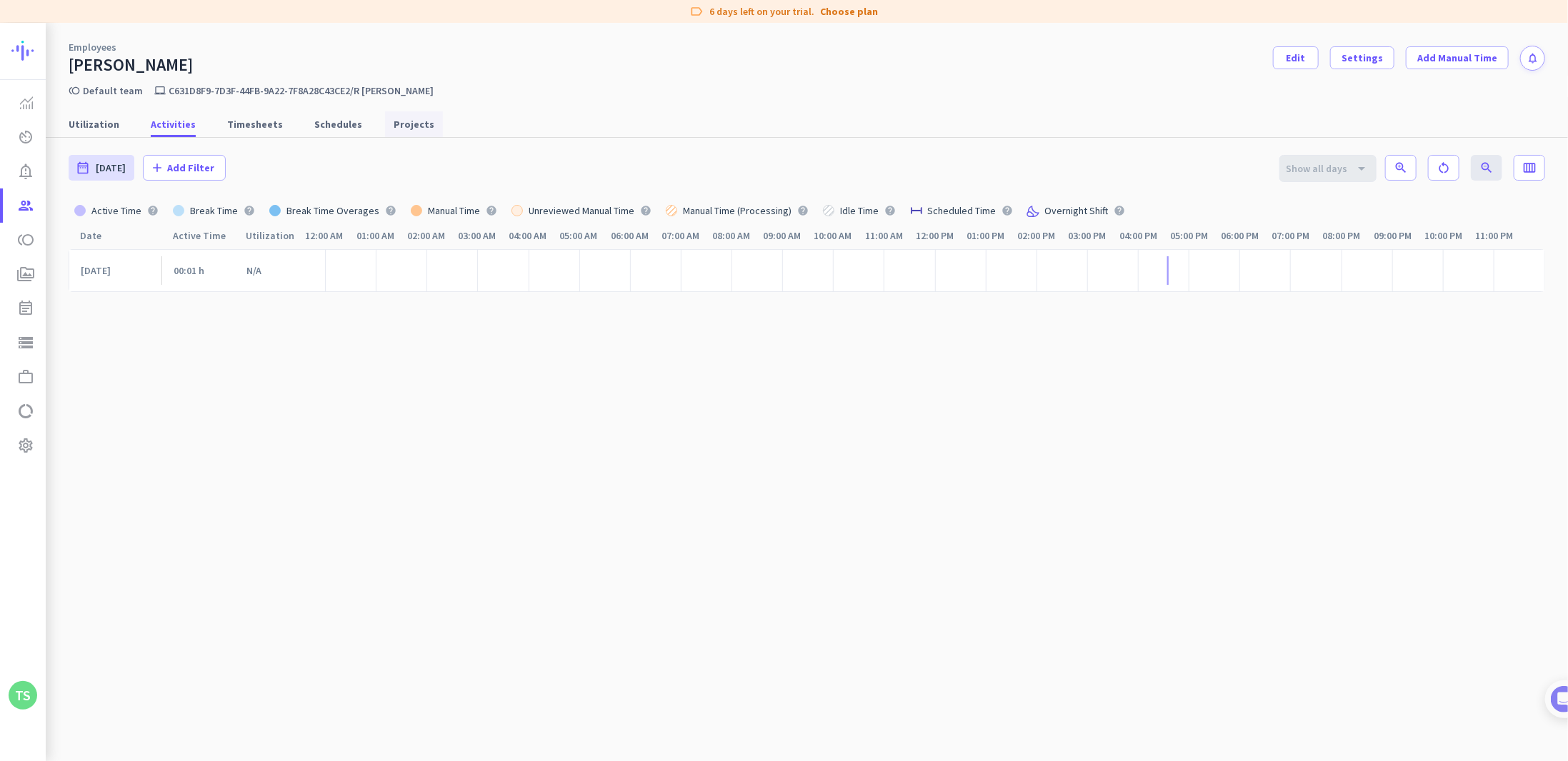
click at [394, 121] on span "Projects" at bounding box center [414, 123] width 41 height 14
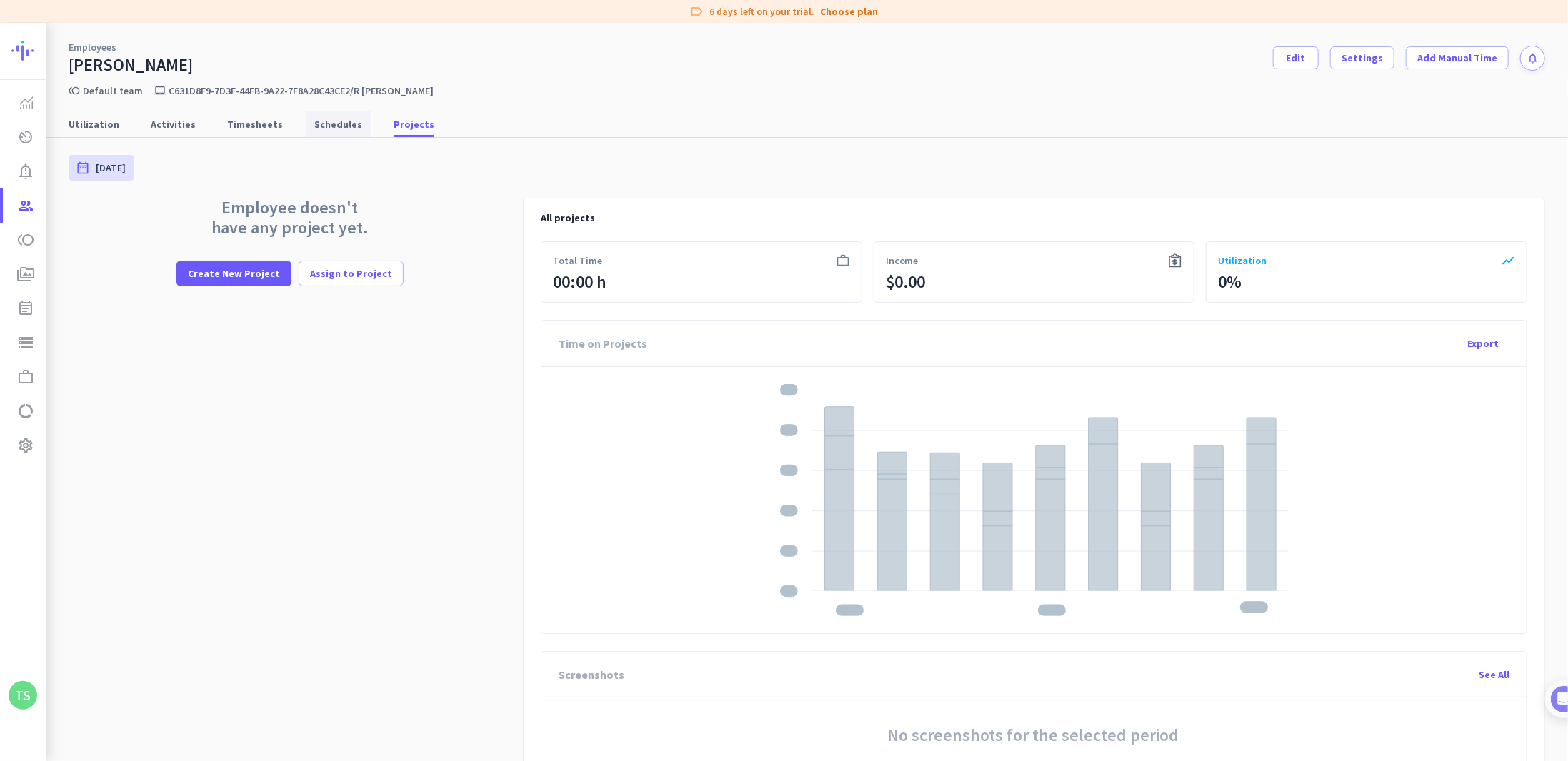
click at [343, 131] on span "Schedules" at bounding box center [339, 123] width 48 height 26
type input "Wed, Oct 1 - Fri, Oct 31"
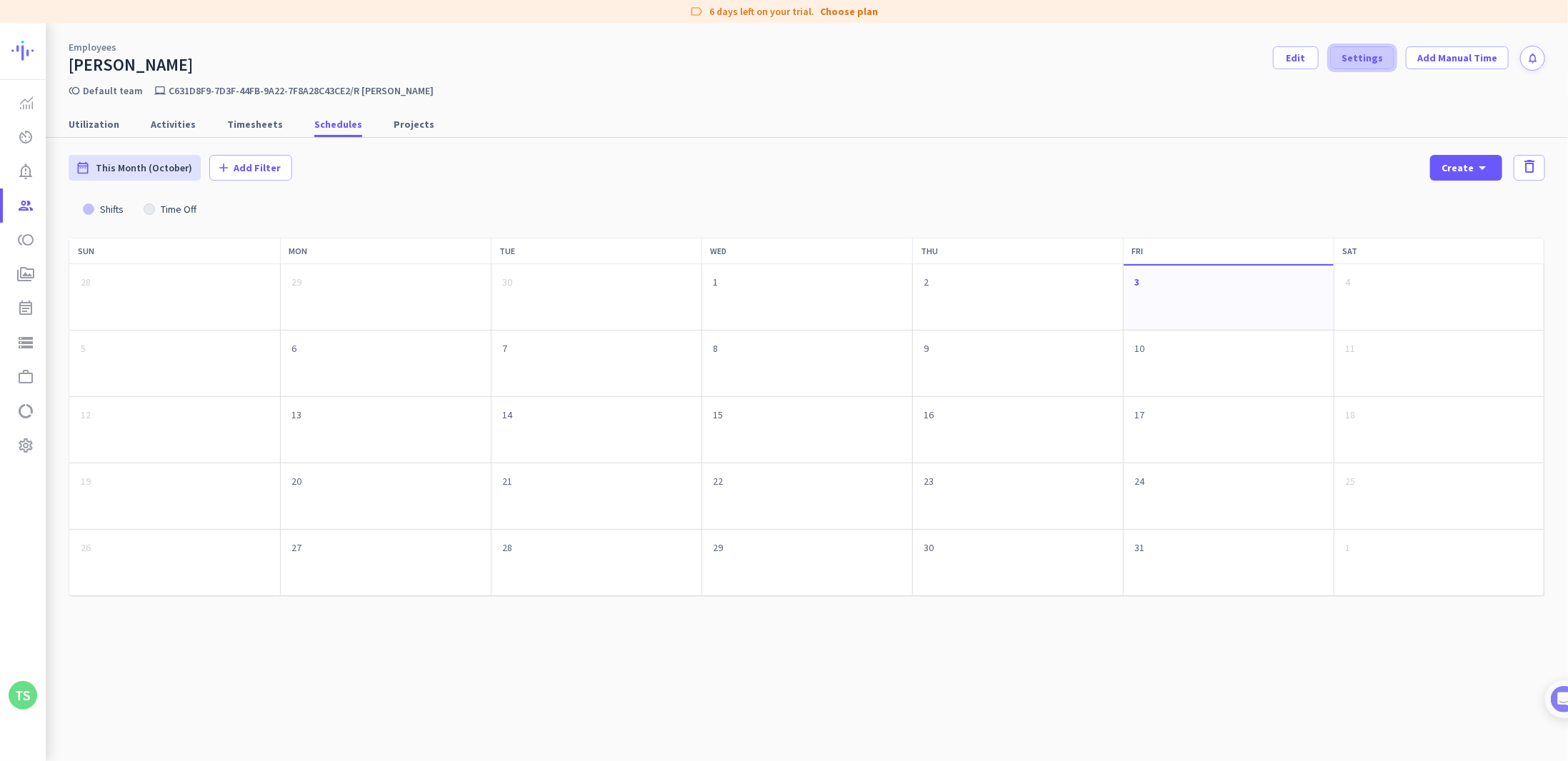
click at [1376, 57] on span "Settings" at bounding box center [1362, 58] width 41 height 14
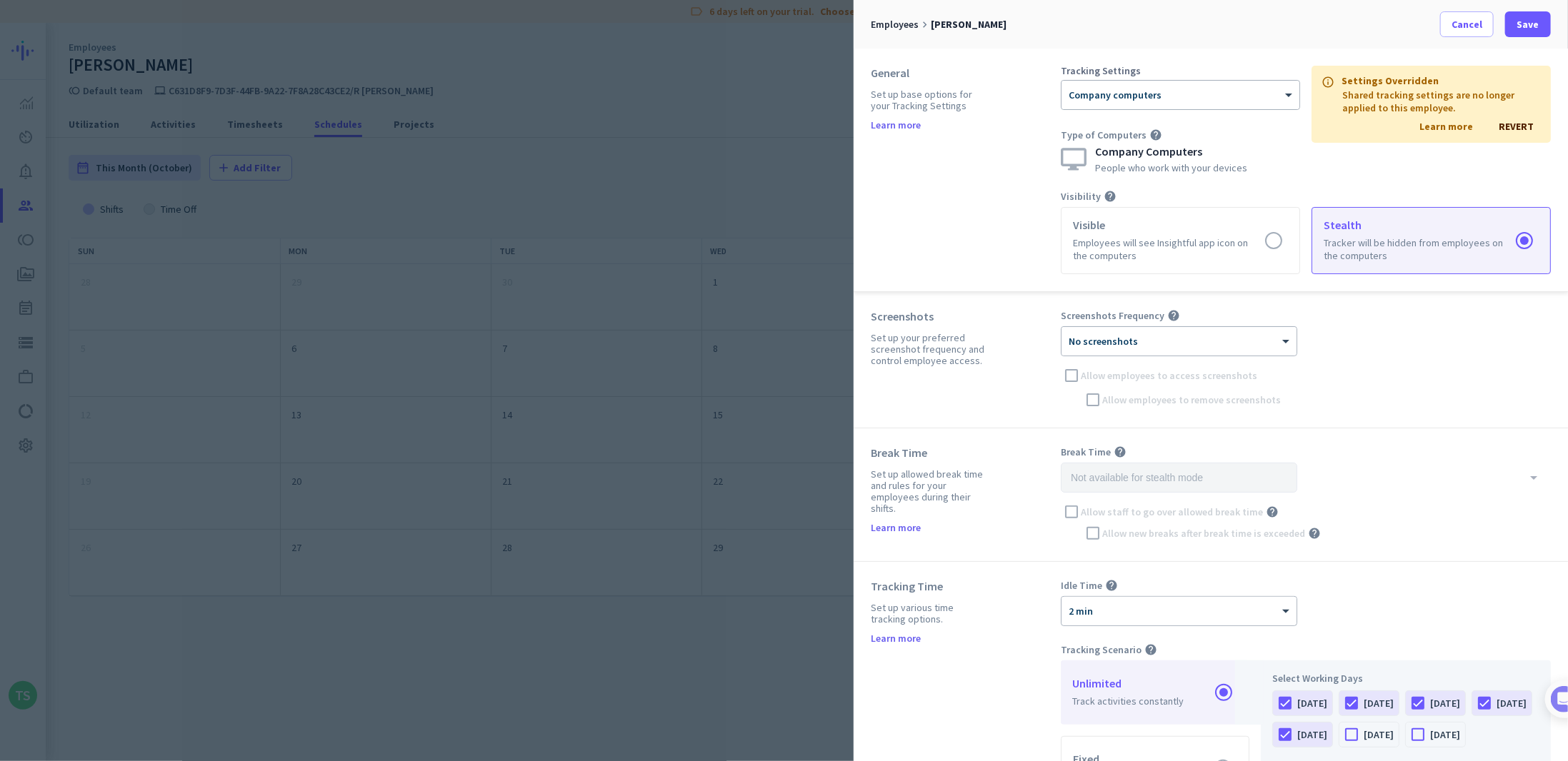
scroll to position [71, 0]
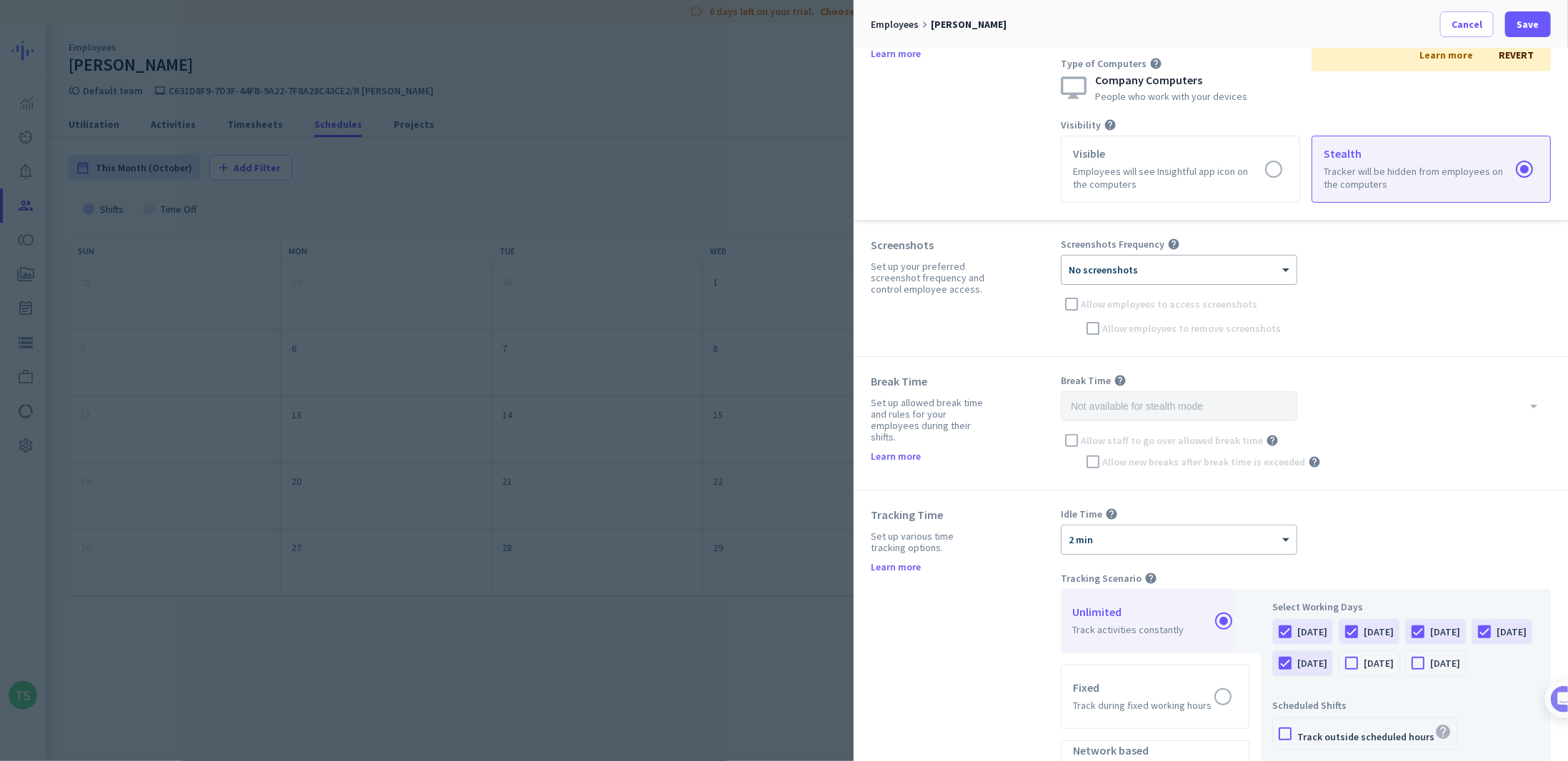
click at [1124, 256] on div "× No screenshots" at bounding box center [1179, 270] width 235 height 29
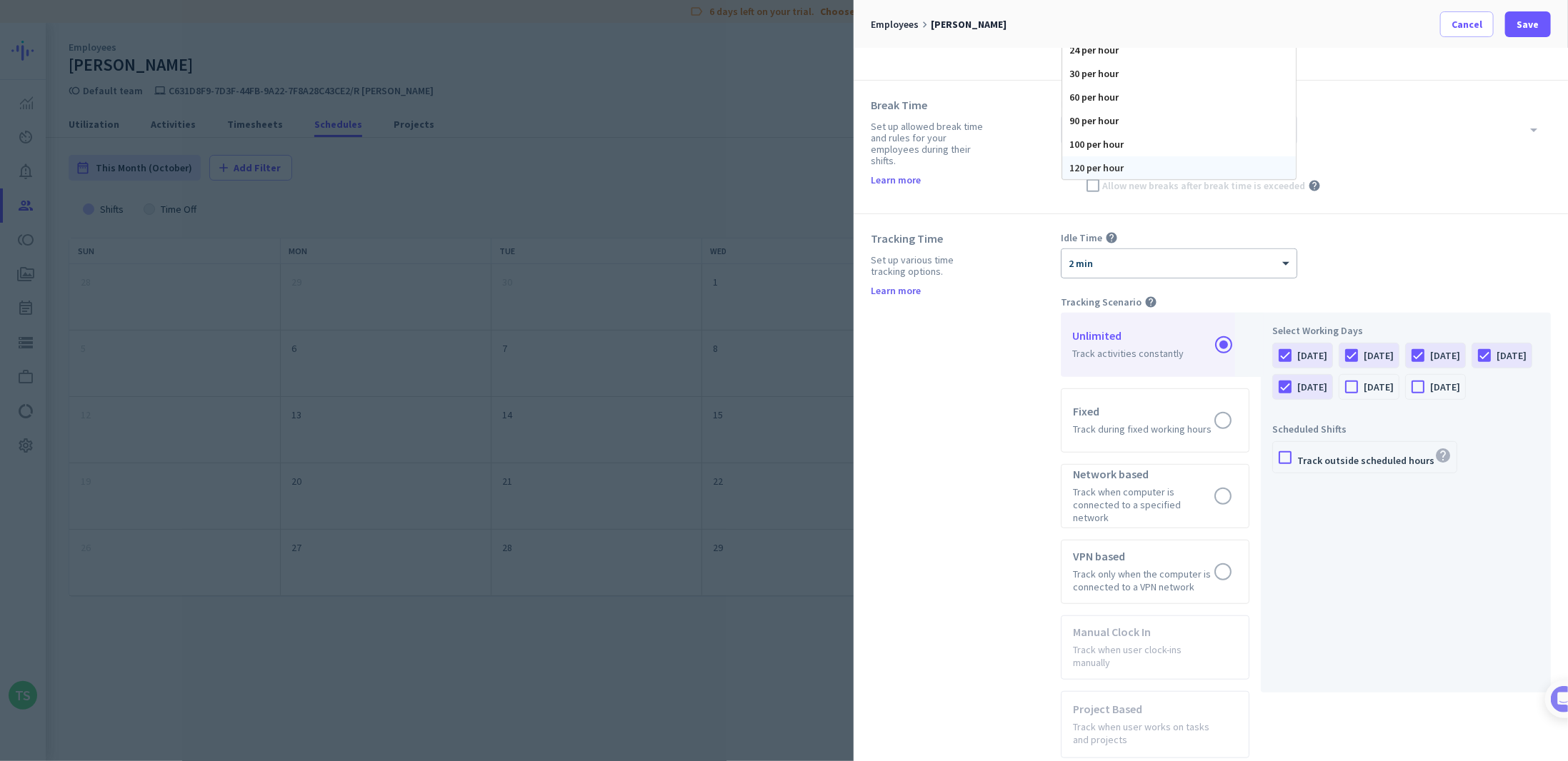
scroll to position [357, 0]
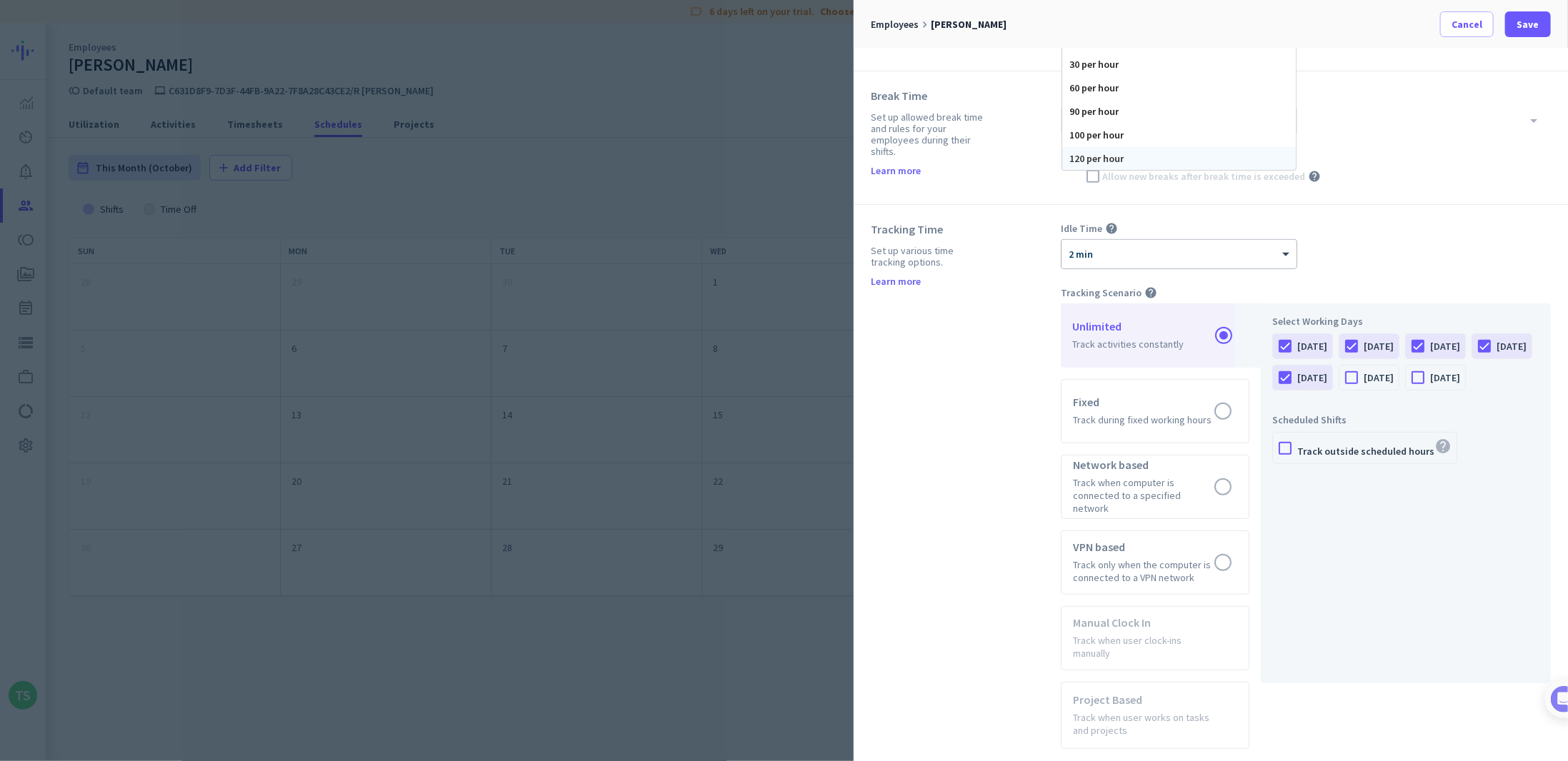
click at [1086, 149] on div "120 per hour" at bounding box center [1179, 158] width 234 height 23
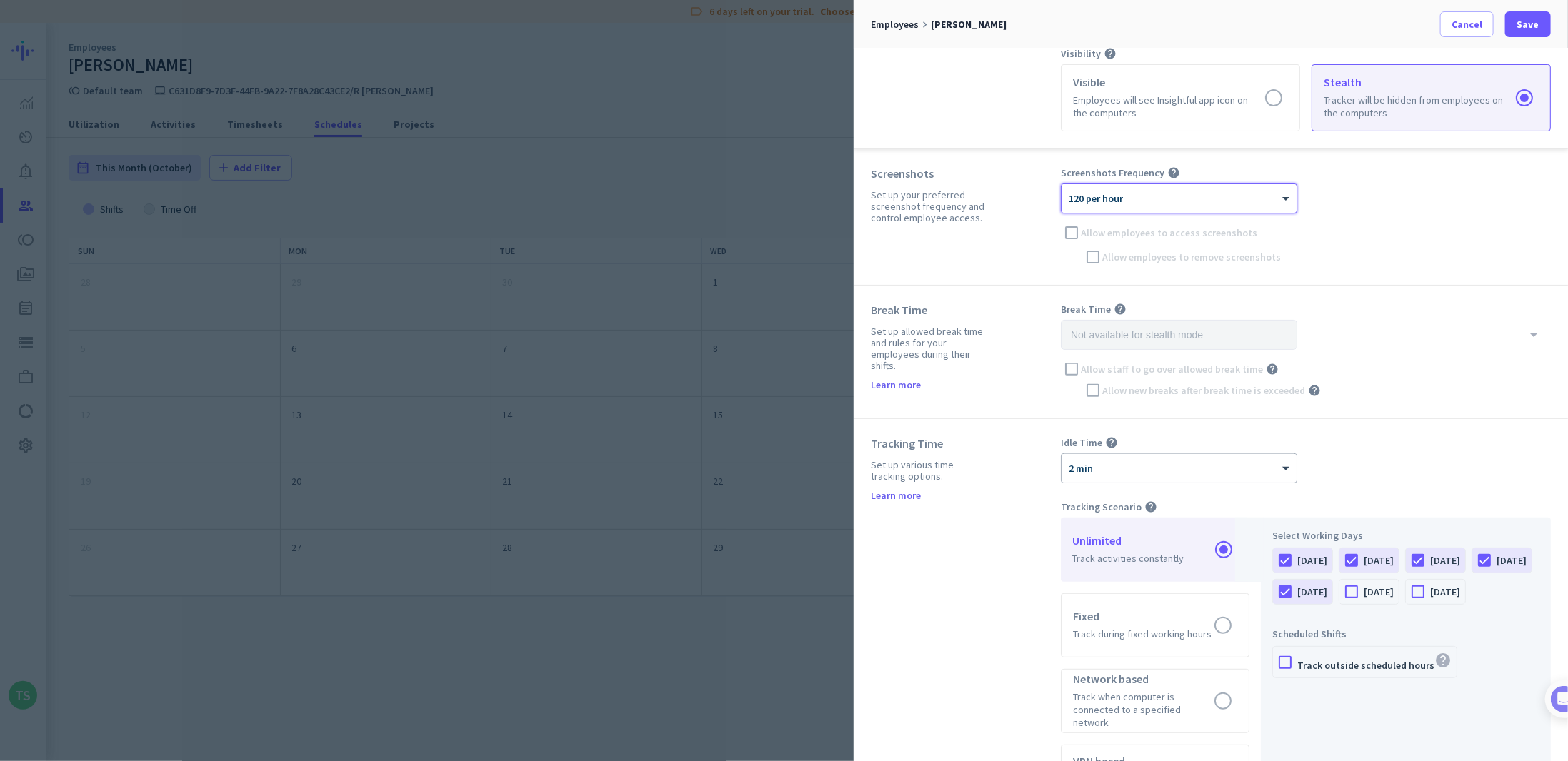
scroll to position [71, 0]
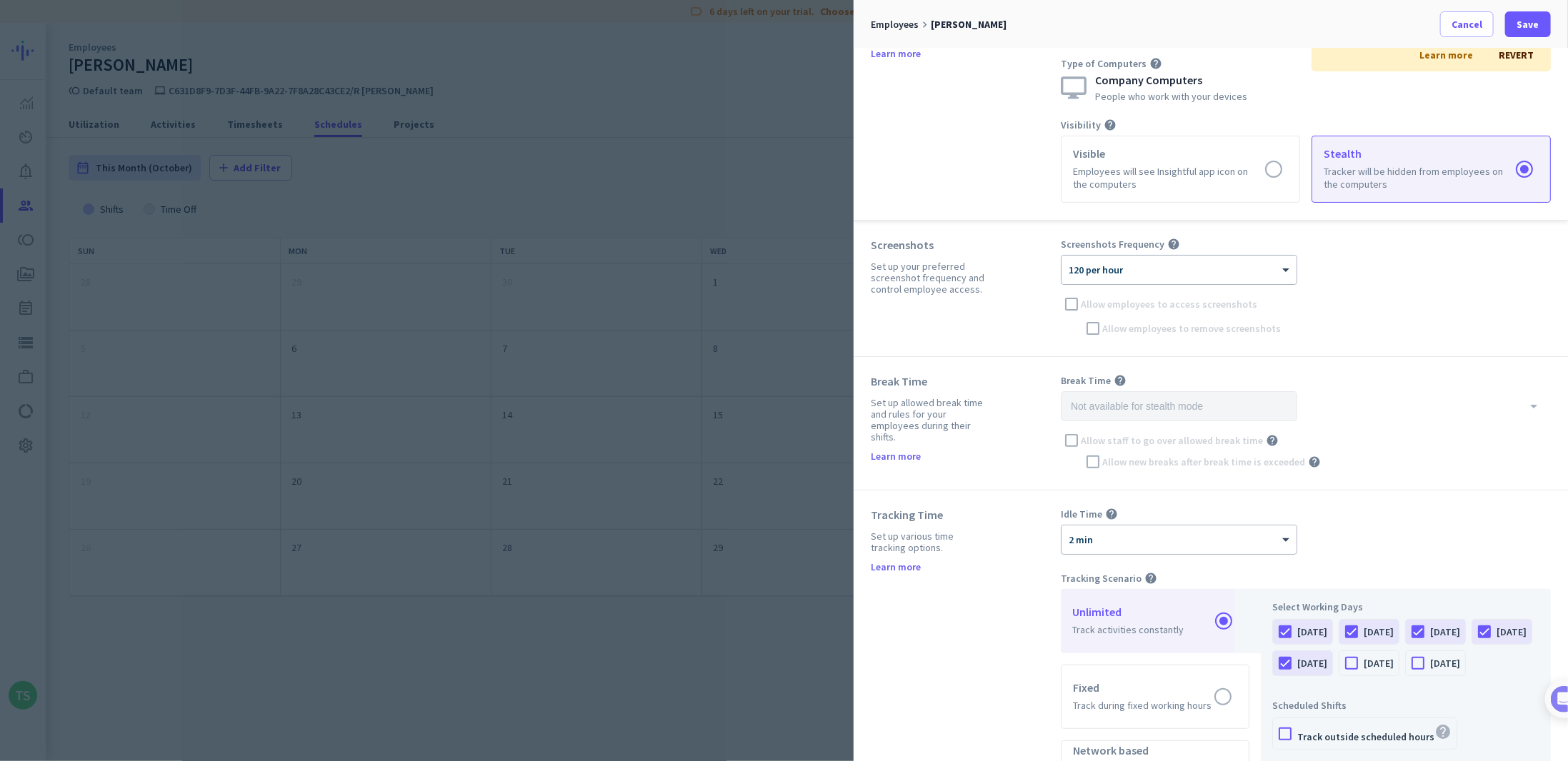
click at [996, 268] on div "Screenshots Set up your preferred screenshot frequency and control employee acc…" at bounding box center [965, 287] width 190 height 101
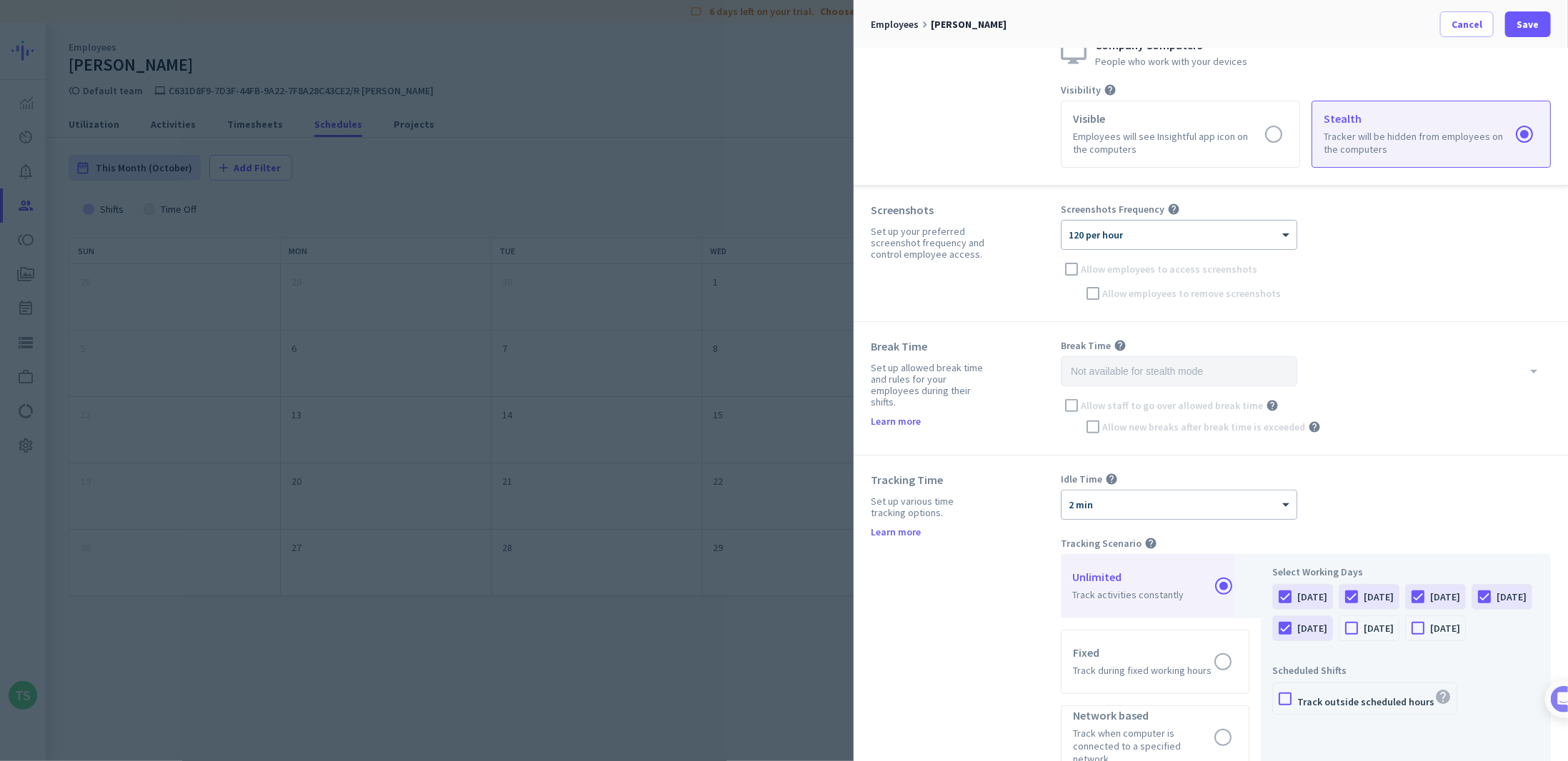
scroll to position [0, 0]
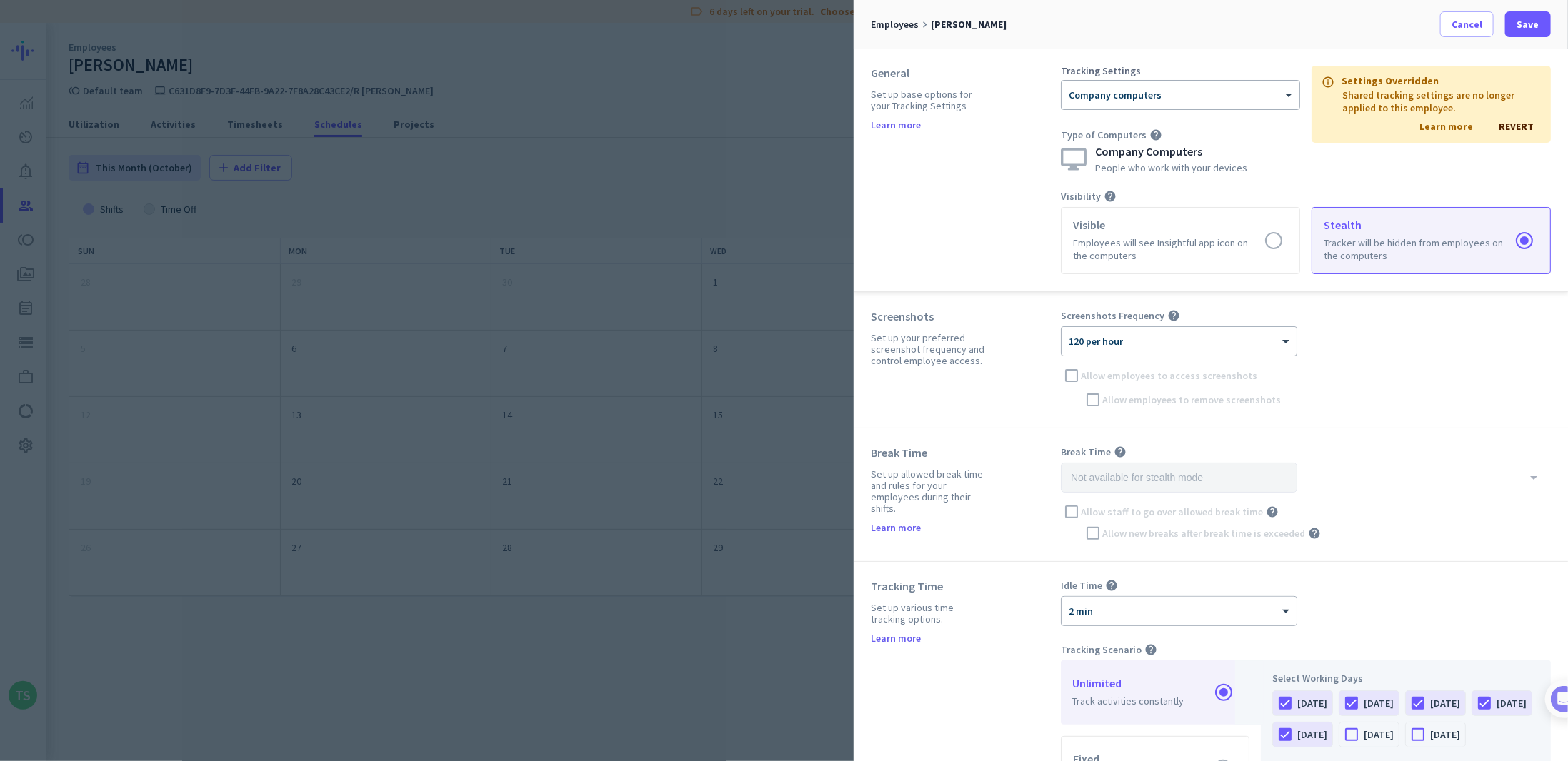
click at [1091, 340] on div at bounding box center [1179, 337] width 235 height 13
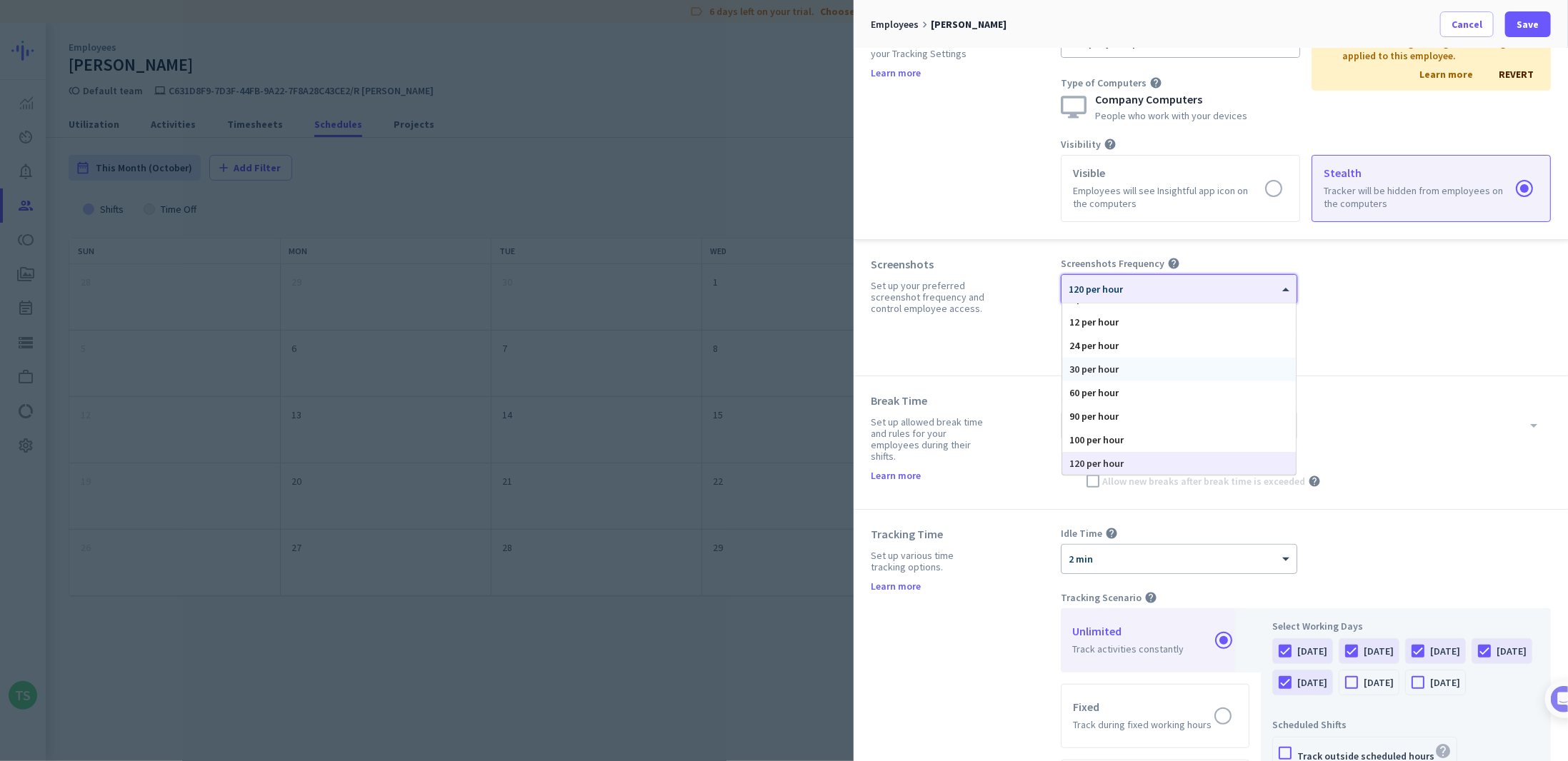
scroll to position [71, 0]
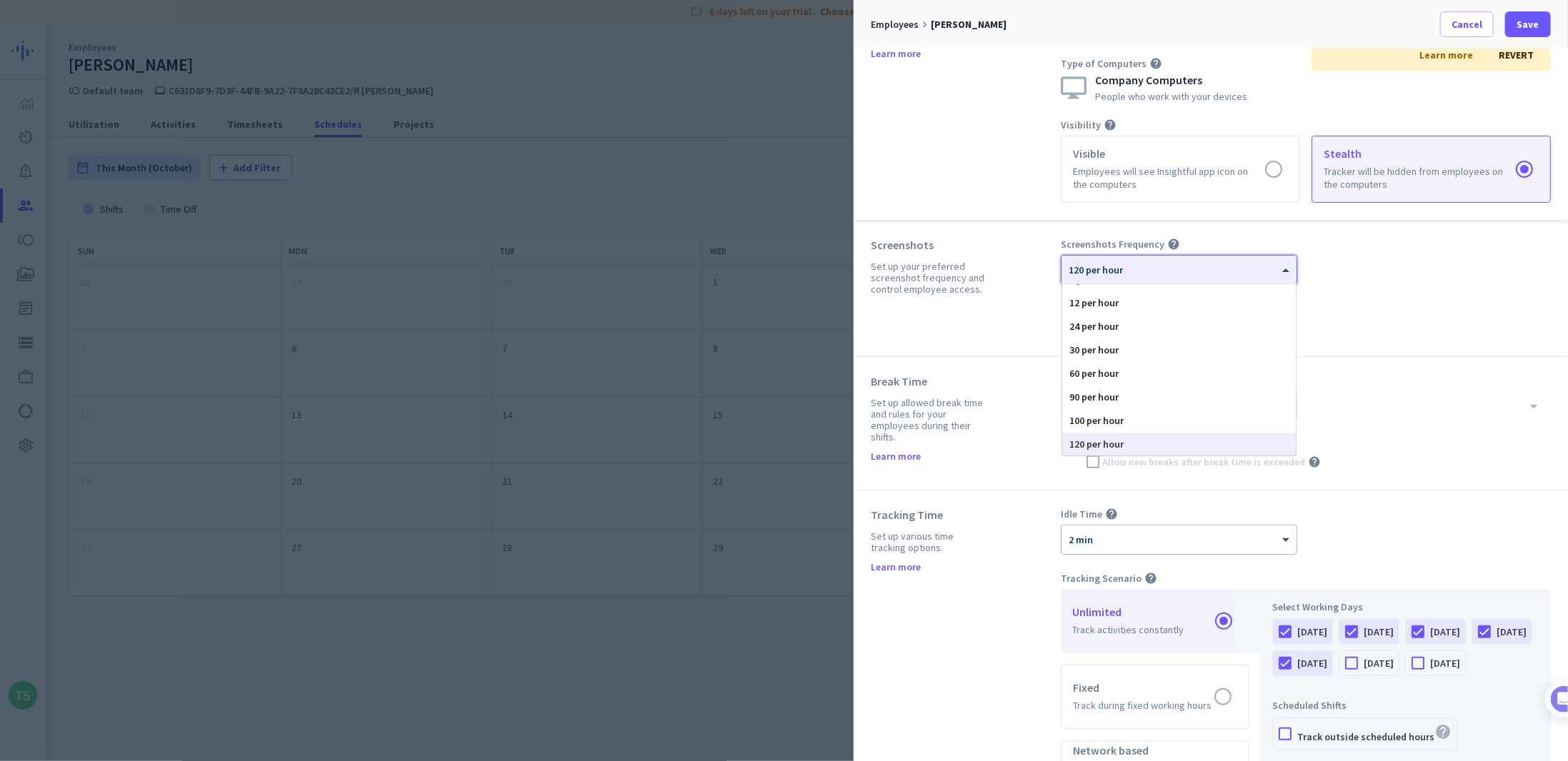
click at [1080, 443] on div "120 per hour" at bounding box center [1179, 445] width 234 height 23
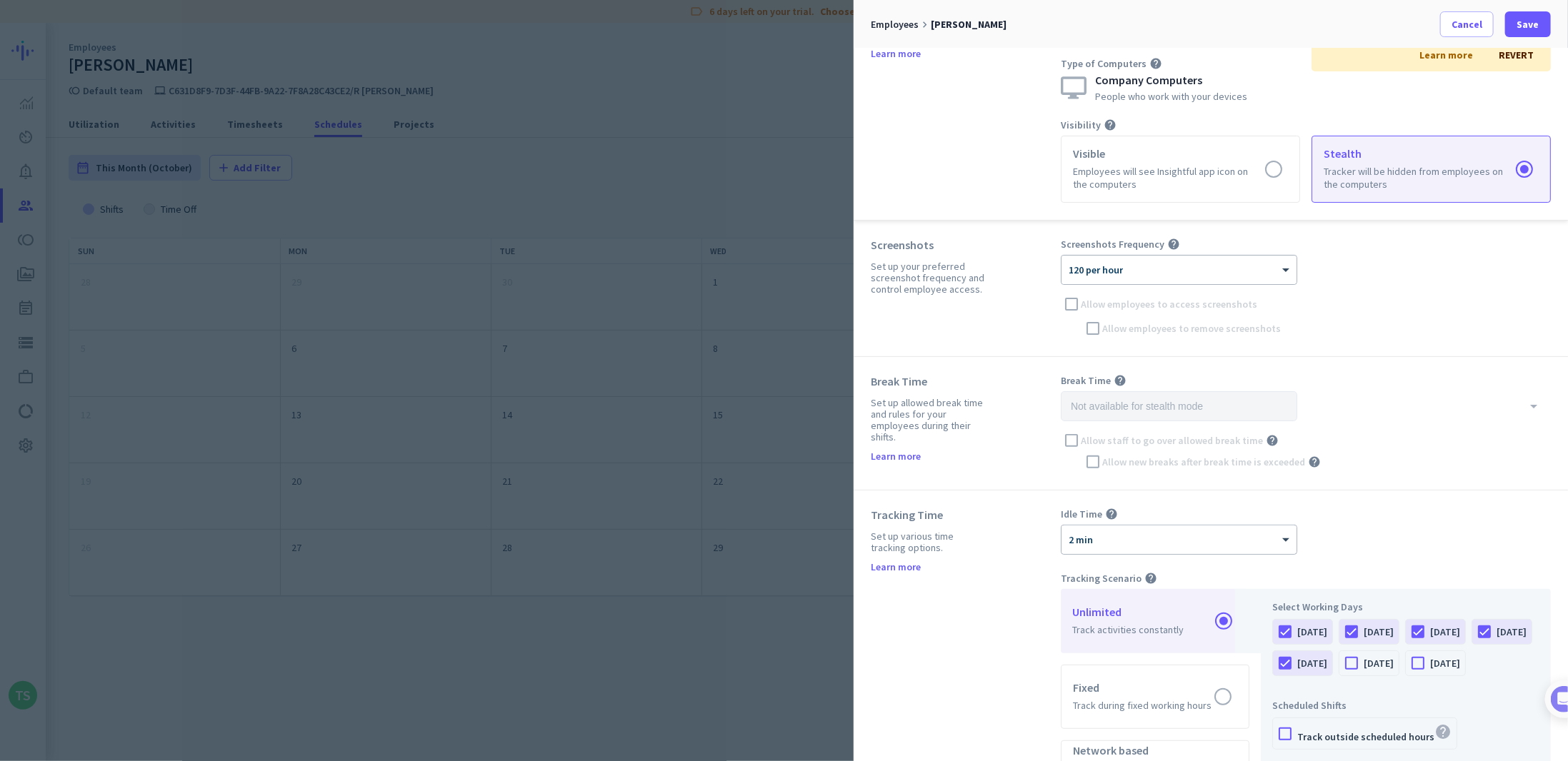
click at [1035, 304] on div "Screenshots Set up your preferred screenshot frequency and control employee acc…" at bounding box center [965, 287] width 190 height 101
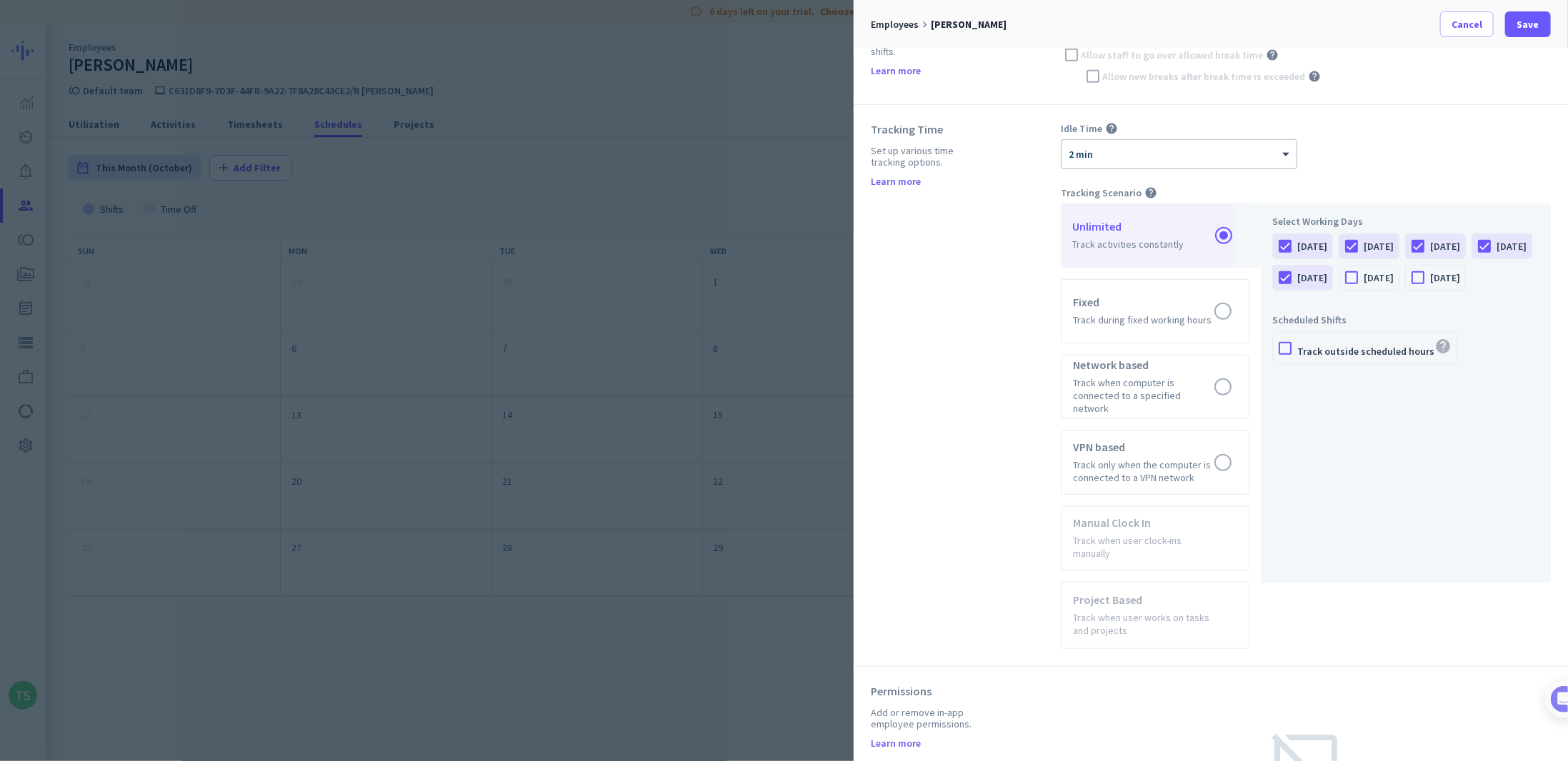
scroll to position [500, 0]
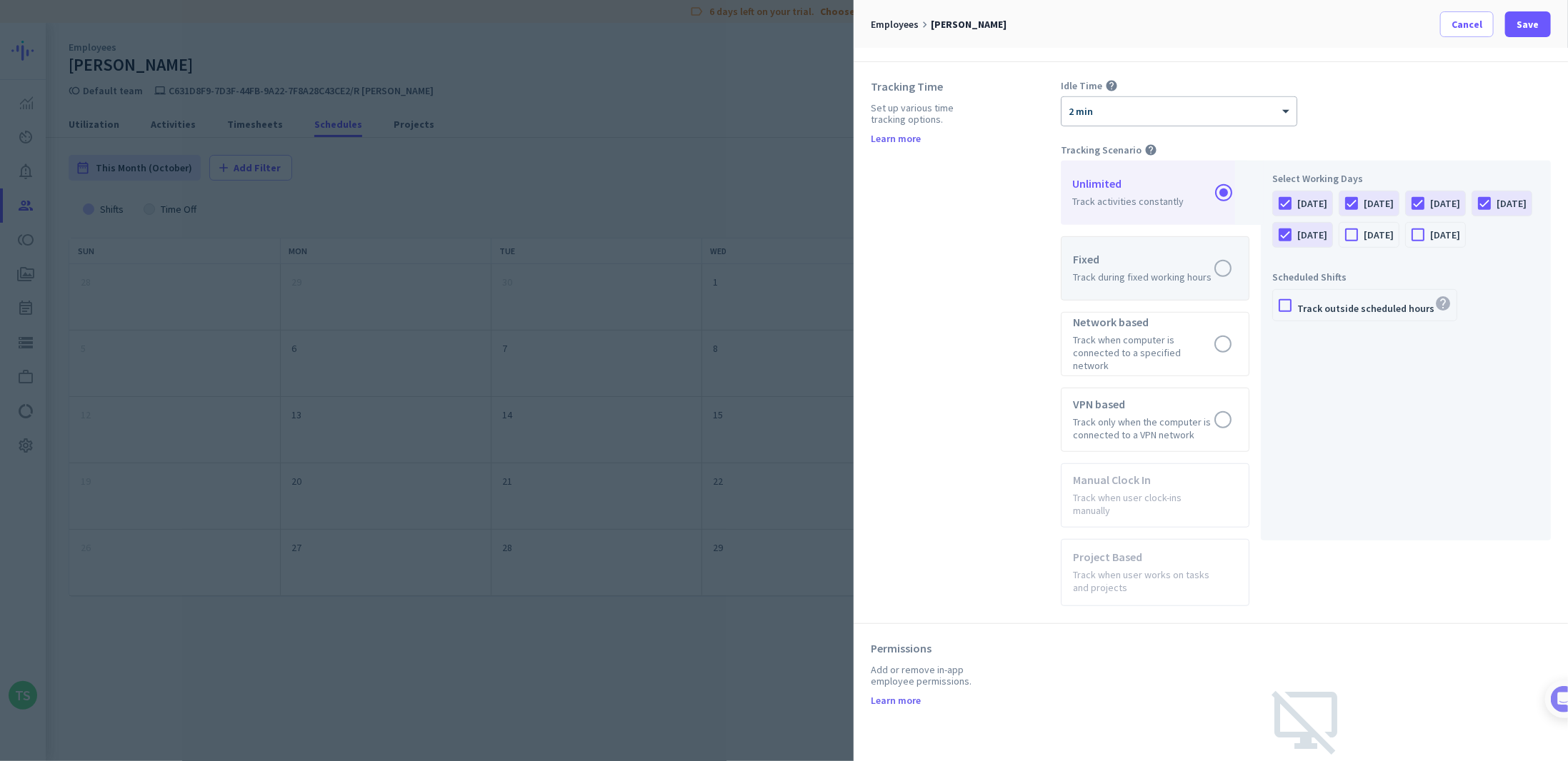
click at [1100, 243] on label at bounding box center [1155, 268] width 187 height 63
click at [0, 0] on input "radio" at bounding box center [0, 0] width 0 height 0
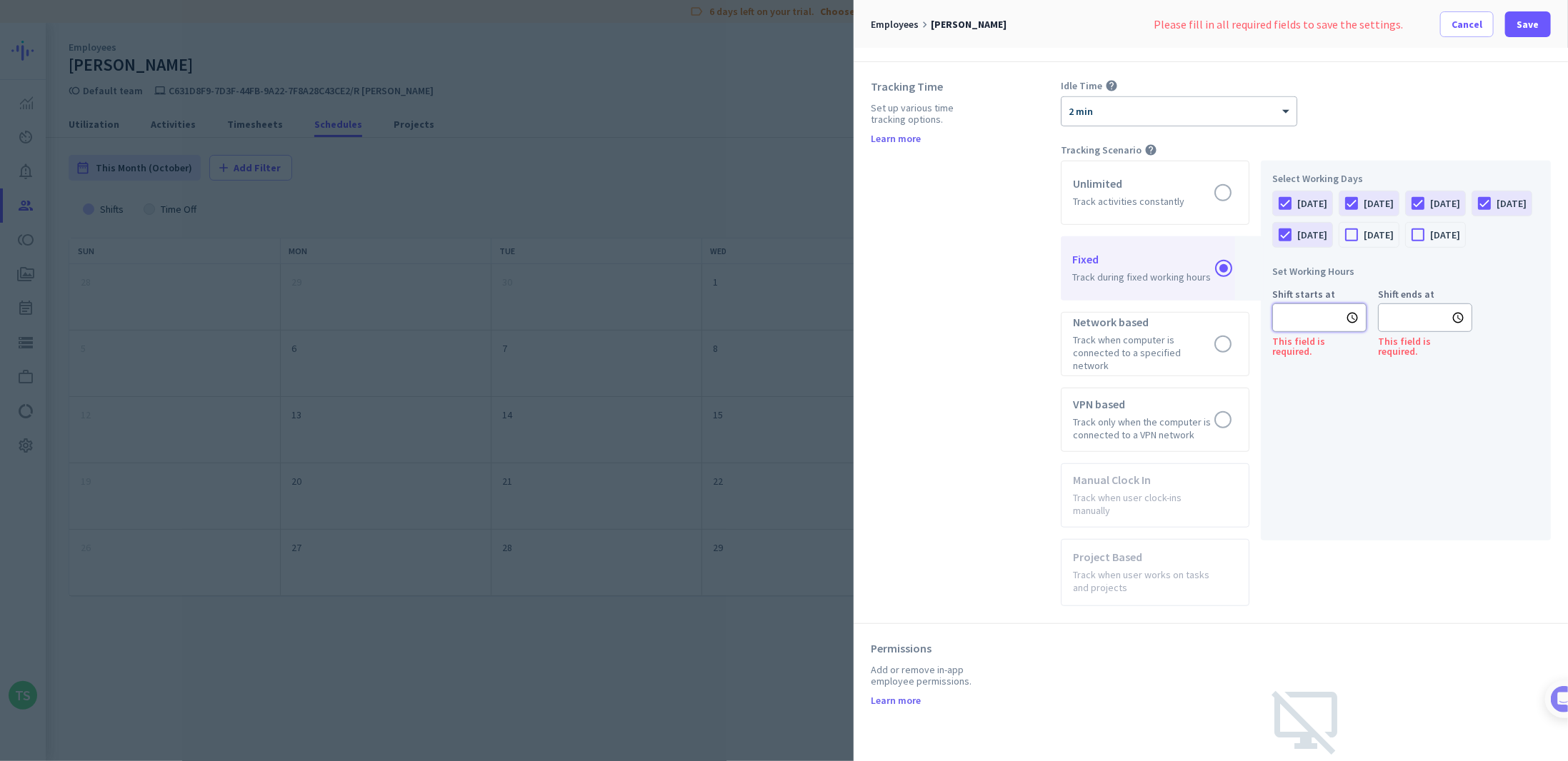
click at [1296, 332] on input "text" at bounding box center [1319, 318] width 95 height 29
click at [1293, 462] on ul "01 02 03 04 05 06 07 08 09 10 11 12" at bounding box center [1294, 449] width 42 height 136
click at [1350, 444] on li "30" at bounding box center [1337, 439] width 42 height 23
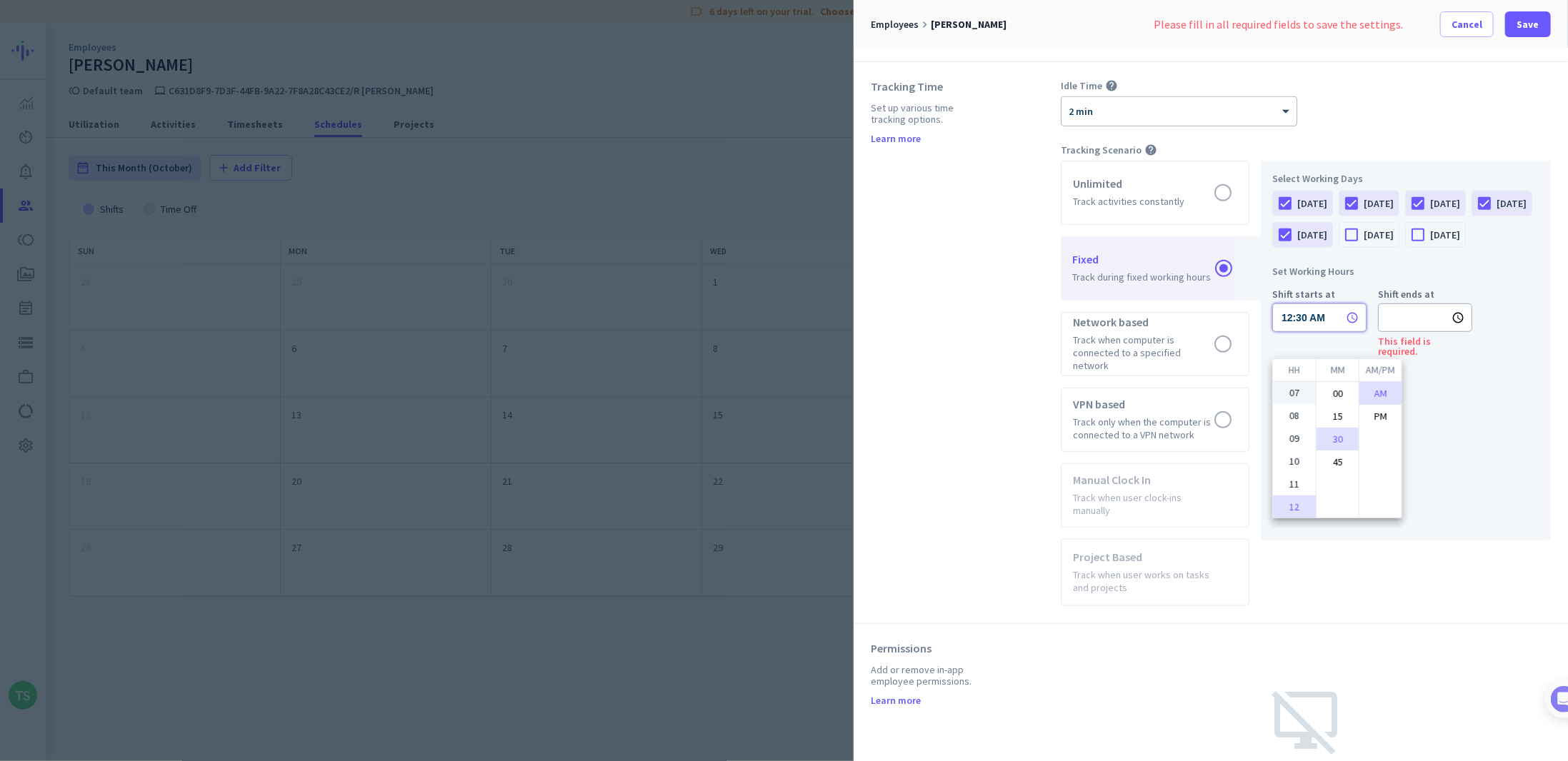
click at [1285, 386] on li "07" at bounding box center [1294, 393] width 42 height 23
type input "07:30 AM"
click at [1419, 347] on div at bounding box center [784, 380] width 1568 height 761
click at [1417, 332] on input "text" at bounding box center [1425, 318] width 95 height 29
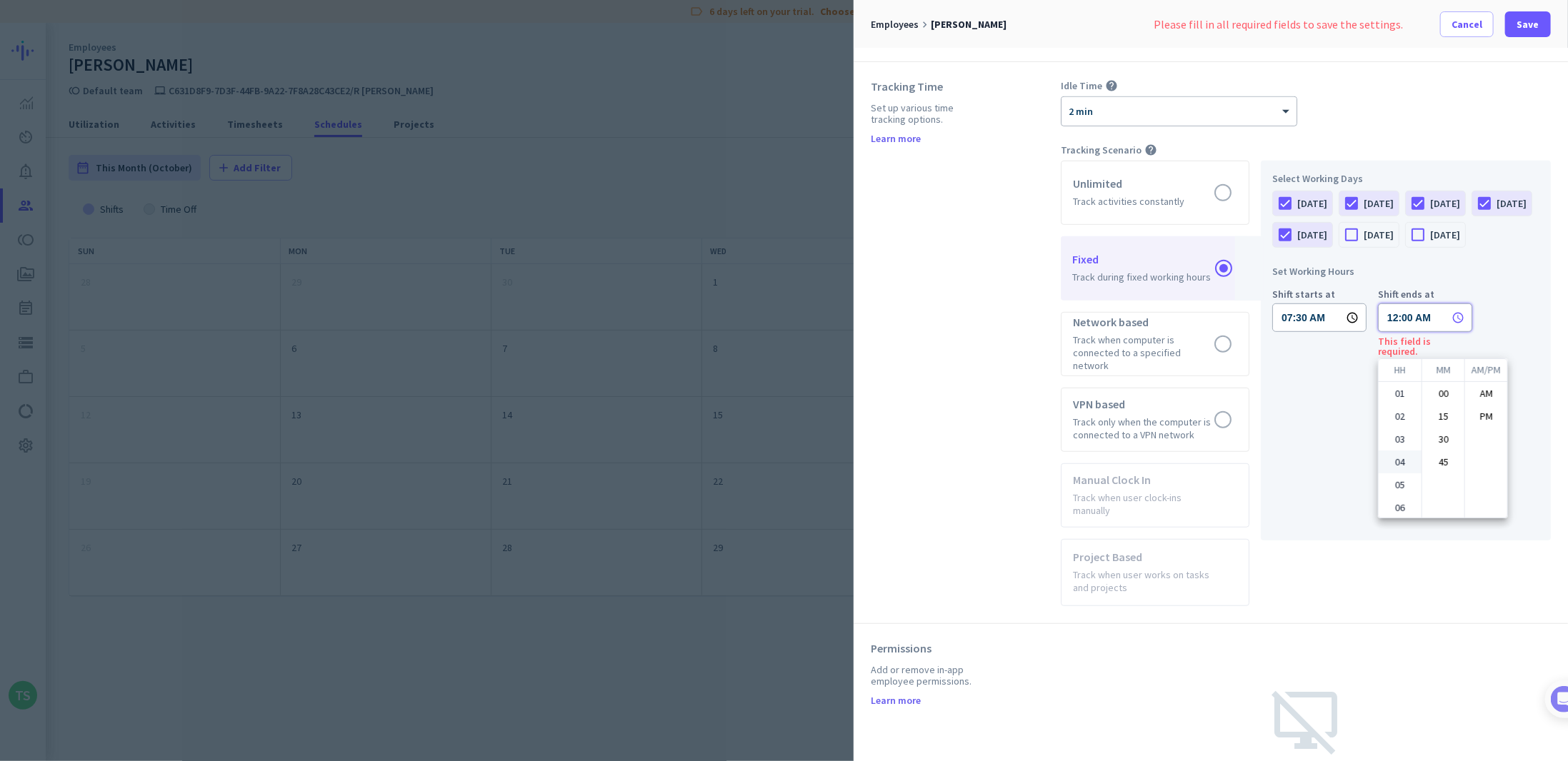
click at [1395, 465] on ul "01 02 03 04 05 06 07 08 09 10 11 12" at bounding box center [1400, 449] width 42 height 136
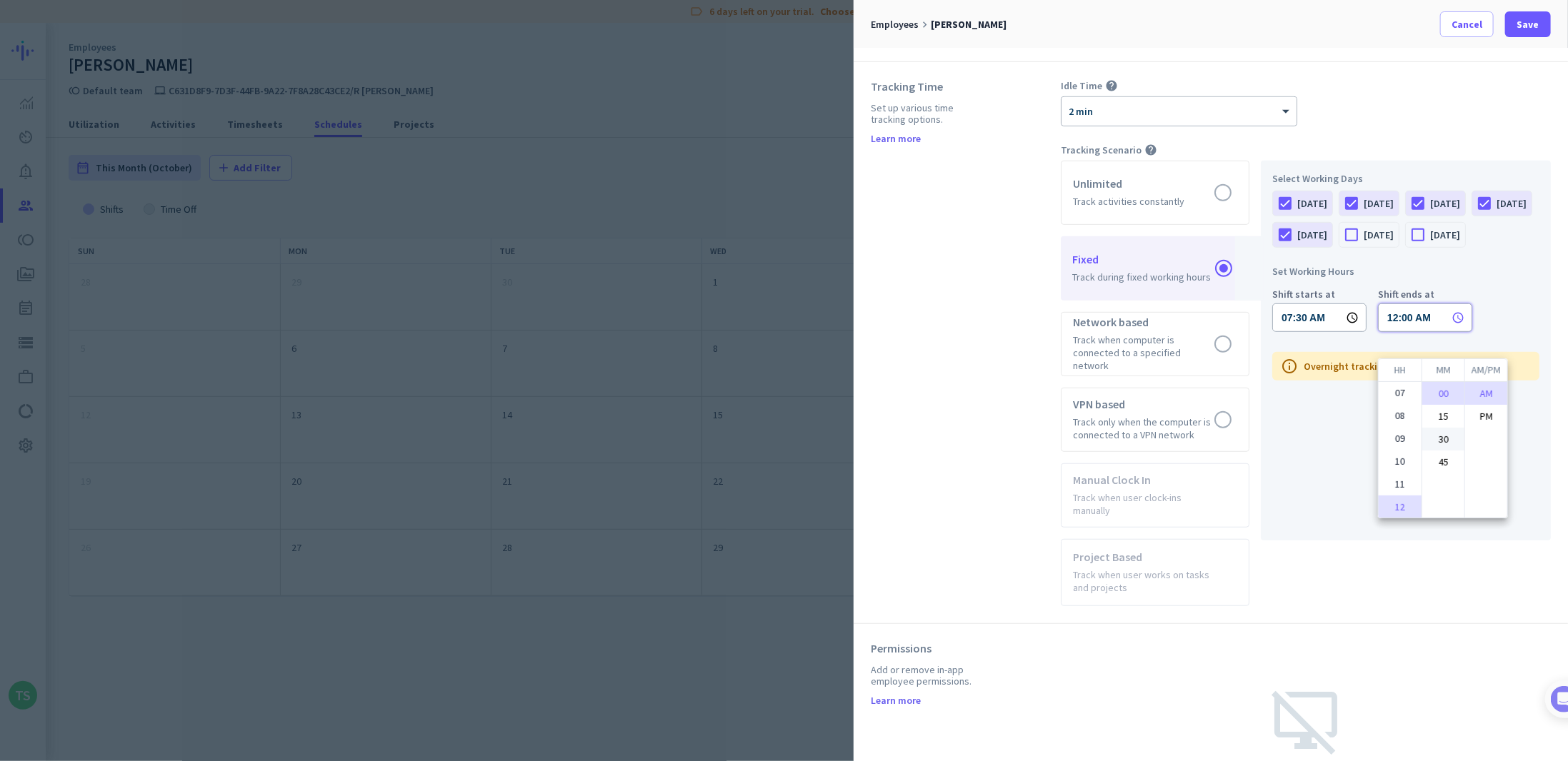
click at [1439, 438] on li "30" at bounding box center [1444, 439] width 42 height 23
type input "12:30 AM"
click at [1464, 608] on div at bounding box center [784, 380] width 1568 height 761
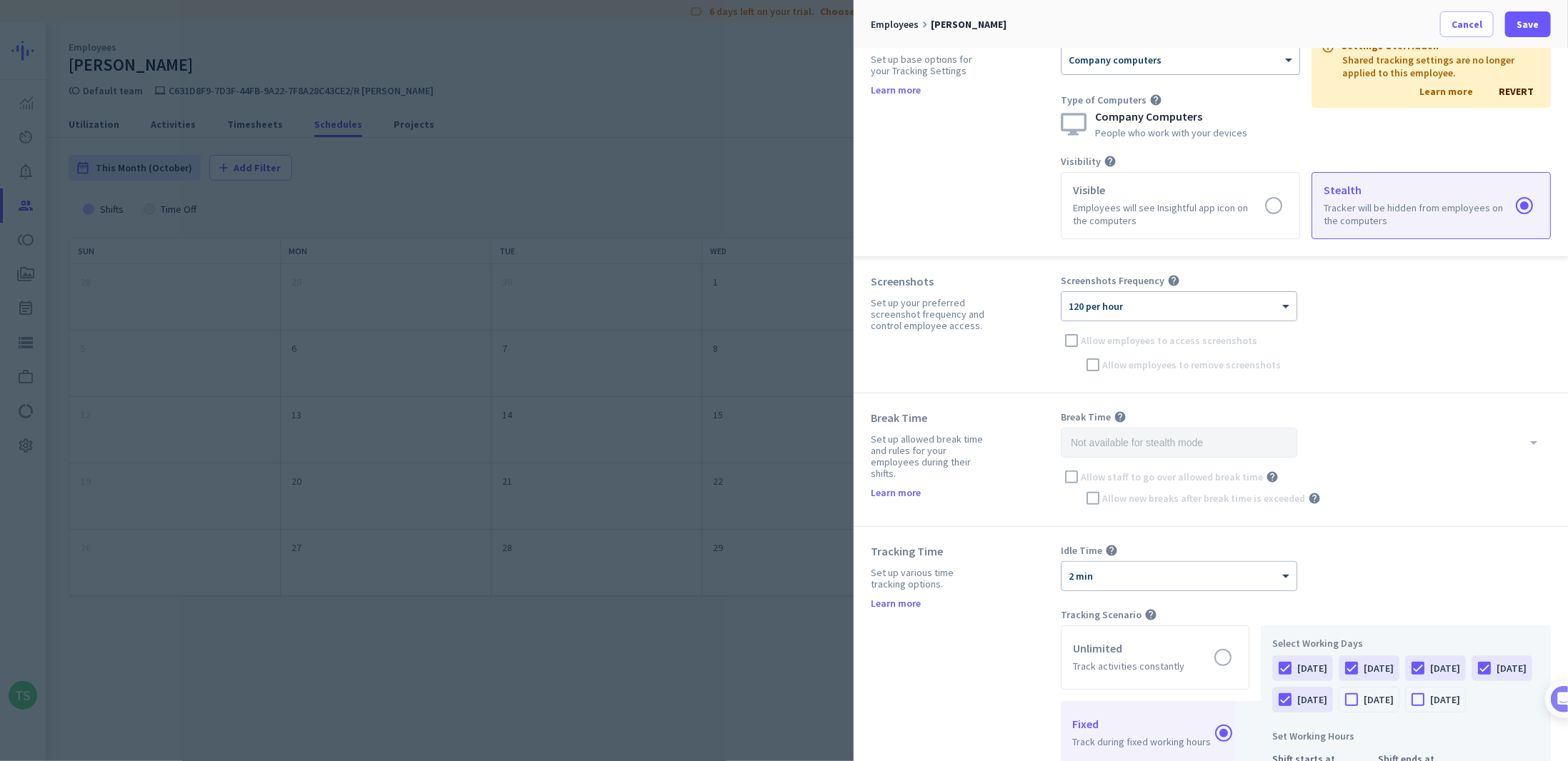
scroll to position [0, 0]
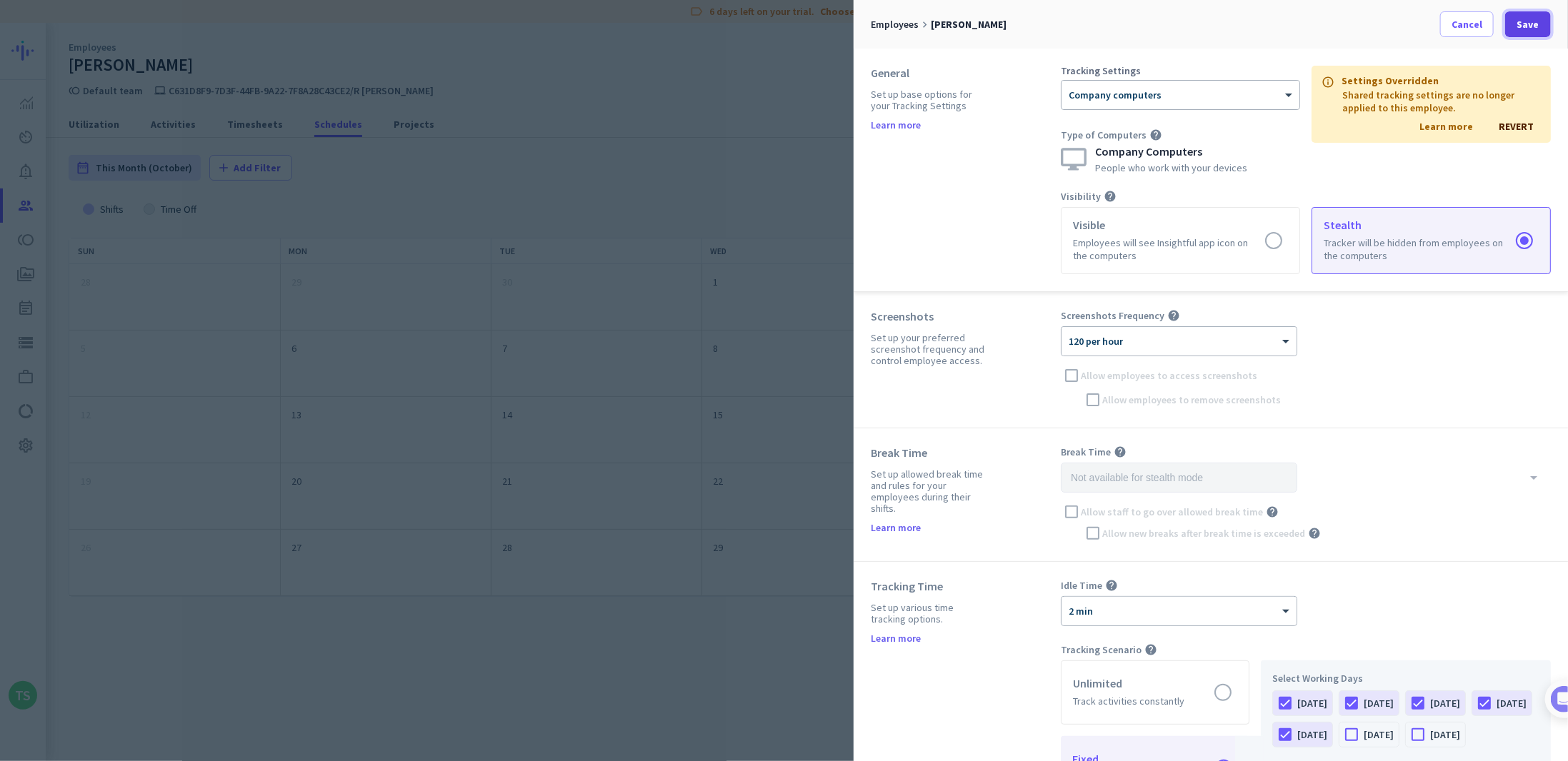
click at [1532, 26] on span "Save" at bounding box center [1527, 24] width 22 height 14
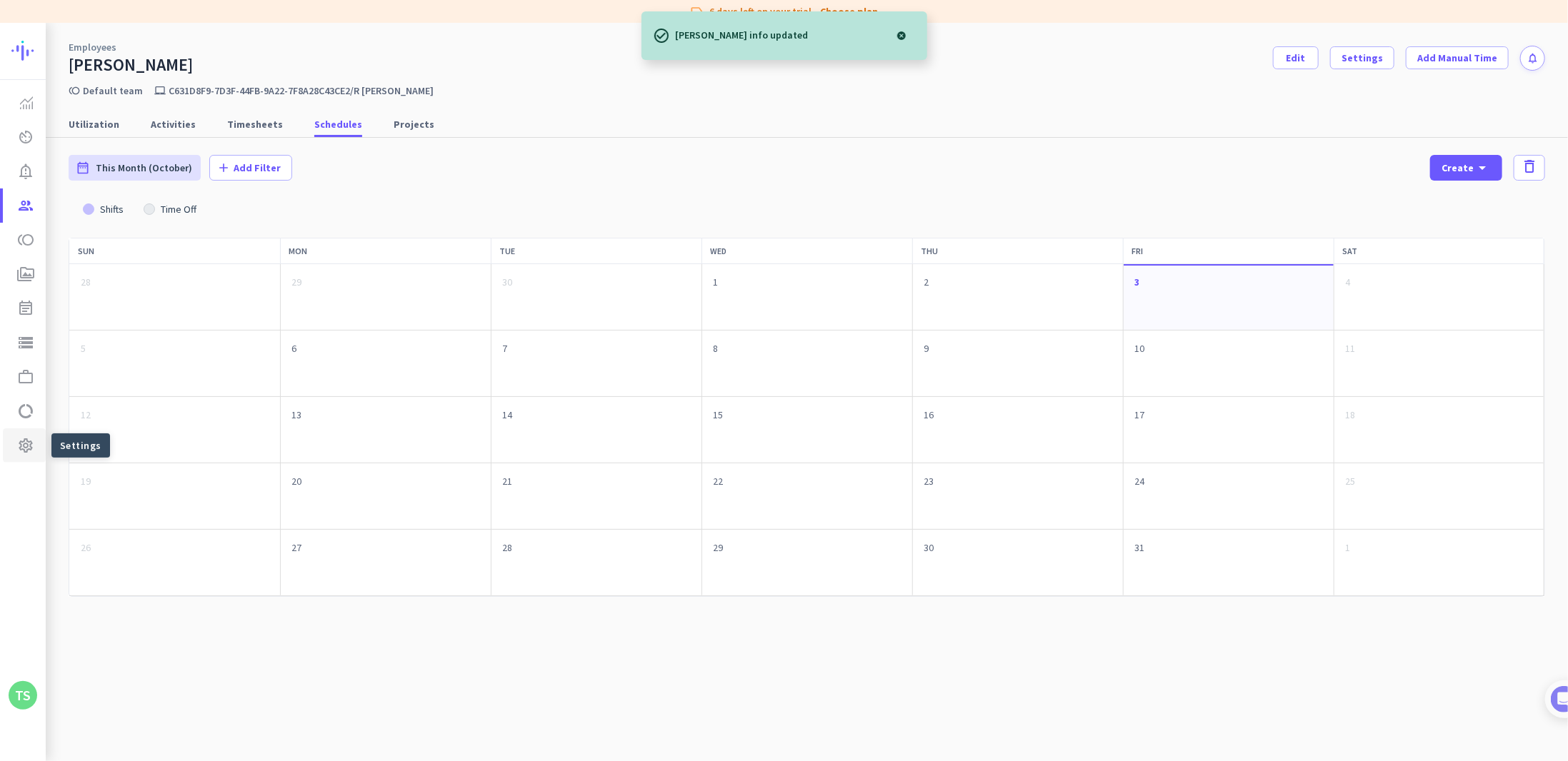
click at [15, 444] on span "settings Settings" at bounding box center [24, 446] width 20 height 17
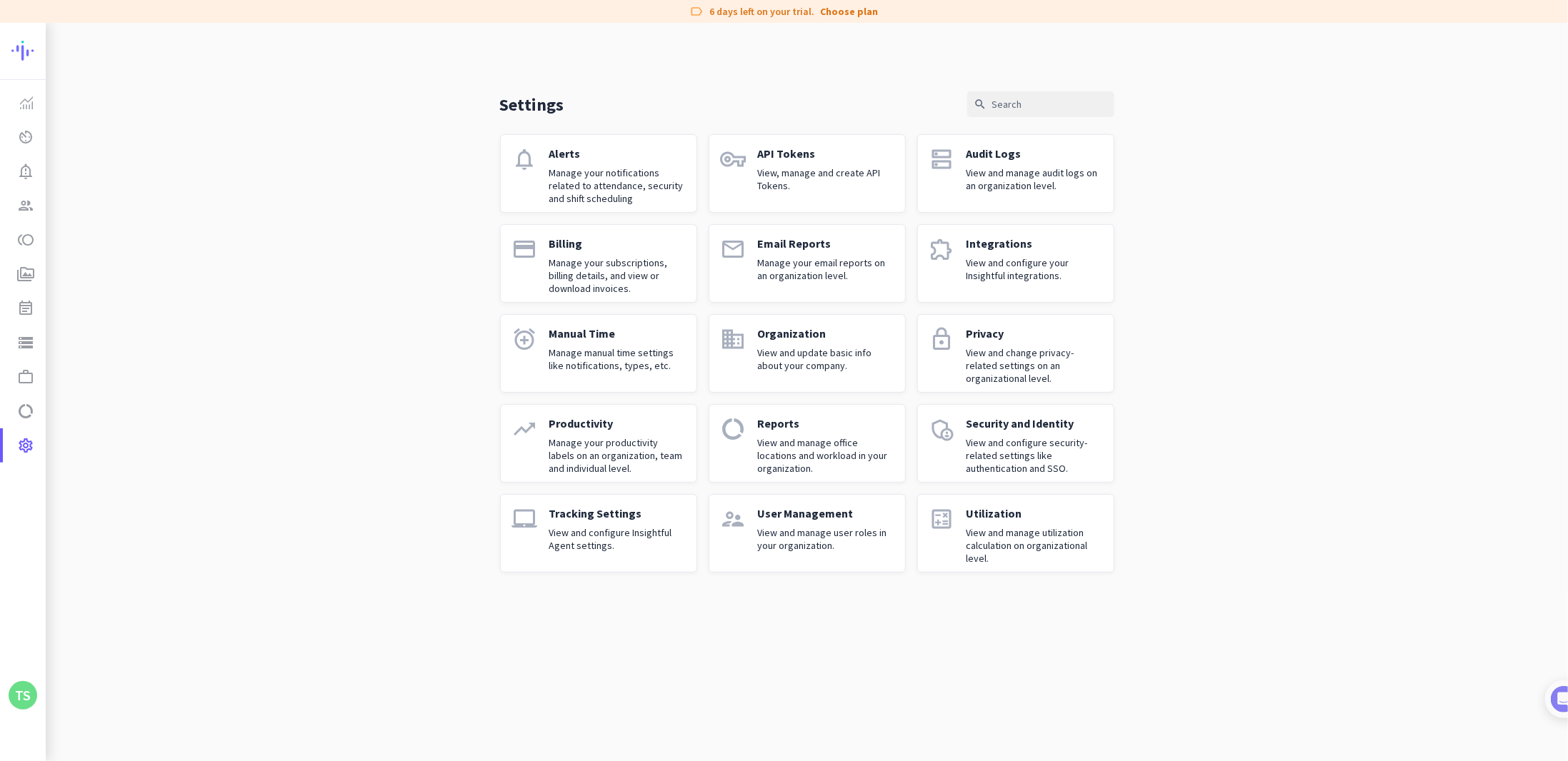
click at [667, 200] on p "Manage your notifications related to attendance, security and shift scheduling" at bounding box center [617, 185] width 136 height 39
click at [1003, 106] on input "text" at bounding box center [1040, 104] width 147 height 26
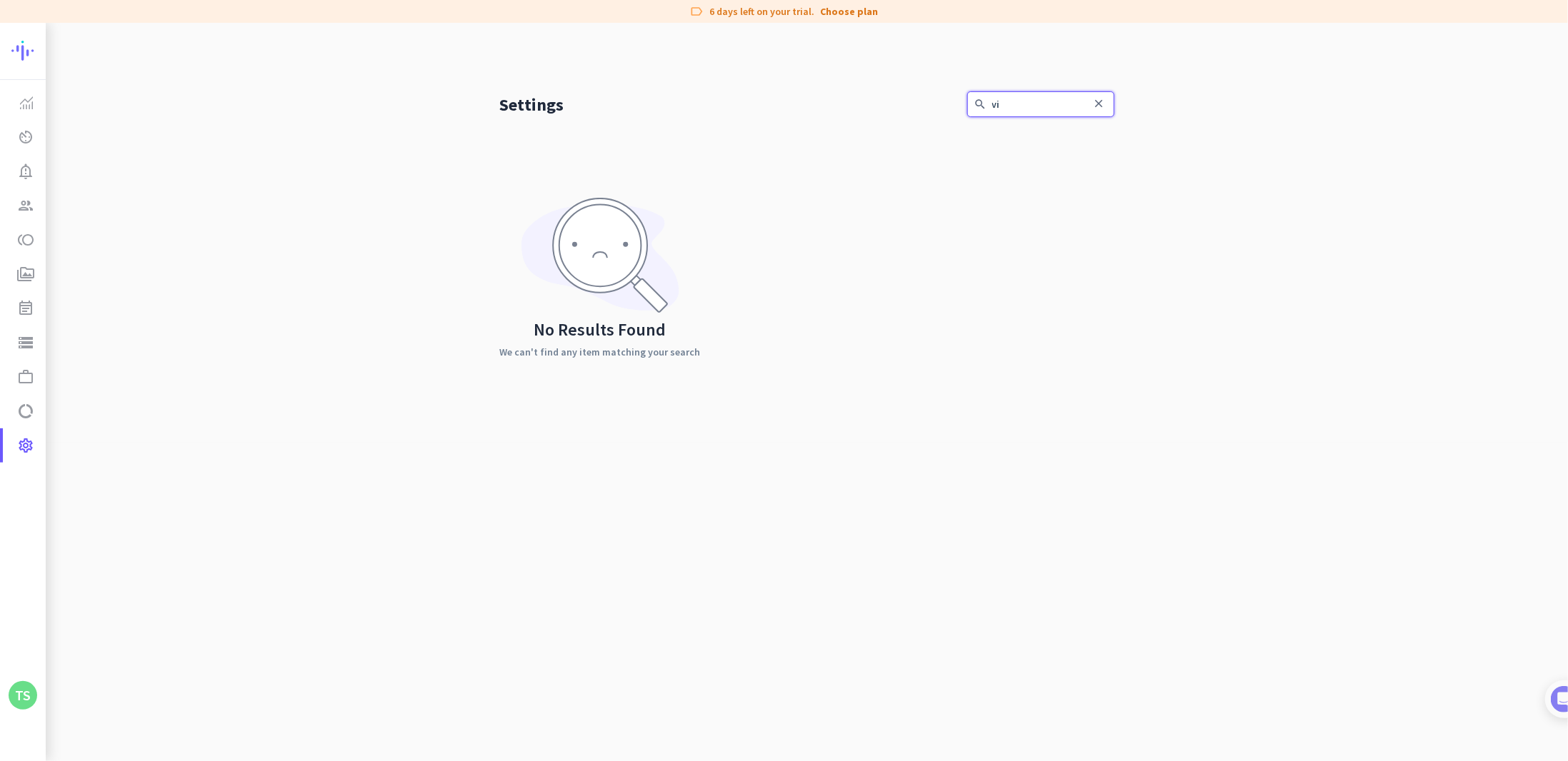
type input "v"
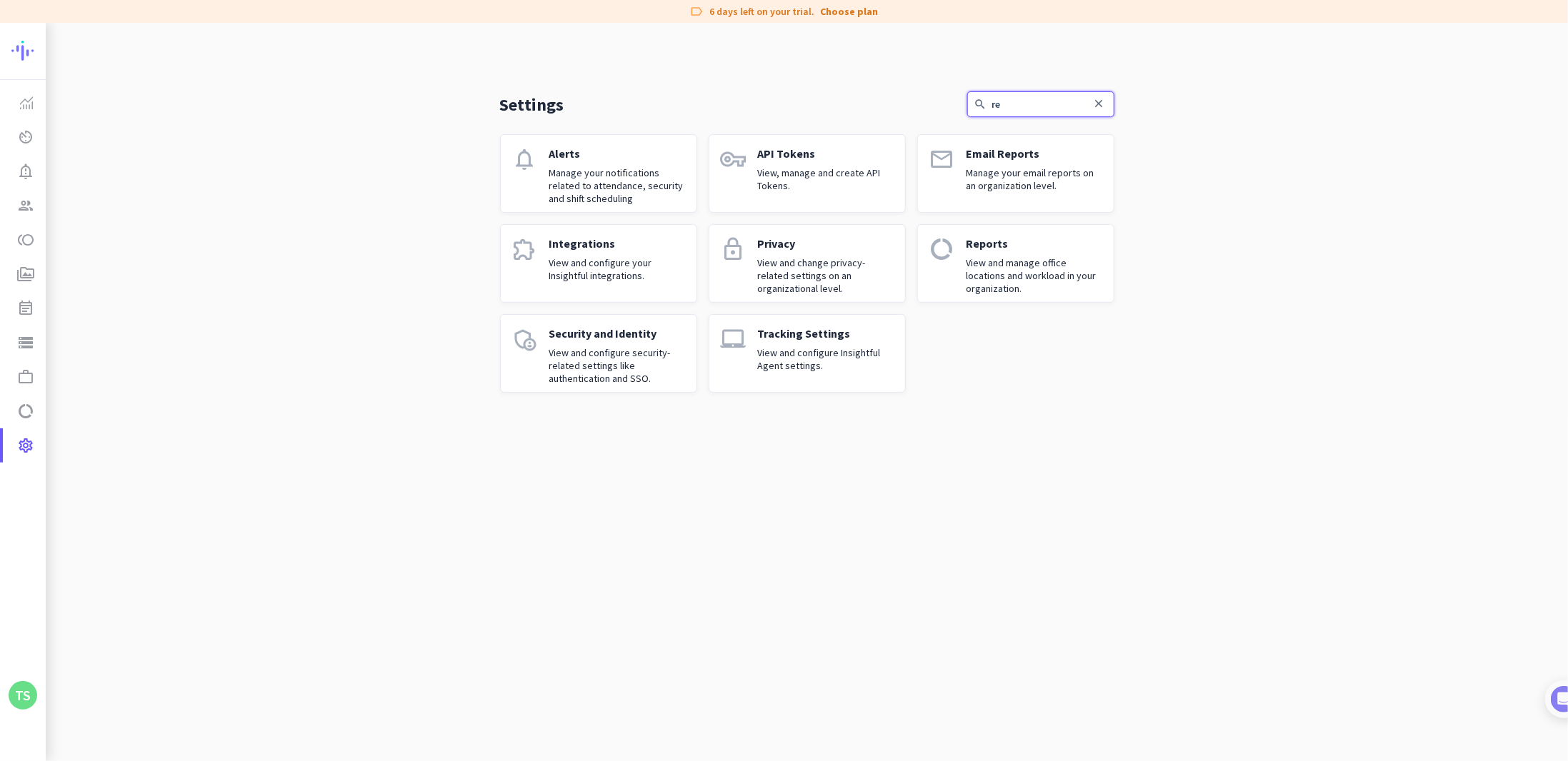
type input "r"
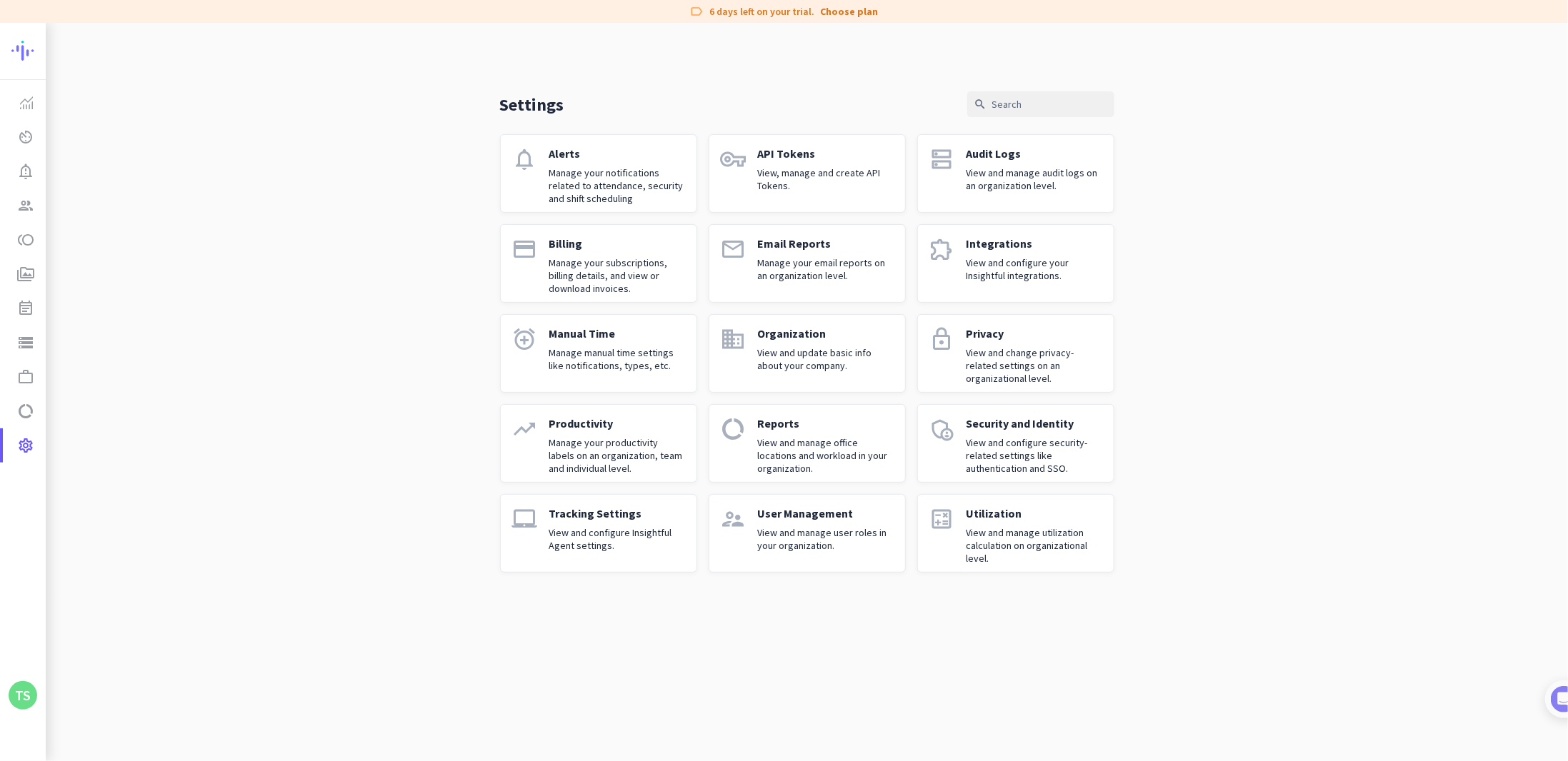
click at [670, 436] on p "Manage your productivity labels on an organization, team and individual level." at bounding box center [617, 455] width 136 height 39
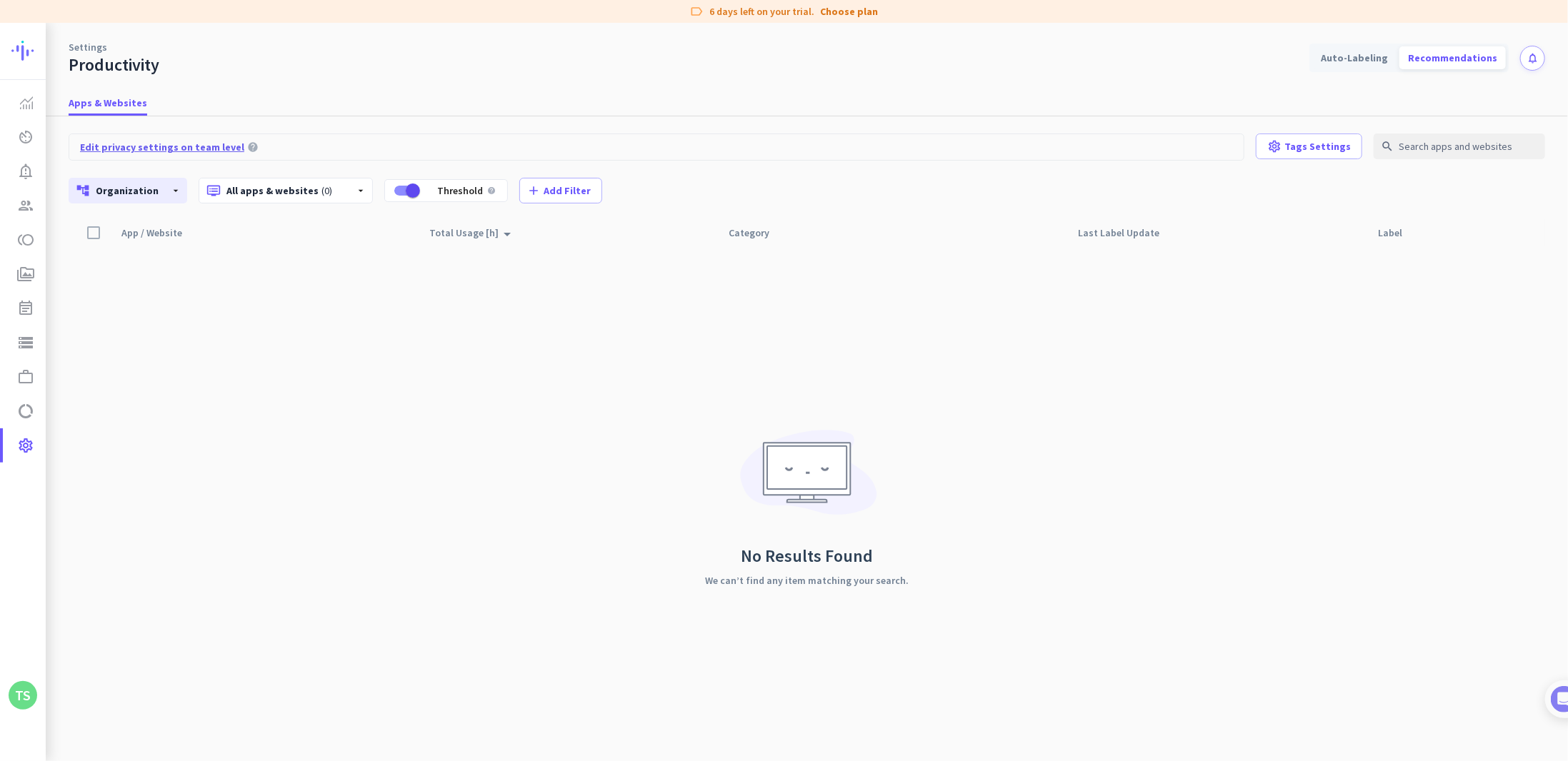
click at [194, 148] on span "Edit privacy settings on team level" at bounding box center [162, 147] width 164 height 14
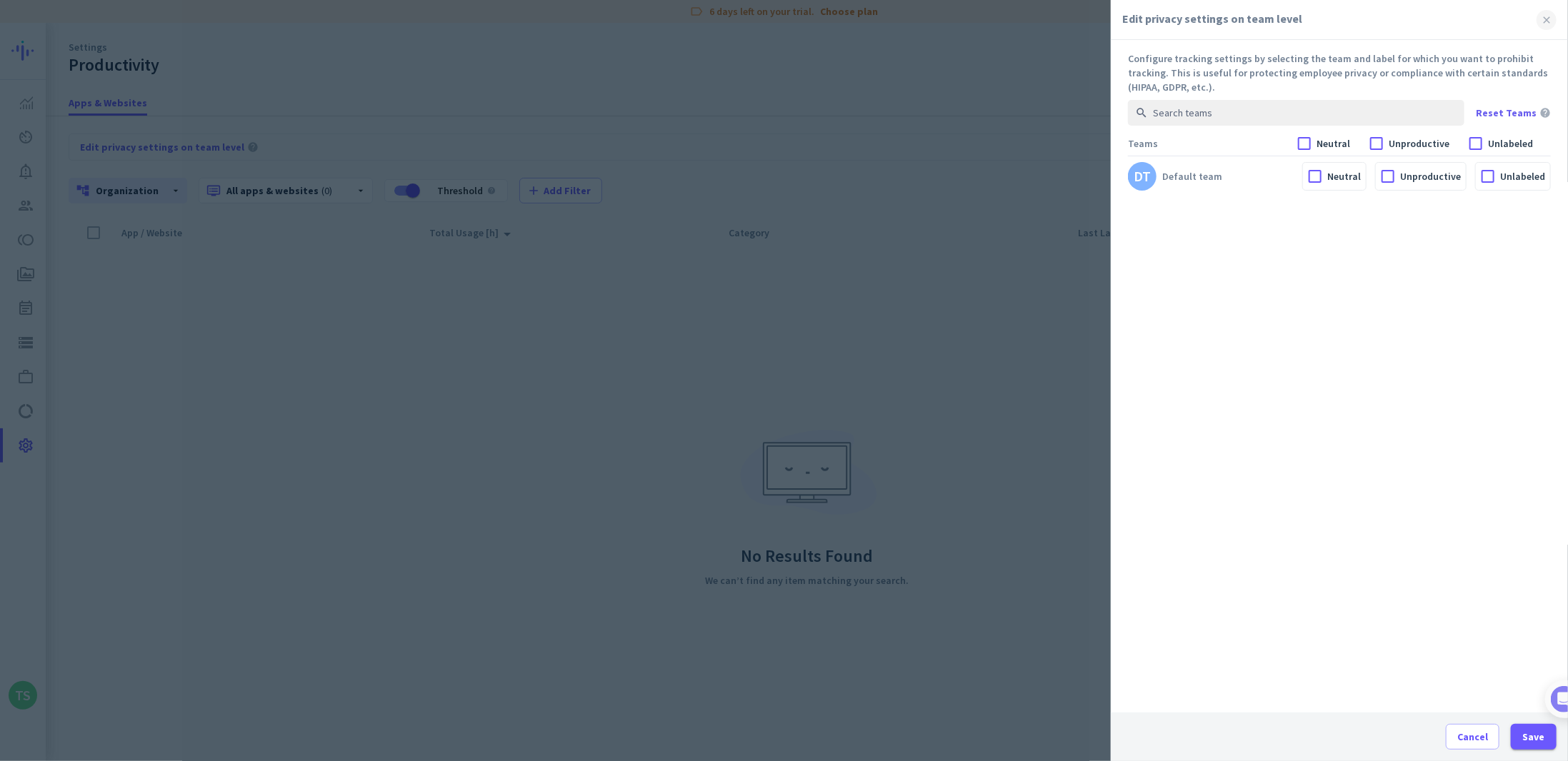
click at [1547, 15] on span at bounding box center [1546, 19] width 20 height 20
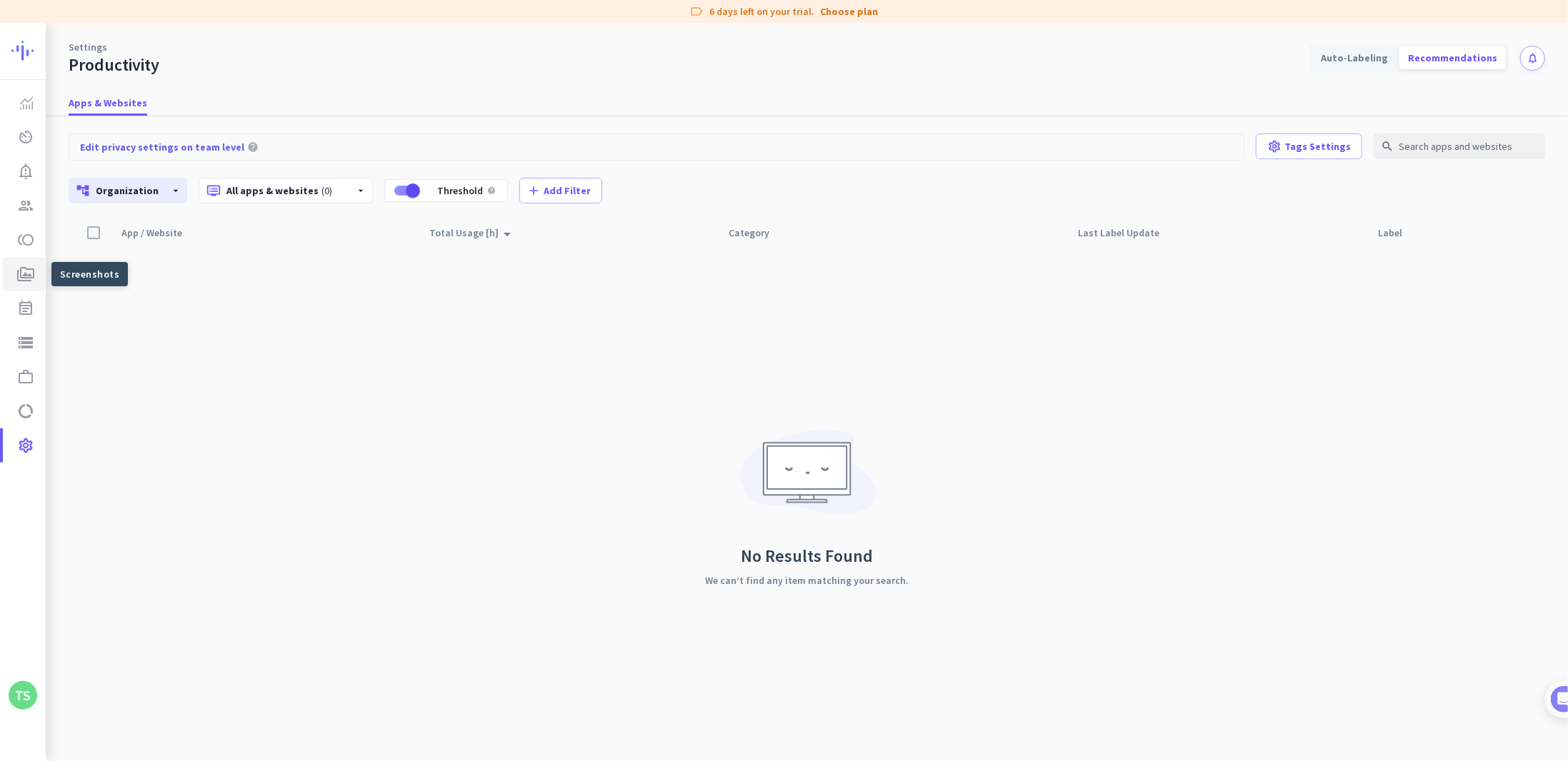
click at [20, 275] on icon "perm_media" at bounding box center [26, 274] width 17 height 17
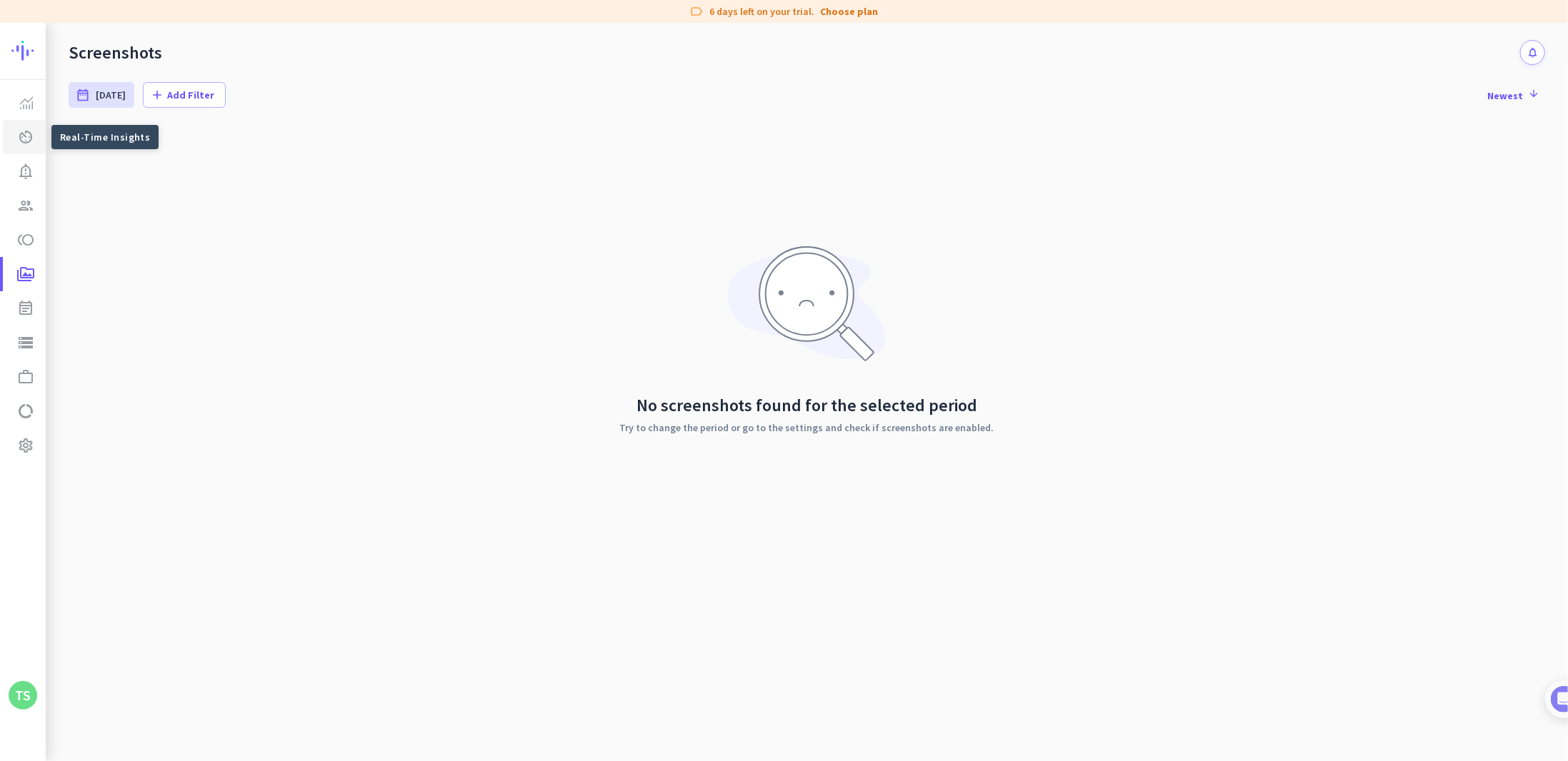
click at [30, 130] on icon "av_timer" at bounding box center [26, 137] width 17 height 17
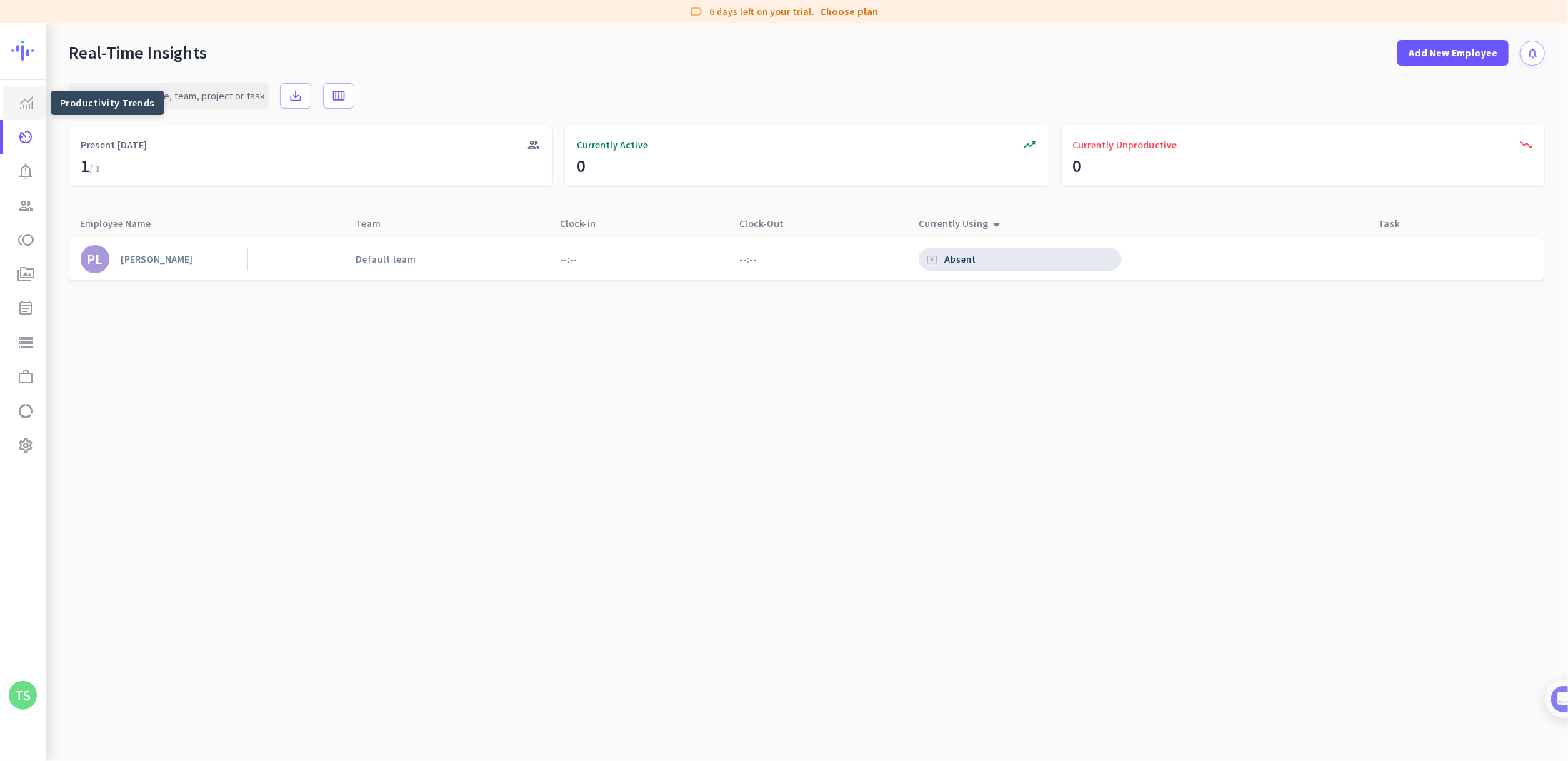
click at [23, 106] on img at bounding box center [26, 102] width 13 height 13
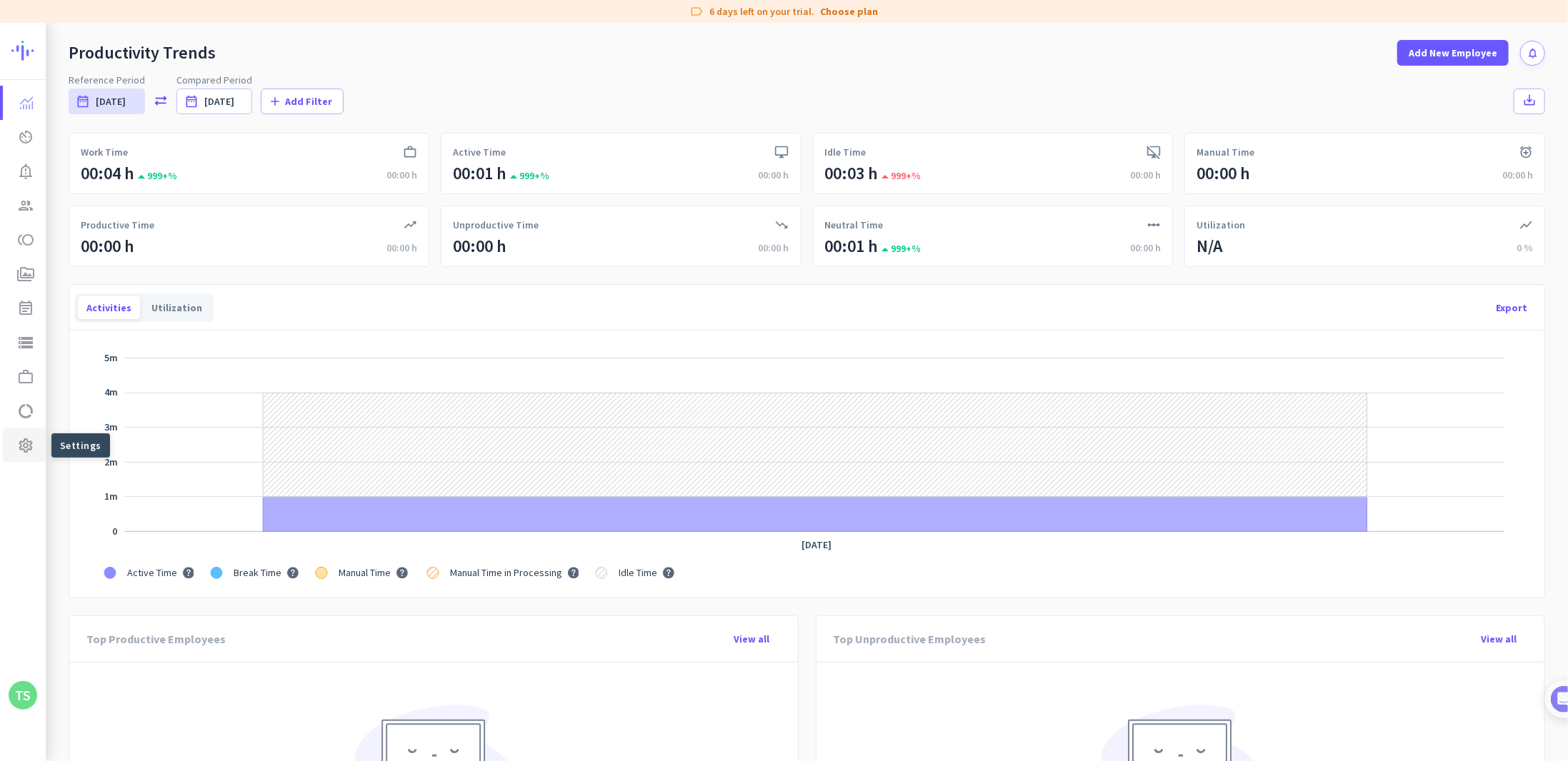
click at [26, 449] on icon "settings" at bounding box center [26, 446] width 17 height 17
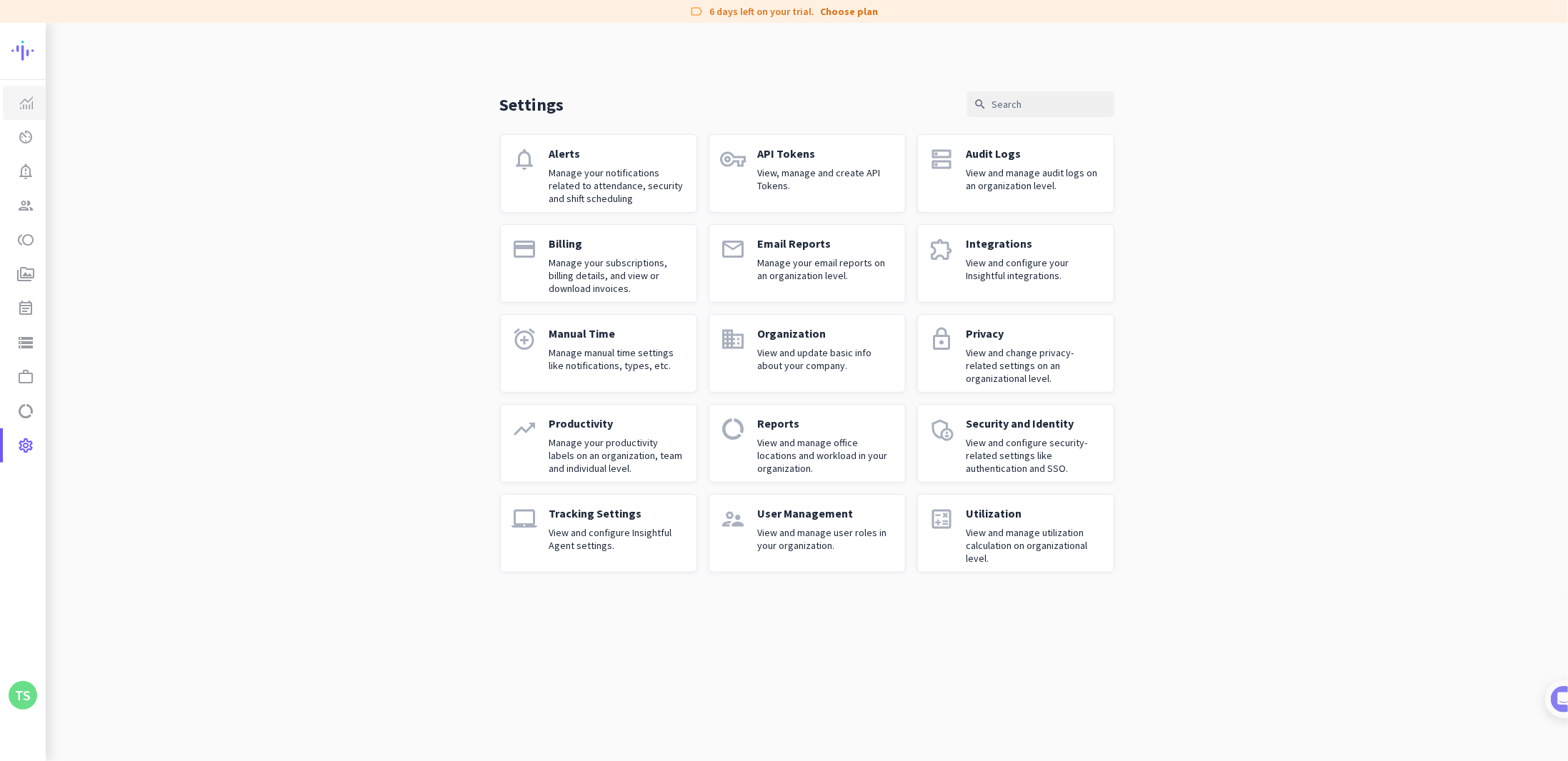
click at [26, 94] on link "Productivity Trends" at bounding box center [24, 103] width 42 height 35
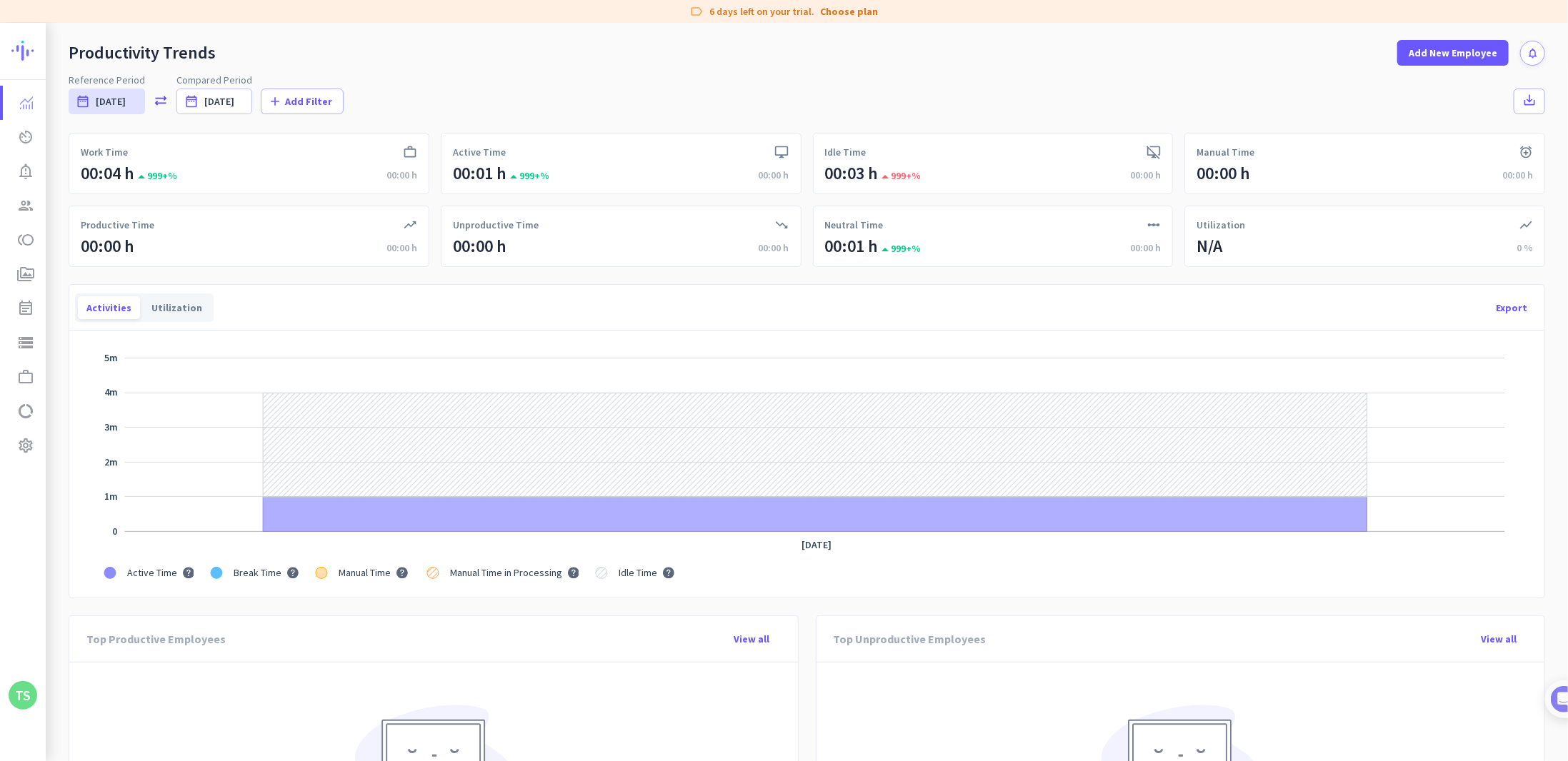
click at [925, 95] on div "Reference Period date_range Today Fri, Oct 3 - Fri, Oct 3 sync_alt Compared Per…" at bounding box center [807, 93] width 1476 height 41
